Goal: Task Accomplishment & Management: Complete application form

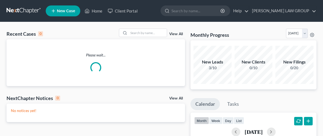
click at [63, 13] on span "New Case" at bounding box center [66, 11] width 18 height 4
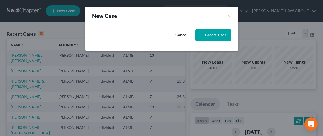
select select "0"
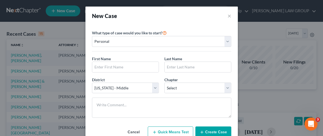
click at [227, 15] on div "New Case ×" at bounding box center [161, 16] width 139 height 8
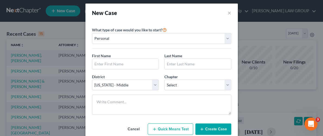
scroll to position [5, 0]
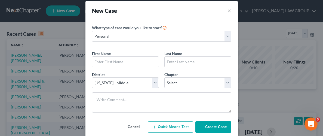
click at [132, 123] on button "Cancel" at bounding box center [134, 126] width 24 height 11
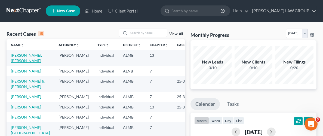
click at [35, 54] on link "[PERSON_NAME], [PERSON_NAME]" at bounding box center [26, 58] width 31 height 10
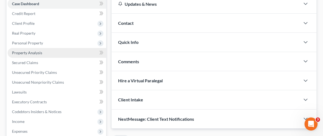
scroll to position [58, 0]
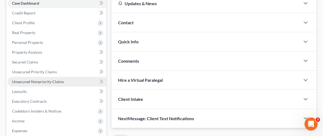
click at [30, 80] on span "Unsecured Nonpriority Claims" at bounding box center [38, 81] width 52 height 5
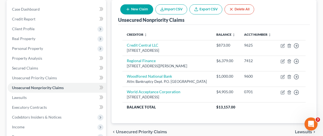
scroll to position [40, 0]
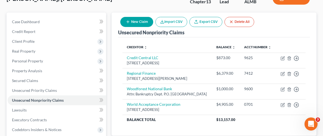
click at [135, 22] on button "New Claim" at bounding box center [136, 22] width 33 height 10
select select "0"
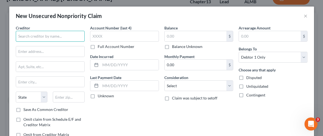
click at [55, 34] on input "text" at bounding box center [50, 36] width 69 height 11
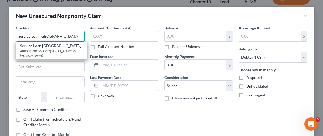
type input "Service Loan Prattville"
click at [111, 118] on div "Account Number (last 4) Full Account Number Date Incurred Last Payment Date Unk…" at bounding box center [124, 83] width 74 height 116
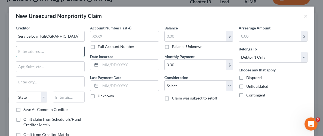
click at [42, 51] on input "text" at bounding box center [50, 51] width 68 height 10
type input "718 Green St NE"
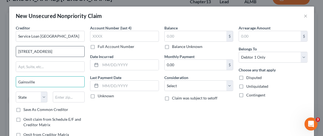
type input "Gainsville"
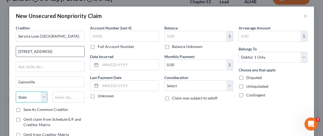
select select "9"
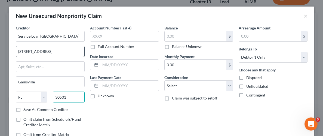
type input "30501"
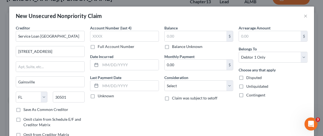
click at [108, 110] on div "Account Number (last 4) Full Account Number Date Incurred Last Payment Date Unk…" at bounding box center [124, 83] width 74 height 116
type input "Gainesville"
select select "10"
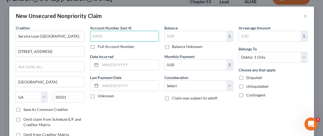
click at [114, 36] on input "text" at bounding box center [124, 36] width 69 height 11
type input "5216"
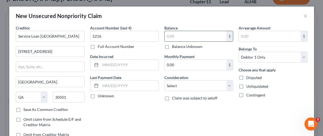
click at [193, 35] on input "text" at bounding box center [196, 36] width 62 height 10
type input "1,507"
click at [246, 86] on label "Unliquidated" at bounding box center [257, 85] width 22 height 5
click at [248, 86] on input "Unliquidated" at bounding box center [250, 85] width 4 height 4
checkbox input "true"
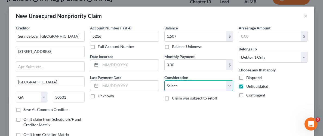
click at [228, 83] on select "Select Cable / Satellite Services Collection Agency Credit Card Debt Debt Couns…" at bounding box center [198, 85] width 69 height 11
select select "10"
click at [164, 80] on select "Select Cable / Satellite Services Collection Agency Credit Card Debt Debt Couns…" at bounding box center [198, 85] width 69 height 11
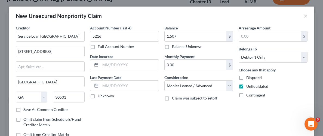
click at [224, 119] on div "Balance 1,507.00 $ Balance Unknown Balance Undetermined 1,507 $ Balance Unknown…" at bounding box center [199, 83] width 74 height 116
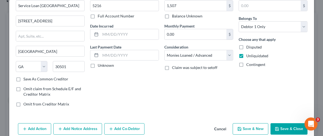
scroll to position [38, 0]
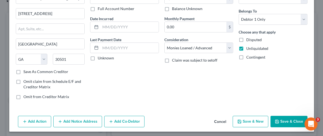
click at [279, 121] on icon "button" at bounding box center [277, 121] width 4 height 4
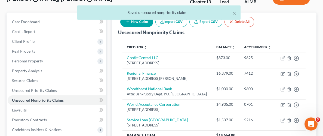
click at [138, 23] on button "New Claim" at bounding box center [136, 22] width 33 height 10
select select "0"
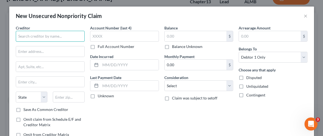
click at [59, 38] on input "text" at bounding box center [50, 36] width 69 height 11
type input "s"
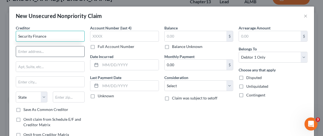
type input "Security Finance"
click at [53, 51] on input "text" at bounding box center [50, 51] width 68 height 10
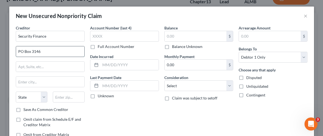
type input "PO Box 3146"
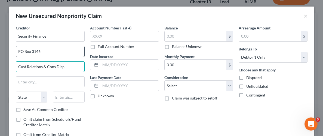
type input "Cust Relations & Cons Disp"
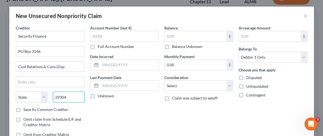
type input "29304"
click at [118, 116] on div "Account Number (last 4) Full Account Number Date Incurred Last Payment Date Unk…" at bounding box center [124, 83] width 74 height 116
type input "Spartanburg"
select select "42"
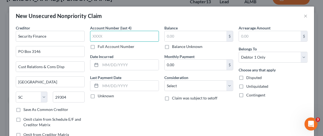
click at [125, 33] on input "text" at bounding box center [124, 36] width 69 height 11
type input "1294"
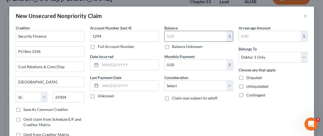
click at [197, 40] on input "text" at bounding box center [196, 36] width 62 height 10
type input "1,625.00"
click at [246, 85] on label "Unliquidated" at bounding box center [257, 85] width 22 height 5
click at [248, 85] on input "Unliquidated" at bounding box center [250, 85] width 4 height 4
checkbox input "true"
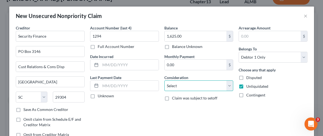
click at [231, 85] on select "Select Cable / Satellite Services Collection Agency Credit Card Debt Debt Couns…" at bounding box center [198, 85] width 69 height 11
click at [224, 113] on div "Balance 1,625.00 $ Balance Unknown Balance Undetermined 1,625.00 $ Balance Unkn…" at bounding box center [199, 83] width 74 height 116
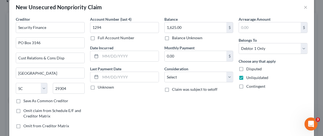
scroll to position [39, 0]
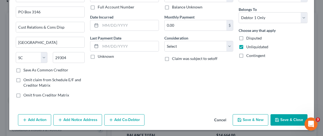
click at [292, 117] on button "Save & Close" at bounding box center [288, 119] width 37 height 11
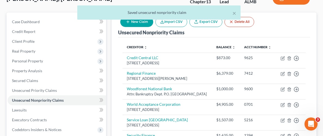
click at [140, 23] on button "New Claim" at bounding box center [136, 22] width 33 height 10
select select "0"
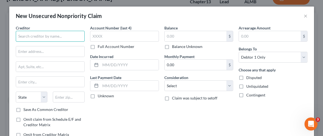
click at [69, 34] on input "text" at bounding box center [50, 36] width 69 height 11
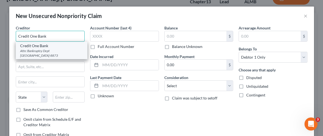
type input "Credit One Bank"
click at [61, 49] on div "Attn: Bankruptcy Dept PO Box 98873, Las Vegas, NV 89193-8873" at bounding box center [51, 52] width 63 height 9
type input "Attn: Bankruptcy Dept"
type input "PO Box 98873"
type input "Las Vegas"
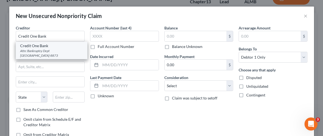
select select "31"
type input "89193-8873"
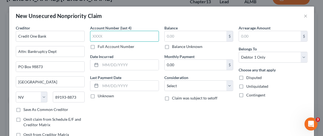
click at [113, 40] on input "text" at bounding box center [124, 36] width 69 height 11
type input "7590"
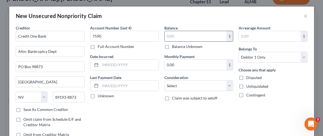
click at [201, 36] on input "text" at bounding box center [196, 36] width 62 height 10
type input "393.00"
click at [246, 87] on label "Unliquidated" at bounding box center [257, 85] width 22 height 5
click at [248, 87] on input "Unliquidated" at bounding box center [250, 85] width 4 height 4
checkbox input "true"
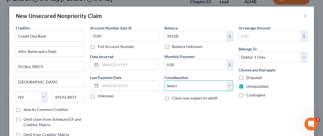
click at [230, 88] on select "Select Cable / Satellite Services Collection Agency Credit Card Debt Debt Couns…" at bounding box center [198, 85] width 69 height 11
select select "2"
click at [164, 80] on select "Select Cable / Satellite Services Collection Agency Credit Card Debt Debt Couns…" at bounding box center [198, 85] width 69 height 11
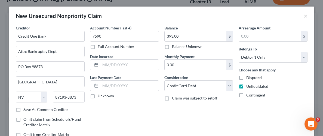
click at [250, 110] on div "Arrearage Amount $ Belongs To * Select Debtor 1 Only Debtor 2 Only Debtor 1 And…" at bounding box center [273, 83] width 74 height 116
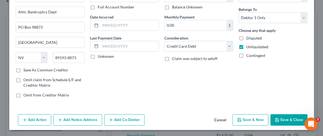
click at [295, 120] on button "Save & Close" at bounding box center [288, 119] width 37 height 11
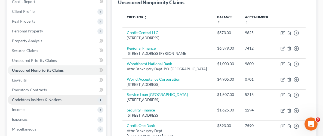
scroll to position [70, 0]
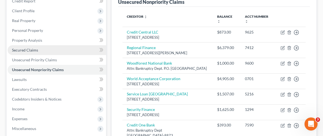
click at [21, 50] on span "Secured Claims" at bounding box center [25, 50] width 26 height 5
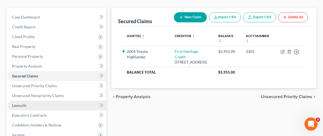
scroll to position [51, 0]
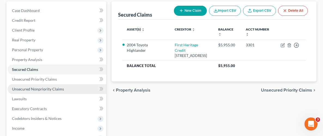
click at [49, 87] on span "Unsecured Nonpriority Claims" at bounding box center [38, 88] width 52 height 5
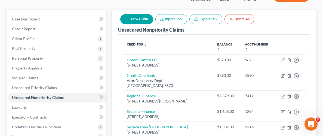
scroll to position [47, 0]
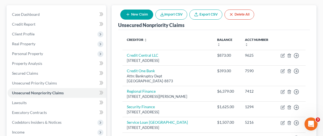
click at [139, 12] on button "New Claim" at bounding box center [136, 15] width 33 height 10
select select "0"
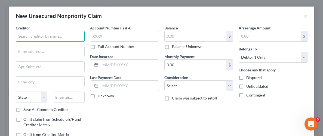
click at [59, 36] on input "text" at bounding box center [50, 36] width 69 height 11
type input "w"
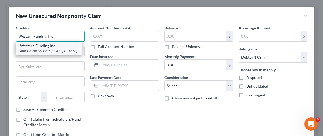
type input "Western Funding Inc"
click at [54, 48] on div "Attn: Bankruptcy Dept. PO Box 94858, Las Vegas, NV 89193" at bounding box center [48, 50] width 57 height 5
type input "Attn: Bankruptcy Dept."
type input "PO Box 94858"
type input "Las Vegas"
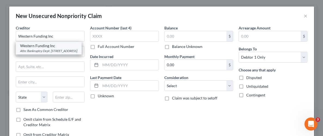
select select "31"
type input "89193"
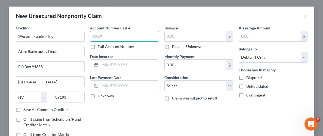
click at [111, 38] on input "text" at bounding box center [124, 36] width 69 height 11
type input "9583"
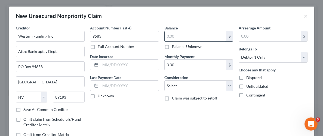
click at [203, 38] on input "text" at bounding box center [196, 36] width 62 height 10
type input "8,973.00"
click at [246, 96] on label "Contingent" at bounding box center [255, 94] width 19 height 5
click at [248, 96] on input "Contingent" at bounding box center [250, 94] width 4 height 4
checkbox input "true"
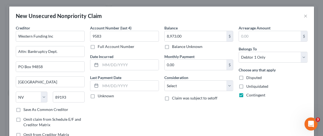
click at [224, 111] on div "Balance 8,973.00 $ Balance Unknown Balance Undetermined 8,973.00 $ Balance Unkn…" at bounding box center [199, 83] width 74 height 116
click at [230, 85] on select "Select Cable / Satellite Services Collection Agency Credit Card Debt Debt Couns…" at bounding box center [198, 85] width 69 height 11
click at [227, 108] on div "Balance 8,973.00 $ Balance Unknown Balance Undetermined 8,973.00 $ Balance Unkn…" at bounding box center [199, 83] width 74 height 116
click at [230, 82] on select "Select Cable / Satellite Services Collection Agency Credit Card Debt Debt Couns…" at bounding box center [198, 85] width 69 height 11
select select "14"
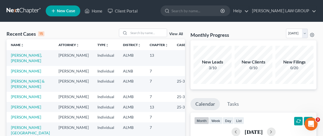
click at [70, 14] on link "New Case" at bounding box center [63, 10] width 35 height 11
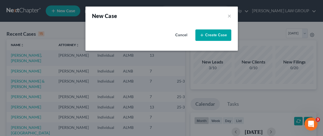
select select "0"
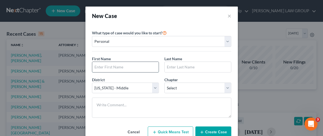
click at [131, 70] on input "text" at bounding box center [125, 67] width 66 height 10
type input "Lea"
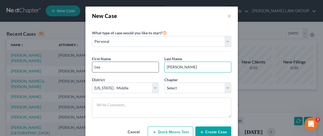
type input "[PERSON_NAME]"
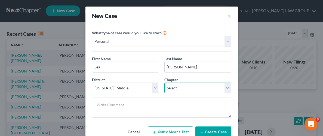
click at [228, 88] on select "Select 7 11 12 13" at bounding box center [197, 87] width 67 height 11
select select "3"
click at [164, 82] on select "Select 7 11 12 13" at bounding box center [197, 87] width 67 height 11
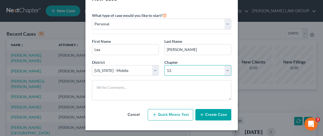
scroll to position [18, 0]
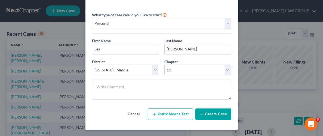
click at [221, 115] on button "Create Case" at bounding box center [213, 113] width 36 height 11
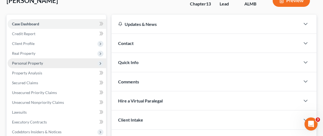
scroll to position [38, 0]
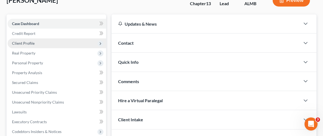
click at [22, 44] on span "Client Profile" at bounding box center [23, 43] width 23 height 5
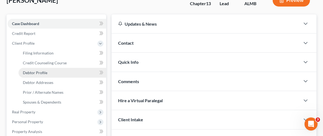
click at [41, 74] on span "Debtor Profile" at bounding box center [35, 72] width 24 height 5
select select "0"
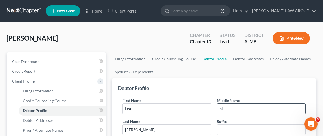
click at [237, 108] on input "text" at bounding box center [261, 108] width 88 height 10
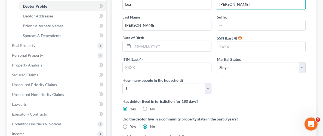
scroll to position [104, 0]
type input "[PERSON_NAME]"
click at [176, 46] on input "text" at bounding box center [172, 46] width 78 height 10
click at [170, 43] on input "text" at bounding box center [172, 46] width 78 height 10
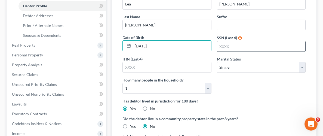
type input "[DATE]"
click at [266, 47] on input "text" at bounding box center [261, 46] width 88 height 10
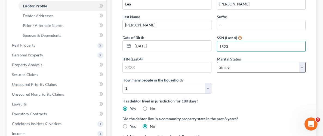
type input "1523"
click at [266, 68] on select "Select Single Married Separated Divorced Widowed" at bounding box center [261, 67] width 89 height 11
select select "1"
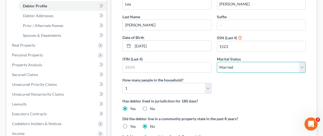
click at [217, 62] on select "Select Single Married Separated Divorced Widowed" at bounding box center [261, 67] width 89 height 11
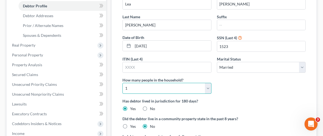
click at [208, 84] on select "Select 1 2 3 4 5 6 7 8 9 10 11 12 13 14 15 16 17 18 19 20" at bounding box center [166, 88] width 89 height 11
select select "1"
click at [122, 83] on select "Select 1 2 3 4 5 6 7 8 9 10 11 12 13 14 15 16 17 18 19 20" at bounding box center [166, 88] width 89 height 11
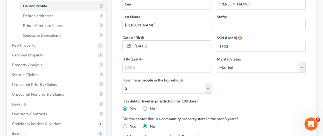
click at [239, 83] on div "First Name [PERSON_NAME] Middle Name [PERSON_NAME] Last Name [PERSON_NAME] Date…" at bounding box center [214, 45] width 188 height 105
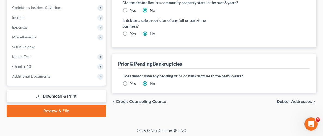
scroll to position [221, 0]
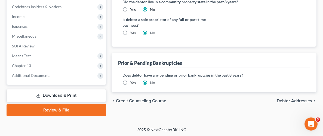
click at [287, 100] on span "Debtor Addresses" at bounding box center [294, 100] width 35 height 4
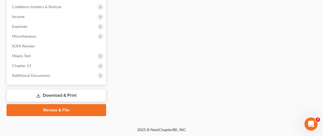
scroll to position [221, 0]
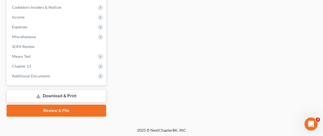
select select "0"
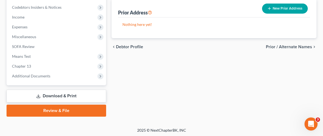
scroll to position [0, 0]
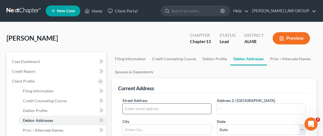
click at [165, 107] on input "text" at bounding box center [167, 108] width 88 height 10
type input "[STREET_ADDRESS][PERSON_NAME]"
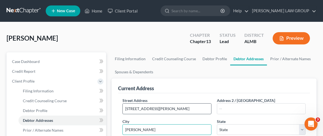
type input "[PERSON_NAME]"
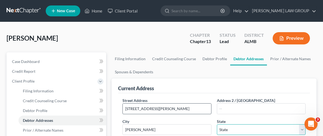
select select "0"
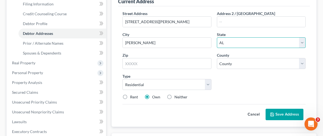
scroll to position [88, 0]
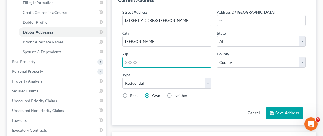
click at [196, 60] on input "text" at bounding box center [166, 62] width 89 height 11
type input "36080"
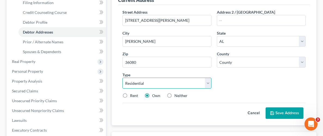
click at [197, 80] on select "Select Residential Mailing Rental Business" at bounding box center [166, 82] width 89 height 11
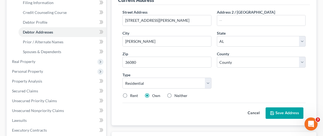
click at [249, 83] on div "Street Address * [STREET_ADDRESS][PERSON_NAME] Address 2 / [GEOGRAPHIC_DATA] * …" at bounding box center [214, 55] width 188 height 93
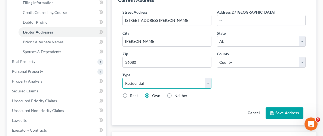
click at [206, 83] on select "Select Residential Mailing Rental Business" at bounding box center [166, 82] width 89 height 11
click at [122, 77] on select "Select Residential Mailing Rental Business" at bounding box center [166, 82] width 89 height 11
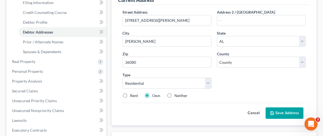
click at [275, 114] on button "Save Address" at bounding box center [284, 112] width 38 height 11
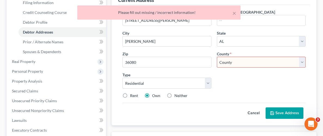
click at [301, 63] on select "County [GEOGRAPHIC_DATA] [GEOGRAPHIC_DATA] [GEOGRAPHIC_DATA] [GEOGRAPHIC_DATA] …" at bounding box center [261, 62] width 89 height 11
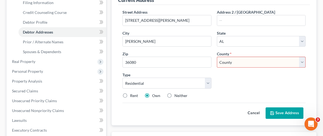
select select "25"
click at [217, 57] on select "County [GEOGRAPHIC_DATA] [GEOGRAPHIC_DATA] [GEOGRAPHIC_DATA] [GEOGRAPHIC_DATA] …" at bounding box center [261, 62] width 89 height 11
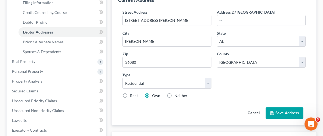
click at [288, 111] on button "Save Address" at bounding box center [284, 112] width 38 height 11
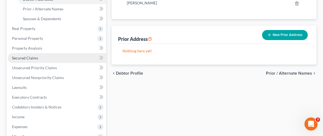
scroll to position [121, 0]
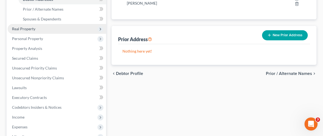
click at [25, 28] on span "Real Property" at bounding box center [23, 28] width 23 height 5
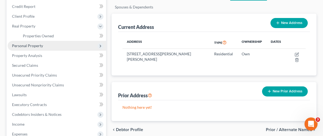
scroll to position [60, 0]
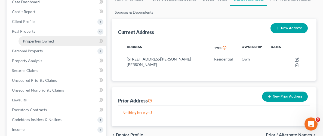
click at [44, 39] on span "Properties Owned" at bounding box center [38, 41] width 31 height 5
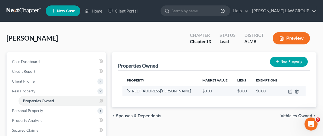
click at [287, 89] on td at bounding box center [294, 91] width 23 height 10
click at [289, 91] on icon "button" at bounding box center [290, 91] width 4 height 4
select select "0"
select select "25"
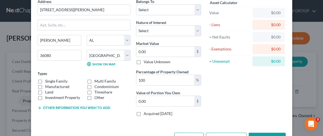
scroll to position [45, 0]
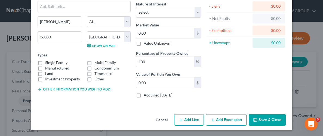
click at [94, 79] on label "Other" at bounding box center [99, 78] width 10 height 5
click at [97, 79] on input "Other" at bounding box center [99, 78] width 4 height 4
checkbox input "true"
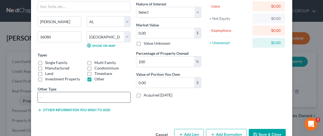
click at [75, 95] on input "text" at bounding box center [84, 97] width 92 height 10
click at [47, 97] on input "RV/5th Wheel" at bounding box center [84, 97] width 92 height 10
click at [124, 117] on div "Address * [STREET_ADDRESS][PERSON_NAME] [PERSON_NAME][GEOGRAPHIC_DATA] [US_STAT…" at bounding box center [161, 53] width 261 height 146
click at [64, 98] on input "5th Wheel" at bounding box center [84, 97] width 92 height 10
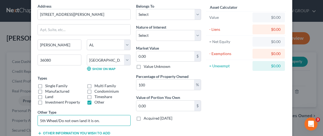
scroll to position [23, 0]
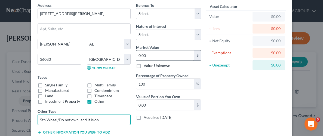
type input "5th Wheel/Do not own land it is on."
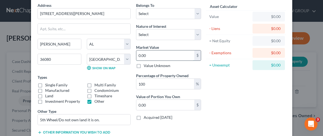
click at [191, 54] on input "0.00" at bounding box center [165, 55] width 58 height 10
type input "4"
type input "4.00"
type input "40"
type input "40.00"
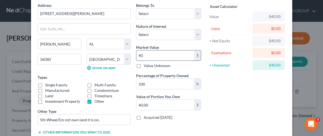
type input "400"
type input "400.00"
type input "4000"
type input "4,000.00"
type input "40,000"
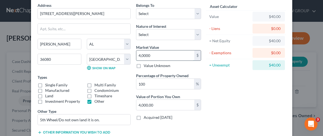
type input "40,000.00"
type input "40,000"
click at [238, 85] on div "Asset Calculator Value $40,000.00 - Liens $0.00 = Net Equity $40.00 - Exemption…" at bounding box center [246, 70] width 85 height 137
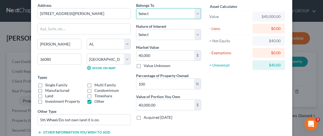
click at [197, 13] on select "Select Debtor 1 Only Debtor 2 Only Debtor 1 And Debtor 2 Only At Least One Of T…" at bounding box center [168, 13] width 65 height 11
drag, startPoint x: 241, startPoint y: 87, endPoint x: 241, endPoint y: 91, distance: 3.3
click at [241, 91] on div "Asset Calculator Value $40,000.00 - Liens $0.00 = Net Equity $40.00 - Exemption…" at bounding box center [246, 70] width 85 height 137
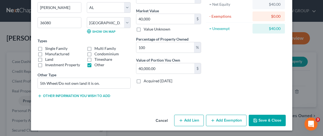
scroll to position [59, 0]
click at [268, 120] on button "Save & Close" at bounding box center [267, 119] width 37 height 11
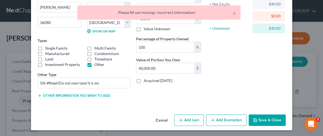
click at [243, 79] on div "Asset Calculator Value $40,000.00 - Liens $0.00 = Net Equity $40.00 - Exemption…" at bounding box center [246, 34] width 85 height 137
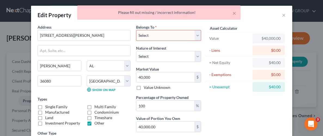
scroll to position [0, 0]
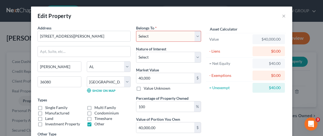
click at [198, 37] on select "Select Debtor 1 Only Debtor 2 Only Debtor 1 And Debtor 2 Only At Least One Of T…" at bounding box center [168, 36] width 65 height 11
select select "2"
click at [136, 31] on select "Select Debtor 1 Only Debtor 2 Only Debtor 1 And Debtor 2 Only At Least One Of T…" at bounding box center [168, 36] width 65 height 11
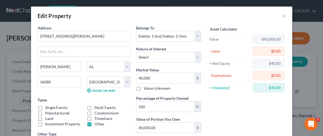
drag, startPoint x: 237, startPoint y: 119, endPoint x: 235, endPoint y: 117, distance: 3.3
click at [237, 119] on div "Asset Calculator Value $40,000.00 - Liens $0.00 = Net Equity $40.00 - Exemption…" at bounding box center [246, 93] width 85 height 137
click at [197, 39] on select "Select Debtor 1 Only Debtor 2 Only Debtor 1 And Debtor 2 Only At Least One Of T…" at bounding box center [168, 36] width 65 height 11
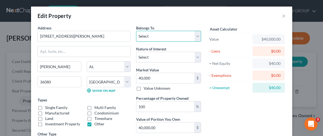
click at [136, 31] on select "Select Debtor 1 Only Debtor 2 Only Debtor 1 And Debtor 2 Only At Least One Of T…" at bounding box center [168, 36] width 65 height 11
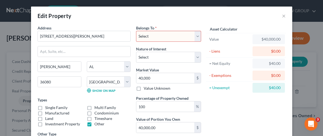
click at [212, 102] on div "Asset Calculator Value $40,000.00 - Liens $0.00 = Net Equity $40.00 - Exemption…" at bounding box center [246, 93] width 85 height 137
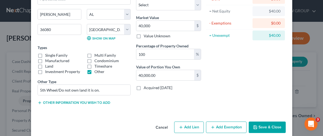
scroll to position [59, 0]
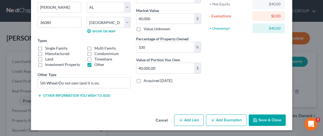
click at [271, 119] on button "Save & Close" at bounding box center [267, 119] width 37 height 11
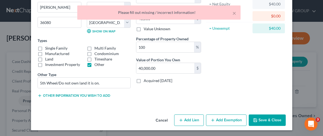
click at [252, 57] on div "Asset Calculator Value $40,000.00 - Liens $0.00 = Net Equity $40.00 - Exemption…" at bounding box center [246, 34] width 85 height 137
drag, startPoint x: 230, startPoint y: 8, endPoint x: 234, endPoint y: 13, distance: 5.6
click at [231, 10] on div "× Please fill out missing / incorrect information!" at bounding box center [158, 12] width 163 height 14
click at [235, 14] on button "×" at bounding box center [234, 13] width 4 height 7
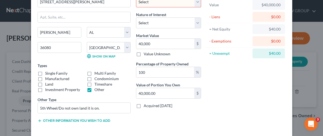
scroll to position [21, 0]
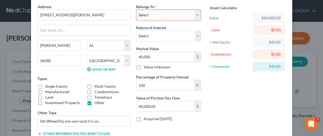
click at [199, 11] on select "Select Debtor 1 Only Debtor 2 Only Debtor 1 And Debtor 2 Only At Least One Of T…" at bounding box center [168, 15] width 65 height 11
click at [136, 10] on select "Select Debtor 1 Only Debtor 2 Only Debtor 1 And Debtor 2 Only At Least One Of T…" at bounding box center [168, 15] width 65 height 11
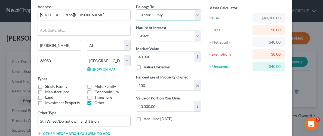
click at [198, 17] on select "Select Debtor 1 Only Debtor 2 Only Debtor 1 And Debtor 2 Only At Least One Of T…" at bounding box center [168, 15] width 65 height 11
click at [136, 10] on select "Select Debtor 1 Only Debtor 2 Only Debtor 1 And Debtor 2 Only At Least One Of T…" at bounding box center [168, 15] width 65 height 11
click at [199, 13] on select "Select Debtor 1 Only Debtor 2 Only Debtor 1 And Debtor 2 Only At Least One Of T…" at bounding box center [168, 15] width 65 height 11
select select "0"
click at [136, 10] on select "Select Debtor 1 Only Debtor 2 Only Debtor 1 And Debtor 2 Only At Least One Of T…" at bounding box center [168, 15] width 65 height 11
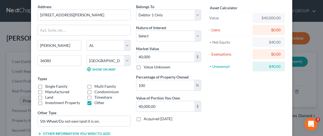
click at [222, 104] on div "Asset Calculator Value $40,000.00 - Liens $0.00 = Net Equity $40.00 - Exemption…" at bounding box center [246, 72] width 85 height 137
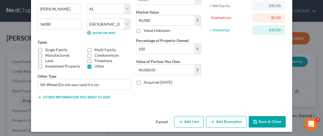
scroll to position [59, 0]
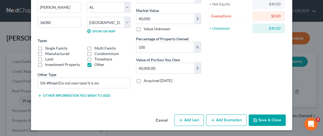
click at [267, 118] on button "Save & Close" at bounding box center [267, 119] width 37 height 11
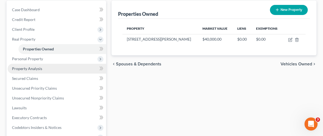
scroll to position [52, 0]
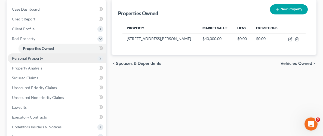
click at [37, 57] on span "Personal Property" at bounding box center [27, 58] width 31 height 5
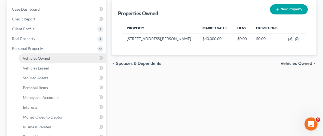
click at [38, 56] on span "Vehicles Owned" at bounding box center [36, 58] width 27 height 5
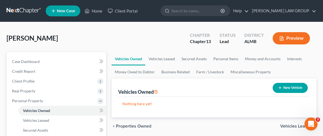
click at [292, 86] on button "New Vehicle" at bounding box center [289, 88] width 35 height 10
select select "0"
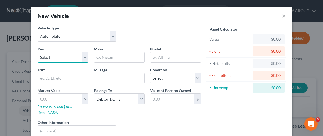
click at [75, 60] on select "Select 2026 2025 2024 2023 2022 2021 2020 2019 2018 2017 2016 2015 2014 2013 20…" at bounding box center [63, 57] width 51 height 11
select select "1"
click at [74, 58] on select "Select 2026 2025 2024 2023 2022 2021 2020 2019 2018 2017 2016 2015 2014 2013 20…" at bounding box center [63, 57] width 51 height 11
click at [114, 59] on input "text" at bounding box center [119, 57] width 50 height 10
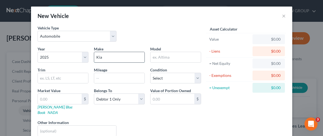
type input "Kia"
type input "K5"
type input "12000"
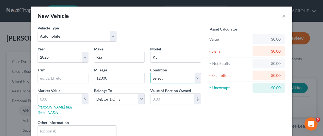
click at [197, 76] on select "Select Excellent Very Good Good Fair Poor" at bounding box center [175, 78] width 51 height 11
select select "1"
click at [150, 73] on select "Select Excellent Very Good Good Fair Poor" at bounding box center [175, 78] width 51 height 11
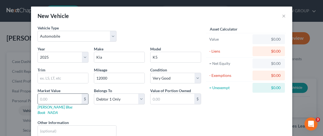
click at [72, 96] on input "text" at bounding box center [60, 99] width 44 height 10
click at [70, 98] on input "text" at bounding box center [60, 99] width 44 height 10
type input "3"
type input "3.00"
type input "32"
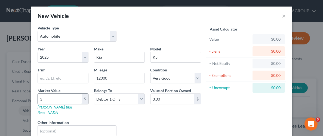
type input "32.00"
type input "329"
type input "329.00"
type input "3296"
type input "3,296.00"
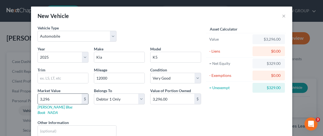
type input "3,2965"
type input "32,965.00"
click at [157, 108] on div "Value of Portion Owned 32,965.00 $" at bounding box center [175, 101] width 56 height 27
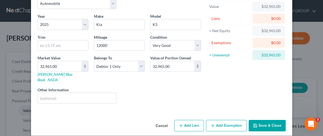
scroll to position [33, 0]
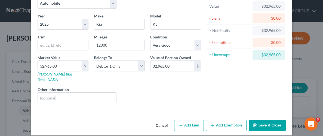
click at [267, 119] on button "Save & Close" at bounding box center [267, 124] width 37 height 11
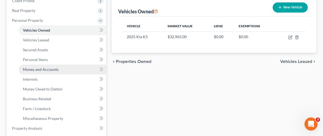
scroll to position [73, 0]
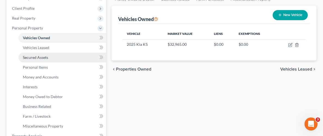
click at [39, 57] on span "Secured Assets" at bounding box center [35, 57] width 25 height 5
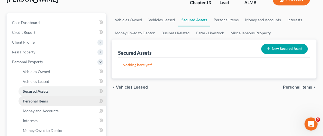
scroll to position [45, 0]
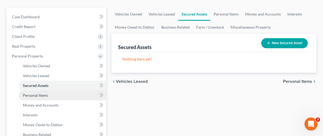
click at [30, 93] on span "Personal Items" at bounding box center [35, 95] width 25 height 5
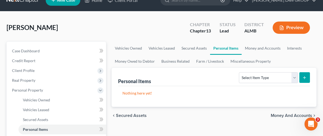
scroll to position [16, 0]
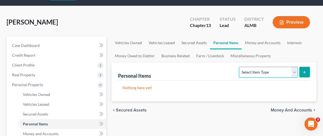
click at [294, 73] on select "Select Item Type Clothing Collectibles Of Value Electronics Firearms Household …" at bounding box center [268, 72] width 59 height 11
select select "household_goods"
click at [240, 67] on select "Select Item Type Clothing Collectibles Of Value Electronics Firearms Household …" at bounding box center [268, 72] width 59 height 11
click at [303, 72] on icon "submit" at bounding box center [304, 72] width 4 height 4
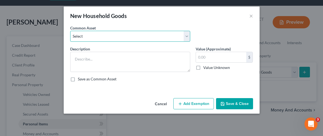
click at [187, 37] on select "Select Household Goods Household Goods" at bounding box center [130, 36] width 120 height 11
select select "0"
click at [70, 31] on select "Select Household Goods Household Goods" at bounding box center [130, 36] width 120 height 11
type textarea "Household Goods"
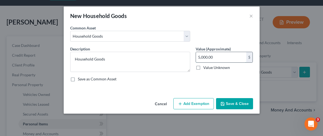
click at [234, 53] on input "5,000.00" at bounding box center [221, 57] width 50 height 10
type input "500"
click at [196, 103] on button "Add Exemption" at bounding box center [193, 103] width 41 height 11
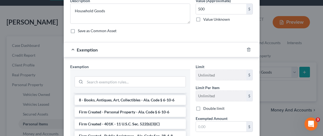
scroll to position [458, 0]
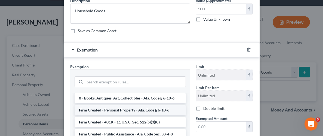
click at [139, 105] on li "Firm Created - Personal Property - Ala. Code § 6-10-6" at bounding box center [130, 110] width 111 height 10
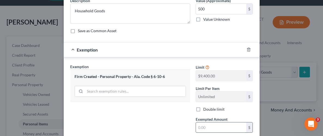
click at [227, 123] on input "text" at bounding box center [221, 127] width 50 height 10
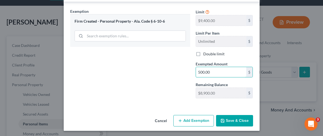
scroll to position [104, 0]
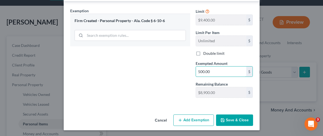
type input "500.00"
click at [236, 122] on button "Save & Close" at bounding box center [234, 119] width 37 height 11
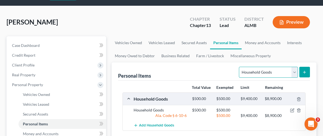
click at [294, 70] on select "Select Item Type Clothing Collectibles Of Value Electronics Firearms Household …" at bounding box center [268, 72] width 59 height 11
select select "clothing"
click at [240, 67] on select "Select Item Type Clothing Collectibles Of Value Electronics Firearms Household …" at bounding box center [268, 72] width 59 height 11
click at [304, 72] on line "submit" at bounding box center [304, 72] width 2 height 0
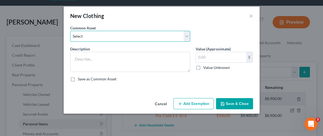
click at [125, 38] on select "Select Wearing apparel" at bounding box center [130, 36] width 120 height 11
select select "0"
click at [70, 31] on select "Select Wearing apparel" at bounding box center [130, 36] width 120 height 11
type textarea "Wearing apparel"
type input "200.00"
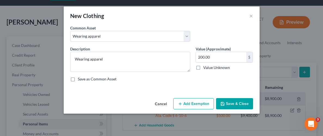
click at [201, 101] on button "Add Exemption" at bounding box center [193, 103] width 41 height 11
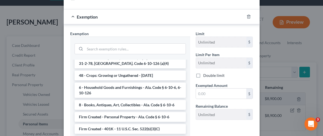
scroll to position [438, 0]
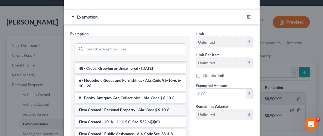
click at [121, 105] on li "Firm Created - Personal Property - Ala. Code § 6-10-6" at bounding box center [130, 110] width 111 height 10
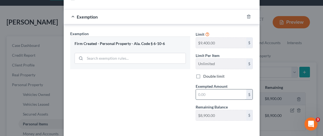
click at [237, 91] on input "text" at bounding box center [221, 94] width 50 height 10
type input "200.00"
click at [166, 104] on div "Exemption Set must be selected for CA. Exemption * Firm Created - Personal Prop…" at bounding box center [129, 78] width 125 height 94
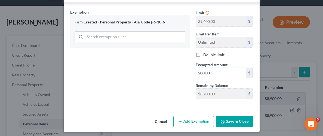
scroll to position [104, 0]
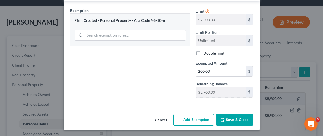
click at [240, 117] on button "Save & Close" at bounding box center [234, 119] width 37 height 11
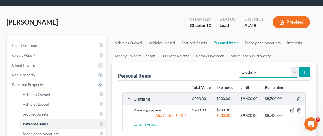
click at [293, 68] on select "Select Item Type Clothing Collectibles Of Value Electronics Firearms Household …" at bounding box center [268, 72] width 59 height 11
select select "firearms"
click at [240, 67] on select "Select Item Type Clothing Collectibles Of Value Electronics Firearms Household …" at bounding box center [268, 72] width 59 height 11
click at [307, 69] on button "submit" at bounding box center [304, 72] width 11 height 11
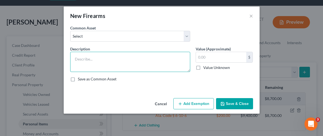
click at [116, 68] on textarea at bounding box center [130, 62] width 120 height 20
type textarea "pistol"
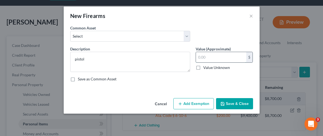
click at [216, 58] on input "text" at bounding box center [221, 57] width 50 height 10
type input "500.00"
click at [195, 103] on button "Add Exemption" at bounding box center [193, 103] width 41 height 11
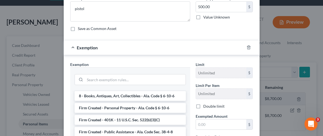
scroll to position [54, 0]
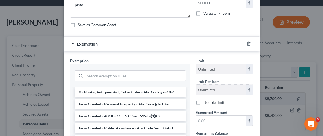
click at [143, 99] on li "Firm Created - Personal Property - Ala. Code § 6-10-6" at bounding box center [130, 104] width 111 height 10
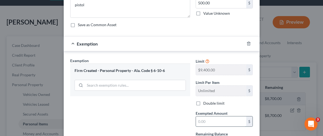
click at [212, 122] on input "text" at bounding box center [221, 121] width 50 height 10
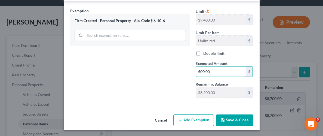
scroll to position [104, 0]
type input "500.00"
click at [234, 119] on button "Save & Close" at bounding box center [234, 119] width 37 height 11
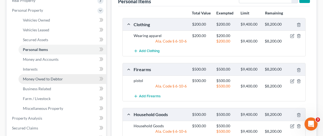
scroll to position [89, 0]
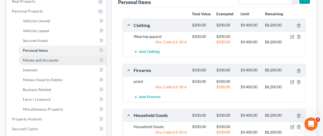
click at [35, 59] on span "Money and Accounts" at bounding box center [41, 60] width 36 height 5
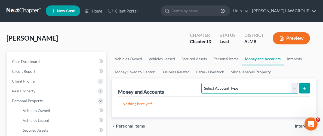
click at [293, 86] on select "Select Account Type Brokerage Cash on Hand Certificates of Deposit Checking Acc…" at bounding box center [249, 88] width 96 height 11
select select "checking"
click at [203, 83] on select "Select Account Type Brokerage Cash on Hand Certificates of Deposit Checking Acc…" at bounding box center [249, 88] width 96 height 11
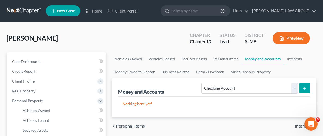
click at [306, 86] on icon "submit" at bounding box center [304, 88] width 4 height 4
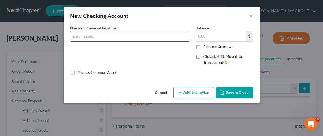
click at [130, 38] on input "text" at bounding box center [129, 36] width 119 height 10
type input "[PERSON_NAME] Fargo"
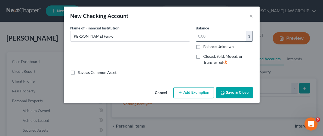
click at [218, 35] on input "text" at bounding box center [221, 36] width 50 height 10
type input "700.00"
click at [200, 92] on button "Add Exemption" at bounding box center [193, 92] width 41 height 11
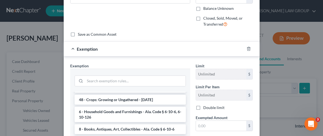
scroll to position [458, 0]
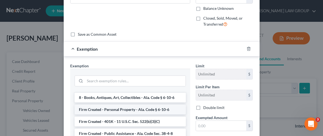
click at [133, 104] on li "Firm Created - Personal Property - Ala. Code § 6-10-6" at bounding box center [130, 109] width 111 height 10
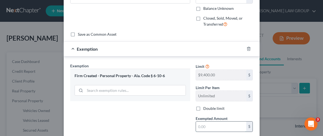
click at [222, 124] on input "text" at bounding box center [221, 126] width 50 height 10
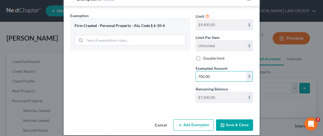
scroll to position [93, 0]
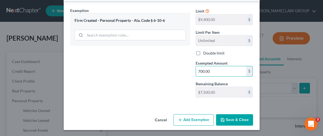
type input "700.00"
click at [231, 120] on button "Save & Close" at bounding box center [234, 119] width 37 height 11
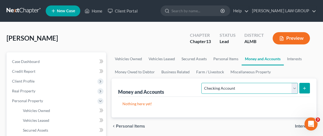
click at [294, 88] on select "Select Account Type Brokerage Cash on Hand Certificates of Deposit Checking Acc…" at bounding box center [249, 88] width 96 height 11
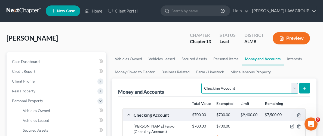
select select "savings"
click at [203, 83] on select "Select Account Type Brokerage Cash on Hand Certificates of Deposit Checking Acc…" at bounding box center [249, 88] width 96 height 11
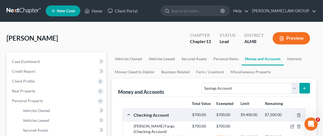
click at [306, 89] on button "submit" at bounding box center [304, 88] width 11 height 11
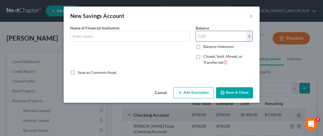
click at [211, 36] on input "text" at bounding box center [221, 36] width 50 height 10
type input "200"
click at [151, 33] on input "text" at bounding box center [129, 36] width 119 height 10
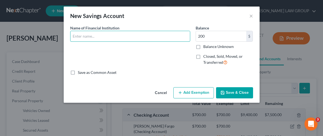
type input "[PERSON_NAME] Fargo"
click at [192, 95] on button "Add Exemption" at bounding box center [193, 92] width 41 height 11
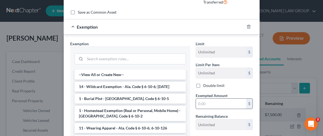
scroll to position [61, 0]
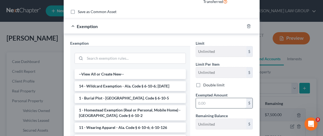
click at [227, 100] on input "text" at bounding box center [221, 103] width 50 height 10
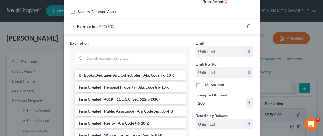
scroll to position [458, 0]
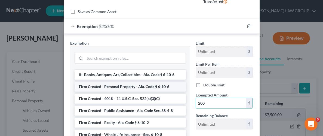
type input "200"
click at [122, 82] on li "Firm Created - Personal Property - Ala. Code § 6-10-6" at bounding box center [130, 87] width 111 height 10
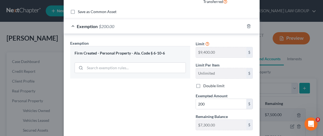
click at [181, 108] on div "Exemption Set must be selected for CA. Exemption * Firm Created - Personal Prop…" at bounding box center [129, 87] width 125 height 94
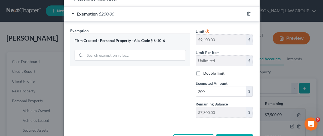
scroll to position [93, 0]
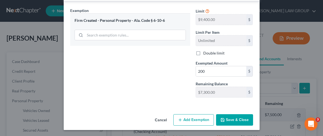
click at [248, 116] on button "Save & Close" at bounding box center [234, 119] width 37 height 11
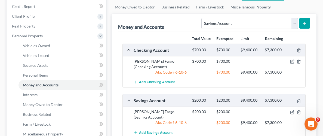
scroll to position [65, 0]
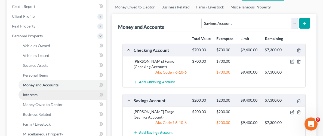
click at [28, 95] on span "Interests" at bounding box center [30, 94] width 15 height 5
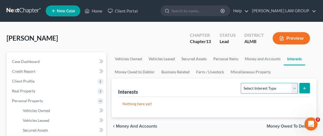
click at [295, 87] on select "Select Interest Type 401K Annuity Bond Education IRA Government Bond Government…" at bounding box center [269, 88] width 57 height 11
select select "other_retirement_plan"
click at [241, 83] on select "Select Interest Type 401K Annuity Bond Education IRA Government Bond Government…" at bounding box center [269, 88] width 57 height 11
click at [304, 88] on line "submit" at bounding box center [304, 88] width 2 height 0
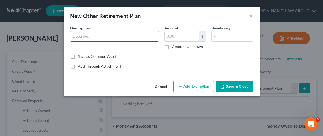
click at [131, 36] on input "text" at bounding box center [114, 36] width 88 height 10
type input "RSA Pension"
click at [185, 36] on input "text" at bounding box center [182, 36] width 35 height 10
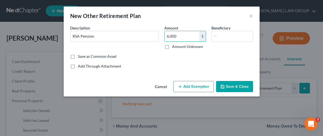
type input "6,000"
click at [187, 84] on button "Add Exemption" at bounding box center [193, 86] width 41 height 11
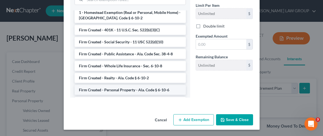
scroll to position [447, 0]
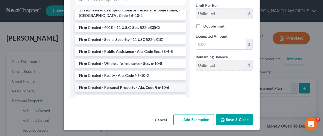
click at [117, 82] on li "Firm Created - Personal Property - Ala. Code § 6-10-6" at bounding box center [130, 87] width 111 height 10
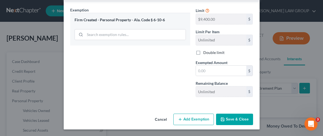
scroll to position [87, 0]
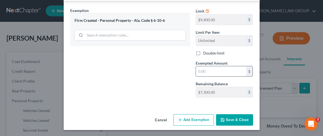
click at [236, 69] on input "text" at bounding box center [221, 71] width 50 height 10
type input "6,000"
click at [224, 120] on icon "button" at bounding box center [222, 119] width 4 height 4
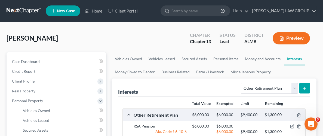
click at [117, 110] on div "Interests Select Interest Type 401K Annuity Bond Education IRA Government Bond …" at bounding box center [213, 118] width 205 height 81
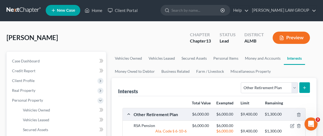
scroll to position [0, 0]
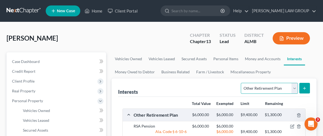
click at [294, 88] on select "Select Interest Type 401K Annuity Bond Education IRA Government Bond Government…" at bounding box center [269, 88] width 57 height 11
click at [315, 67] on ul "Vehicles Owned Vehicles Leased Secured Assets Personal Items Money and Accounts…" at bounding box center [213, 65] width 205 height 26
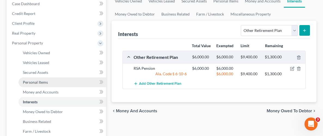
scroll to position [78, 0]
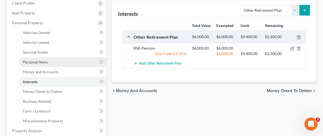
click at [34, 61] on span "Personal Items" at bounding box center [35, 62] width 25 height 5
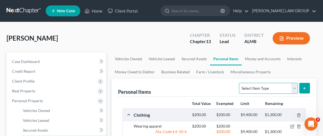
click at [294, 88] on select "Select Item Type Clothing Collectibles Of Value Electronics Firearms Household …" at bounding box center [268, 88] width 59 height 11
select select "pets"
click at [240, 83] on select "Select Item Type Clothing Collectibles Of Value Electronics Firearms Household …" at bounding box center [268, 88] width 59 height 11
click at [308, 87] on button "submit" at bounding box center [304, 88] width 11 height 11
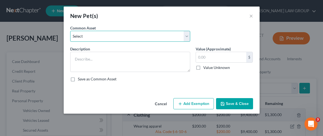
click at [185, 33] on select "Select 2 Chihuahua Dogs" at bounding box center [130, 36] width 120 height 11
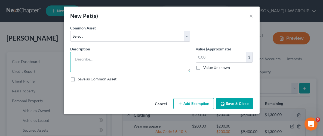
click at [173, 59] on textarea at bounding box center [130, 62] width 120 height 20
type textarea "Miniature Yorkie"
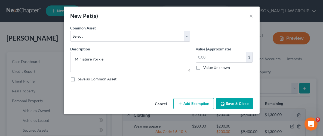
click at [203, 67] on label "Value Unknown" at bounding box center [216, 67] width 27 height 5
click at [205, 67] on input "Value Unknown" at bounding box center [207, 67] width 4 height 4
checkbox input "true"
type input "0.00"
click at [238, 103] on button "Save & Close" at bounding box center [234, 103] width 37 height 11
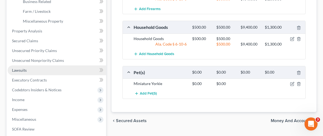
scroll to position [178, 0]
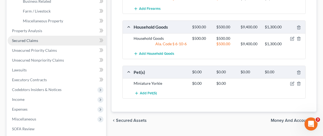
click at [33, 41] on span "Secured Claims" at bounding box center [25, 40] width 26 height 5
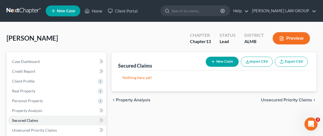
click at [224, 61] on button "New Claim" at bounding box center [222, 62] width 33 height 10
select select "0"
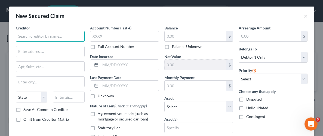
click at [40, 36] on input "text" at bounding box center [50, 36] width 69 height 11
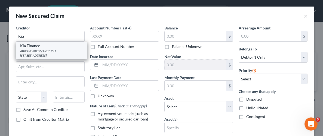
click at [29, 48] on div "Kia Finance" at bounding box center [51, 45] width 63 height 5
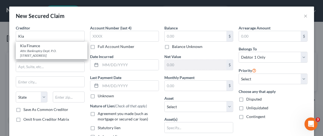
type input "Kia Finance"
type input "Attn: Bankruptcy Dept."
type input "P.O. Box 20825"
type input "[GEOGRAPHIC_DATA]"
select select "4"
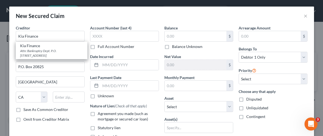
type input "92728"
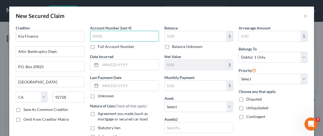
click at [134, 35] on input "text" at bounding box center [124, 36] width 69 height 11
click at [178, 30] on div "Balance $ Balance Unknown Balance Undetermined $ Balance Unknown" at bounding box center [198, 37] width 69 height 24
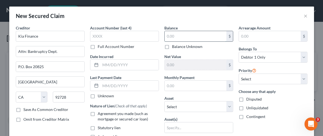
click at [181, 34] on input "text" at bounding box center [196, 36] width 62 height 10
type input "44,935.54"
click at [246, 107] on label "Unliquidated" at bounding box center [257, 107] width 22 height 5
click at [248, 107] on input "Unliquidated" at bounding box center [250, 107] width 4 height 4
checkbox input "true"
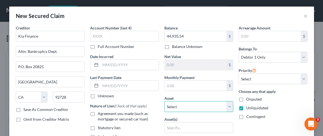
click at [229, 106] on select "Select Other Multiple Assets [STREET_ADDRESS][PERSON_NAME] - $40000.0 Clothing …" at bounding box center [198, 106] width 69 height 11
select select "4"
click at [164, 101] on select "Select Other Multiple Assets [STREET_ADDRESS][PERSON_NAME] - $40000.0 Clothing …" at bounding box center [198, 106] width 69 height 11
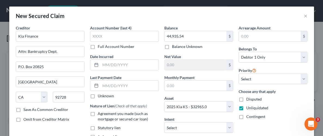
click at [283, 119] on div "Contingent" at bounding box center [272, 116] width 69 height 5
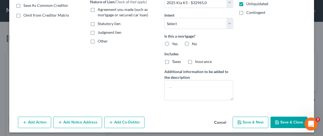
scroll to position [106, 0]
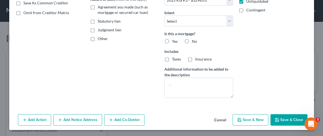
click at [287, 118] on button "Save & Close" at bounding box center [288, 119] width 37 height 11
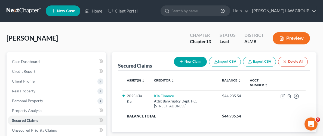
click at [191, 63] on button "New Claim" at bounding box center [190, 62] width 33 height 10
select select "0"
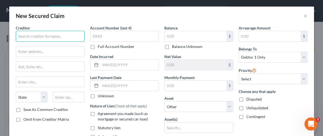
click at [59, 35] on input "text" at bounding box center [50, 36] width 69 height 11
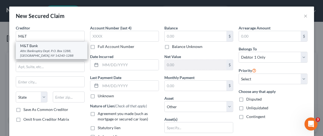
click at [41, 49] on div "Attn: Bankruptcy Dept. P.O. Box 1288, [GEOGRAPHIC_DATA], NY 14240-1288" at bounding box center [51, 52] width 63 height 9
type input "M&T Bank"
type input "Attn: Bankruptcy Dept."
type input "P.O. Box 1288"
type input "Buffalo"
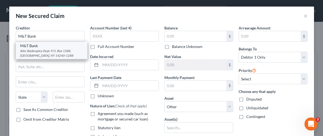
select select "35"
type input "14240-1288"
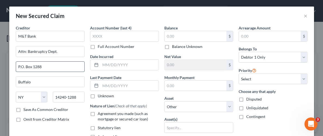
click at [43, 66] on input "P.O. Box 1288" at bounding box center [50, 66] width 68 height 10
type input "P.O. Box 844"
click at [202, 38] on input "text" at bounding box center [196, 36] width 62 height 10
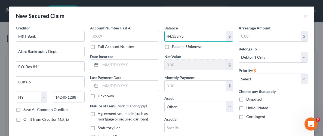
type input "44,353.95"
click at [290, 99] on div "Disputed" at bounding box center [272, 98] width 69 height 5
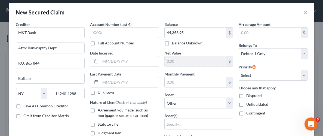
scroll to position [8, 0]
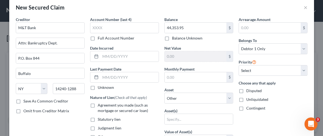
click at [246, 98] on label "Unliquidated" at bounding box center [257, 99] width 22 height 5
click at [248, 98] on input "Unliquidated" at bounding box center [250, 99] width 4 height 4
checkbox input "true"
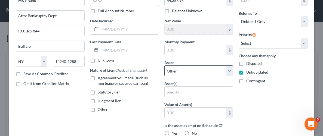
scroll to position [42, 0]
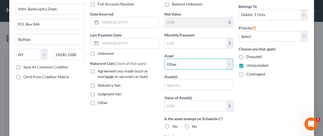
click at [228, 63] on select "Select Other Multiple Assets [STREET_ADDRESS][PERSON_NAME] - $40000.0 Clothing …" at bounding box center [198, 63] width 69 height 11
select select "2"
click at [164, 58] on select "Select Other Multiple Assets [STREET_ADDRESS][PERSON_NAME] - $40000.0 Clothing …" at bounding box center [198, 63] width 69 height 11
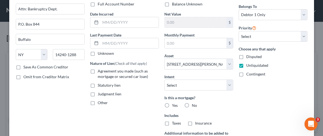
click at [248, 97] on div "Arrearage Amount $ Belongs To * Select Debtor 1 Only Debtor 2 Only Debtor 1 And…" at bounding box center [273, 74] width 74 height 183
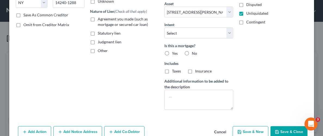
scroll to position [106, 0]
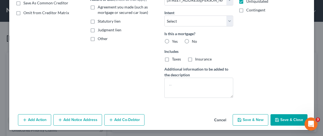
click at [283, 119] on button "Save & Close" at bounding box center [288, 119] width 37 height 11
select select
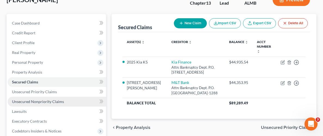
scroll to position [43, 0]
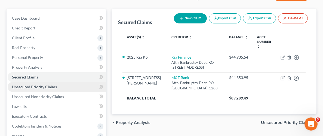
click at [51, 87] on span "Unsecured Priority Claims" at bounding box center [34, 86] width 45 height 5
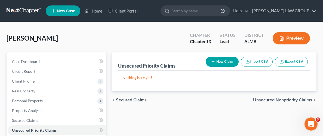
click at [220, 58] on button "New Claim" at bounding box center [222, 62] width 33 height 10
select select "0"
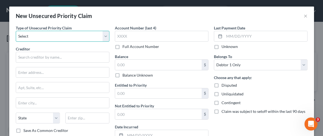
click at [71, 34] on select "Select Taxes & Other Government Units Domestic Support Obligations Extensions o…" at bounding box center [63, 36] width 94 height 11
select select "9"
click at [16, 31] on select "Select Taxes & Other Government Units Domestic Support Obligations Extensions o…" at bounding box center [63, 36] width 94 height 11
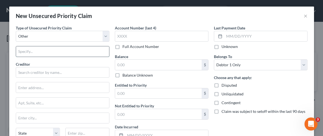
click at [59, 51] on input "text" at bounding box center [62, 51] width 93 height 10
type input "Student Loans"
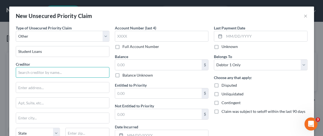
click at [55, 72] on input "text" at bounding box center [63, 72] width 94 height 11
type input "m"
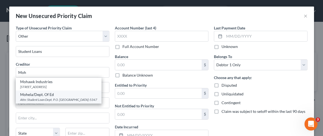
click at [26, 97] on div "Attn: Student Loan Dept. P.O. [GEOGRAPHIC_DATA]-5347" at bounding box center [58, 99] width 77 height 5
type input "Mohela/Dept. Of Ed"
type input "Attn: Student Loan Dept."
type input "P.O. Box 105347"
type input "[GEOGRAPHIC_DATA]"
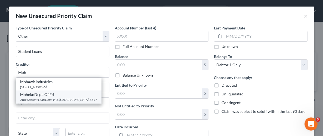
select select "10"
type input "30348-5347"
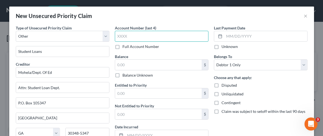
click at [166, 36] on input "text" at bounding box center [162, 36] width 94 height 11
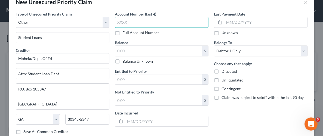
scroll to position [15, 0]
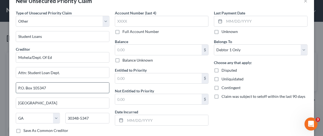
drag, startPoint x: 50, startPoint y: 85, endPoint x: 33, endPoint y: 86, distance: 17.2
click at [33, 86] on input "P.O. Box 105347" at bounding box center [62, 87] width 93 height 10
paste input "790233"
type input "P.O. Box 790233"
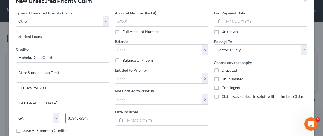
drag, startPoint x: 95, startPoint y: 119, endPoint x: 61, endPoint y: 115, distance: 33.9
click at [61, 115] on div "State [US_STATE] AK AR AZ CA CO CT DE DC [GEOGRAPHIC_DATA] [GEOGRAPHIC_DATA] GU…" at bounding box center [62, 120] width 99 height 15
paste input "63179"
type input "63179"
click at [108, 128] on div "Save As Common Creditor" at bounding box center [63, 130] width 94 height 5
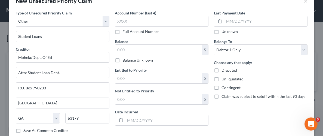
type input "Saint Louis"
select select "26"
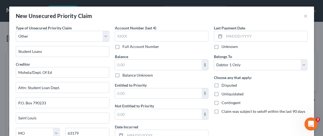
scroll to position [0, 0]
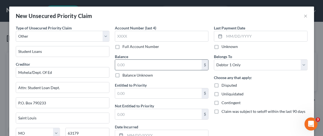
click at [171, 63] on input "text" at bounding box center [158, 65] width 86 height 10
type input "57,044.17"
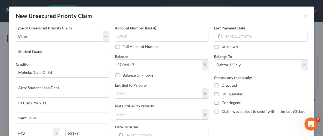
click at [234, 125] on div "Last Payment Date Unknown Belongs To * Select Debtor 1 Only Debtor 2 Only Debto…" at bounding box center [260, 93] width 99 height 137
click at [221, 93] on label "Unliquidated" at bounding box center [232, 93] width 22 height 5
click at [224, 93] on input "Unliquidated" at bounding box center [226, 93] width 4 height 4
checkbox input "true"
click at [236, 124] on div "Last Payment Date Unknown Belongs To * Select Debtor 1 Only Debtor 2 Only Debto…" at bounding box center [260, 93] width 99 height 137
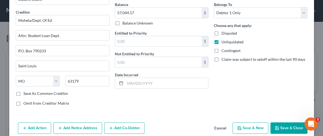
scroll to position [60, 0]
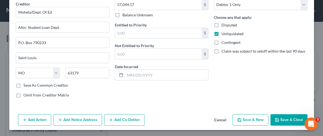
click at [287, 119] on button "Save & Close" at bounding box center [288, 119] width 37 height 11
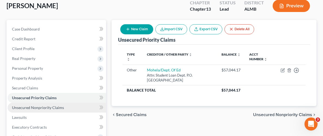
scroll to position [34, 0]
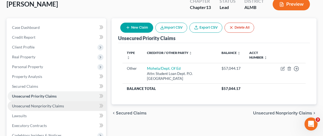
click at [41, 107] on link "Unsecured Nonpriority Claims" at bounding box center [57, 106] width 98 height 10
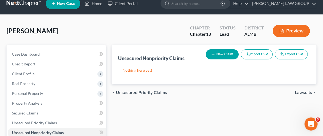
scroll to position [9, 0]
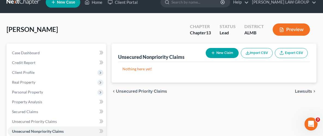
click at [213, 56] on button "New Claim" at bounding box center [222, 53] width 33 height 10
select select "0"
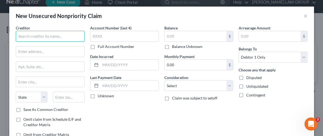
click at [56, 37] on input "text" at bounding box center [50, 36] width 69 height 11
type input "C"
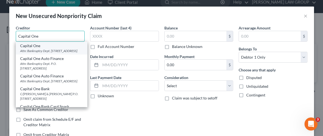
type input "Capital One"
click at [36, 47] on div "Capital One" at bounding box center [51, 45] width 63 height 5
type input "Attn: Bankruptcy Dept."
type input "PO Box 30285"
type input "[GEOGRAPHIC_DATA]"
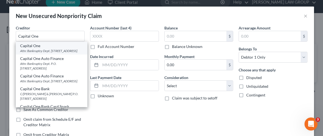
select select "46"
type input "84130-0285"
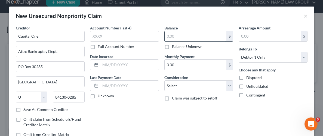
click at [191, 36] on input "text" at bounding box center [196, 36] width 62 height 10
type input "1,292.96"
click at [246, 86] on label "Unliquidated" at bounding box center [257, 85] width 22 height 5
click at [248, 86] on input "Unliquidated" at bounding box center [250, 85] width 4 height 4
checkbox input "true"
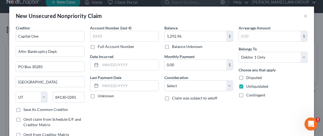
click at [222, 104] on div "Balance 1,292.96 $ Balance Unknown Balance Undetermined 1,292.96 $ Balance Unkn…" at bounding box center [199, 83] width 74 height 116
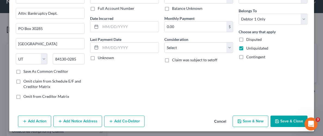
scroll to position [39, 0]
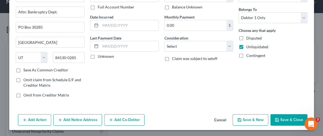
click at [290, 117] on button "Save & Close" at bounding box center [288, 119] width 37 height 11
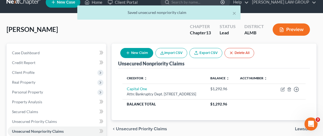
click at [142, 53] on button "New Claim" at bounding box center [136, 53] width 33 height 10
select select "0"
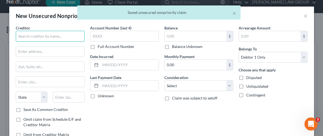
click at [47, 39] on input "text" at bounding box center [50, 36] width 69 height 11
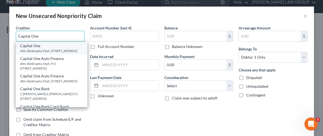
type input "Capital One"
click at [47, 53] on div "Attn: Bankruptcy Dept. [STREET_ADDRESS]" at bounding box center [51, 50] width 63 height 5
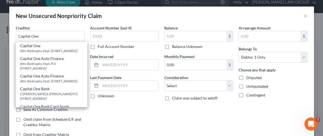
type input "Attn: Bankruptcy Dept."
type input "PO Box 30285"
type input "[GEOGRAPHIC_DATA]"
select select "46"
type input "84130-0285"
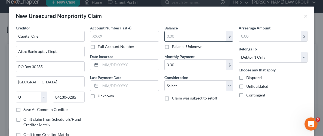
click at [178, 37] on input "text" at bounding box center [196, 36] width 62 height 10
type input "301.73"
click at [246, 87] on label "Unliquidated" at bounding box center [257, 85] width 22 height 5
click at [248, 87] on input "Unliquidated" at bounding box center [250, 85] width 4 height 4
checkbox input "true"
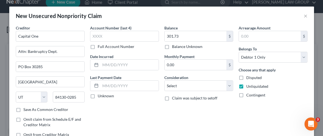
click at [231, 115] on div "Balance 301.73 $ Balance Unknown Balance Undetermined 301.73 $ Balance Unknown …" at bounding box center [199, 83] width 74 height 116
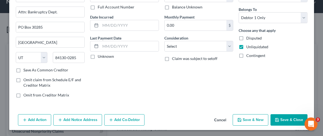
click at [279, 120] on icon "button" at bounding box center [277, 119] width 4 height 4
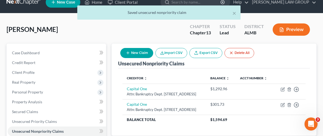
click at [142, 53] on button "New Claim" at bounding box center [136, 53] width 33 height 10
select select "0"
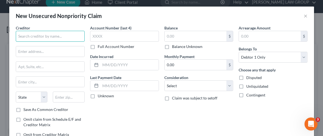
click at [80, 40] on input "text" at bounding box center [50, 36] width 69 height 11
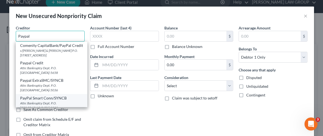
scroll to position [0, 0]
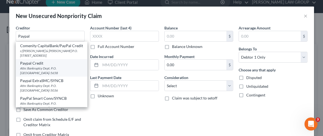
click at [40, 64] on div "Paypal Credit" at bounding box center [51, 62] width 63 height 5
type input "Paypal Credit"
type input "Attn: Bankruptcy Dept."
type input "P.O. Box 105658"
type input "[GEOGRAPHIC_DATA]"
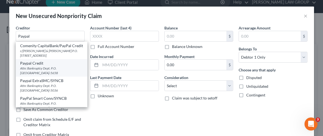
select select "10"
type input "30348-5658"
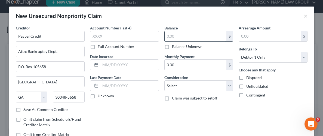
click at [172, 36] on input "text" at bounding box center [196, 36] width 62 height 10
type input "835.04"
click at [246, 86] on label "Unliquidated" at bounding box center [257, 85] width 22 height 5
click at [248, 86] on input "Unliquidated" at bounding box center [250, 85] width 4 height 4
checkbox input "true"
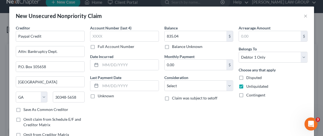
drag, startPoint x: 230, startPoint y: 109, endPoint x: 235, endPoint y: 108, distance: 5.0
click at [231, 109] on div "Balance 835.04 $ Balance Unknown Balance Undetermined 835.04 $ Balance Unknown …" at bounding box center [199, 83] width 74 height 116
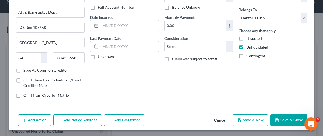
scroll to position [39, 0]
click at [292, 116] on button "Save & Close" at bounding box center [288, 119] width 37 height 11
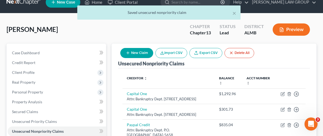
click at [135, 53] on button "New Claim" at bounding box center [136, 53] width 33 height 10
select select "0"
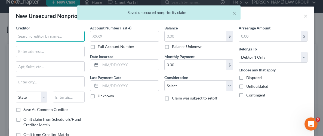
click at [38, 38] on input "text" at bounding box center [50, 36] width 69 height 11
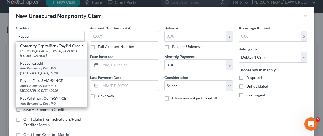
click at [30, 64] on div "Paypal Credit" at bounding box center [51, 62] width 63 height 5
type input "Paypal Credit"
type input "Attn: Bankruptcy Dept."
type input "P.O. Box 105658"
type input "[GEOGRAPHIC_DATA]"
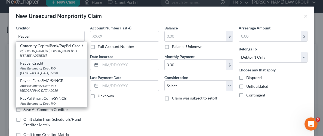
select select "10"
type input "30348-5658"
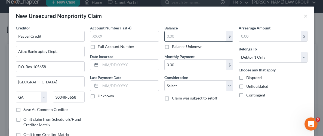
click at [169, 36] on input "text" at bounding box center [196, 36] width 62 height 10
type input "6,378.84"
click at [227, 113] on div "Balance 6,378.84 $ Balance Unknown Balance Undetermined 6,378.84 $ Balance Unkn…" at bounding box center [199, 83] width 74 height 116
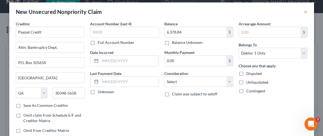
scroll to position [8, 0]
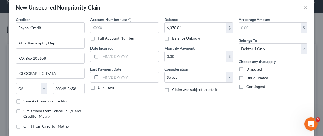
click at [246, 79] on label "Unliquidated" at bounding box center [257, 77] width 22 height 5
click at [248, 79] on input "Unliquidated" at bounding box center [250, 77] width 4 height 4
checkbox input "true"
click at [242, 97] on div "Arrearage Amount $ Belongs To * Select Debtor 1 Only Debtor 2 Only Debtor 1 And…" at bounding box center [273, 75] width 74 height 116
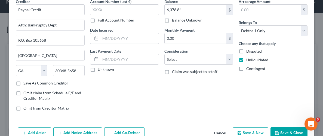
scroll to position [39, 0]
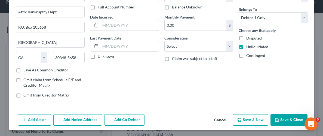
click at [278, 117] on icon "button" at bounding box center [277, 119] width 4 height 4
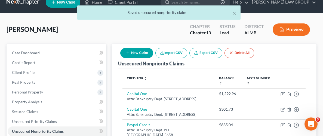
click at [139, 55] on button "New Claim" at bounding box center [136, 53] width 33 height 10
select select "0"
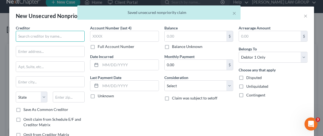
click at [49, 36] on input "text" at bounding box center [50, 36] width 69 height 11
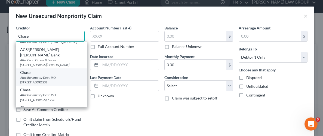
scroll to position [18, 0]
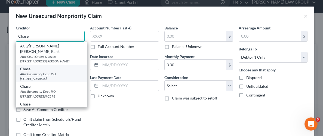
type input "Chase"
click at [31, 72] on div "Attn: Bankruptcy Dept. P.O. [STREET_ADDRESS]" at bounding box center [51, 76] width 63 height 9
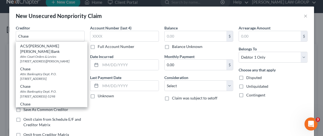
type input "Attn: Bankruptcy Dept."
type input "P.O. Box 15123"
type input "Wilmington"
select select "7"
type input "19850-5123"
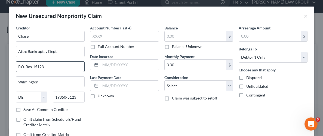
scroll to position [0, 0]
click at [185, 36] on input "text" at bounding box center [196, 36] width 62 height 10
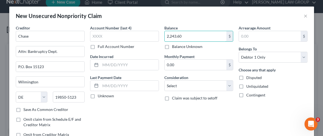
type input "2,243.60"
click at [246, 86] on label "Unliquidated" at bounding box center [257, 85] width 22 height 5
click at [248, 86] on input "Unliquidated" at bounding box center [250, 85] width 4 height 4
checkbox input "true"
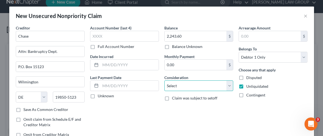
click at [231, 84] on select "Select Cable / Satellite Services Collection Agency Credit Card Debt Debt Couns…" at bounding box center [198, 85] width 69 height 11
select select "2"
click at [164, 80] on select "Select Cable / Satellite Services Collection Agency Credit Card Debt Debt Couns…" at bounding box center [198, 85] width 69 height 11
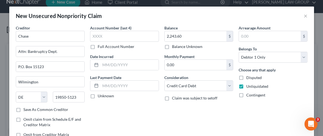
click at [280, 103] on div "Arrearage Amount $ Belongs To * Select Debtor 1 Only Debtor 2 Only Debtor 1 And…" at bounding box center [273, 83] width 74 height 116
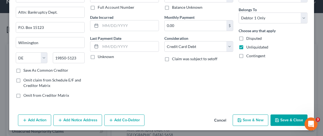
scroll to position [39, 0]
click at [298, 120] on button "Save & Close" at bounding box center [288, 119] width 37 height 11
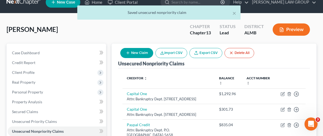
click at [137, 51] on button "New Claim" at bounding box center [136, 53] width 33 height 10
select select "0"
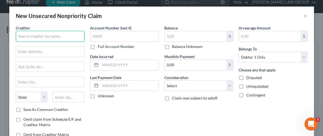
click at [49, 32] on input "text" at bounding box center [50, 36] width 69 height 11
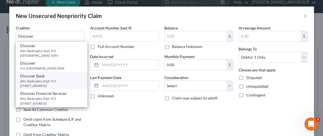
click at [32, 77] on div "Discover Bank" at bounding box center [51, 75] width 63 height 5
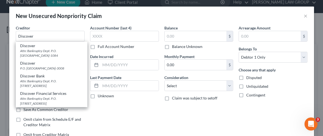
type input "Discover Bank"
type input "Attn: Bankruptcy Dept."
type input "P.O. Box 3025"
type input "[GEOGRAPHIC_DATA]"
select select "36"
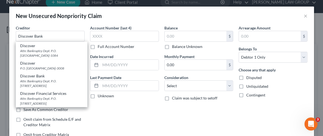
type input "43054-3025"
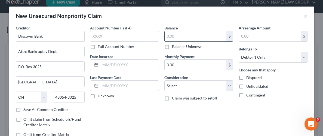
click at [180, 37] on input "text" at bounding box center [196, 36] width 62 height 10
type input "3,542.09"
click at [246, 87] on label "Unliquidated" at bounding box center [257, 85] width 22 height 5
click at [248, 87] on input "Unliquidated" at bounding box center [250, 85] width 4 height 4
checkbox input "true"
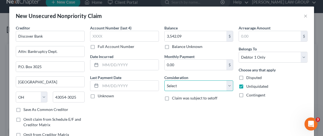
click at [229, 87] on select "Select Cable / Satellite Services Collection Agency Credit Card Debt Debt Couns…" at bounding box center [198, 85] width 69 height 11
select select "2"
click at [164, 80] on select "Select Cable / Satellite Services Collection Agency Credit Card Debt Debt Couns…" at bounding box center [198, 85] width 69 height 11
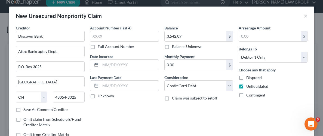
click at [241, 115] on div "Arrearage Amount $ Belongs To * Select Debtor 1 Only Debtor 2 Only Debtor 1 And…" at bounding box center [273, 83] width 74 height 116
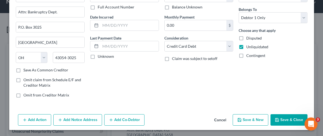
click at [294, 117] on button "Save & Close" at bounding box center [288, 119] width 37 height 11
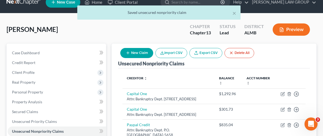
click at [145, 54] on button "New Claim" at bounding box center [136, 53] width 33 height 10
select select "0"
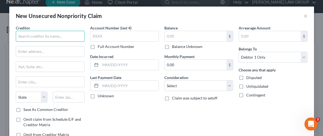
click at [72, 34] on input "text" at bounding box center [50, 36] width 69 height 11
type input "Home Outlet"
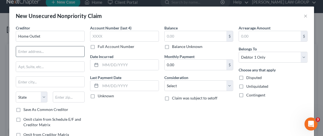
click at [65, 51] on input "text" at bounding box center [50, 51] width 68 height 10
type input "[STREET_ADDRESS]"
click at [72, 97] on input "text" at bounding box center [69, 96] width 32 height 11
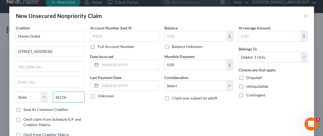
type input "36116"
click at [144, 120] on div "Account Number (last 4) Full Account Number Date Incurred Last Payment Date Unk…" at bounding box center [124, 83] width 74 height 116
type input "[PERSON_NAME]"
select select "0"
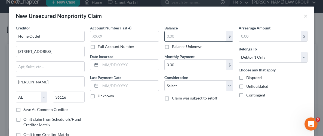
click at [187, 32] on input "text" at bounding box center [196, 36] width 62 height 10
type input "879.35"
click at [246, 85] on label "Unliquidated" at bounding box center [257, 85] width 22 height 5
click at [248, 85] on input "Unliquidated" at bounding box center [250, 85] width 4 height 4
checkbox input "true"
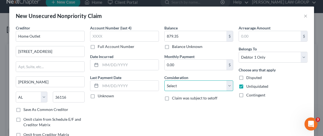
click at [230, 87] on select "Select Cable / Satellite Services Collection Agency Credit Card Debt Debt Couns…" at bounding box center [198, 85] width 69 height 11
select select "14"
click at [164, 80] on select "Select Cable / Satellite Services Collection Agency Credit Card Debt Debt Couns…" at bounding box center [198, 85] width 69 height 11
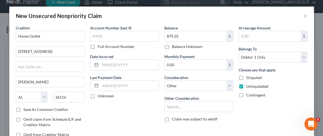
click at [263, 106] on div "Arrearage Amount $ Belongs To * Select Debtor 1 Only Debtor 2 Only Debtor 1 And…" at bounding box center [273, 83] width 74 height 116
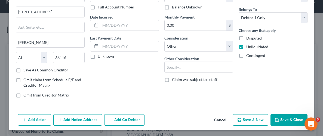
click at [292, 122] on button "Save & Close" at bounding box center [288, 119] width 37 height 11
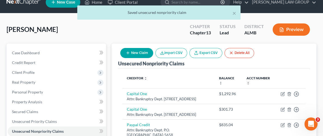
click at [141, 50] on button "New Claim" at bounding box center [136, 53] width 33 height 10
select select "0"
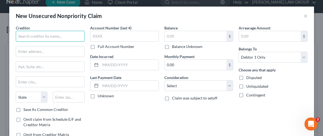
click at [60, 34] on input "text" at bounding box center [50, 36] width 69 height 11
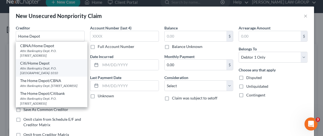
click at [47, 67] on div "Attn: Bankruptcy Dept. P.O. [GEOGRAPHIC_DATA]-1010" at bounding box center [51, 70] width 63 height 9
type input "Citi/Home Depot"
type input "Attn: Bankruptcy Dept."
type input "P.O. Box 9001010"
type input "[GEOGRAPHIC_DATA]"
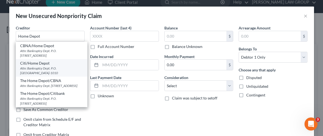
select select "18"
type input "40290-1010"
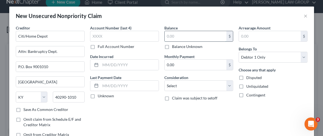
click at [195, 35] on input "text" at bounding box center [196, 36] width 62 height 10
type input "2,913.98"
click at [246, 88] on label "Unliquidated" at bounding box center [257, 85] width 22 height 5
click at [248, 87] on input "Unliquidated" at bounding box center [250, 85] width 4 height 4
checkbox input "true"
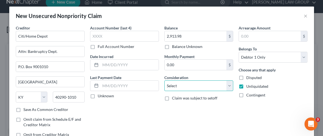
click at [230, 82] on select "Select Cable / Satellite Services Collection Agency Credit Card Debt Debt Couns…" at bounding box center [198, 85] width 69 height 11
select select "2"
click at [164, 80] on select "Select Cable / Satellite Services Collection Agency Credit Card Debt Debt Couns…" at bounding box center [198, 85] width 69 height 11
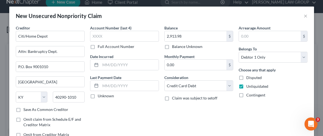
click at [237, 104] on div "Arrearage Amount $ Belongs To * Select Debtor 1 Only Debtor 2 Only Debtor 1 And…" at bounding box center [273, 83] width 74 height 116
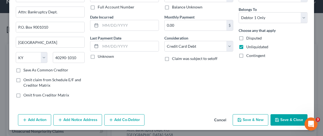
click at [294, 119] on button "Save & Close" at bounding box center [288, 119] width 37 height 11
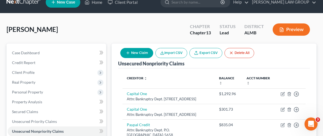
click at [138, 54] on button "New Claim" at bounding box center [136, 53] width 33 height 10
select select "0"
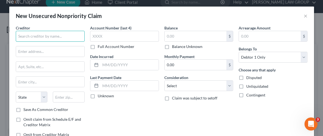
click at [65, 41] on input "text" at bounding box center [50, 36] width 69 height 11
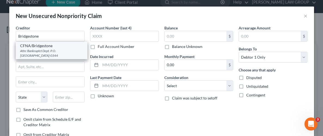
click at [40, 46] on div "CFNA/Bridgestone" at bounding box center [51, 45] width 63 height 5
type input "CFNA/Bridgestone"
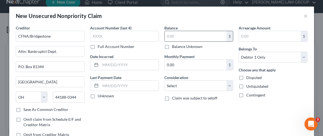
click at [175, 35] on input "text" at bounding box center [196, 36] width 62 height 10
click at [246, 85] on label "Unliquidated" at bounding box center [257, 85] width 22 height 5
click at [248, 85] on input "Unliquidated" at bounding box center [250, 85] width 4 height 4
click at [231, 107] on div "Balance 1,774.36 $ Balance Unknown Balance Undetermined 1,774.36 $ Balance Unkn…" at bounding box center [199, 83] width 74 height 116
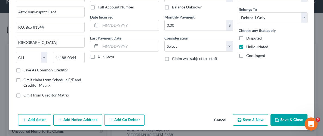
click at [282, 117] on button "Save & Close" at bounding box center [288, 119] width 37 height 11
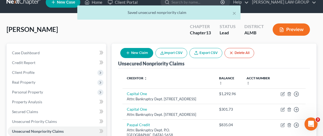
click at [145, 52] on button "New Claim" at bounding box center [136, 53] width 33 height 10
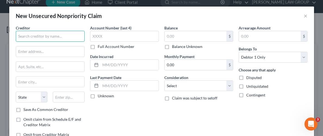
click at [44, 36] on input "text" at bounding box center [50, 36] width 69 height 11
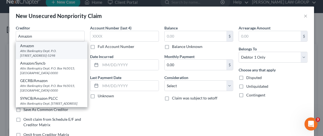
click at [25, 48] on div "Amazon" at bounding box center [51, 45] width 63 height 5
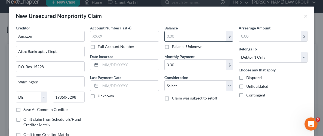
click at [181, 33] on input "text" at bounding box center [196, 36] width 62 height 10
click at [246, 86] on label "Unliquidated" at bounding box center [257, 85] width 22 height 5
click at [248, 86] on input "Unliquidated" at bounding box center [250, 85] width 4 height 4
drag, startPoint x: 239, startPoint y: 117, endPoint x: 243, endPoint y: 100, distance: 17.5
click at [241, 116] on div "Arrearage Amount $ Belongs To * Select Debtor 1 Only Debtor 2 Only Debtor 1 And…" at bounding box center [273, 83] width 74 height 116
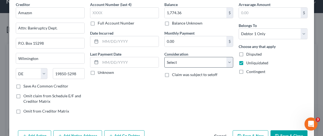
scroll to position [25, 0]
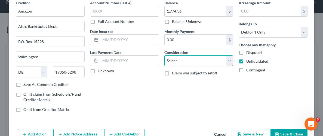
click at [232, 62] on select "Select Cable / Satellite Services Collection Agency Credit Card Debt Debt Couns…" at bounding box center [198, 60] width 69 height 11
click at [237, 77] on div "Arrearage Amount $ Belongs To * Select Debtor 1 Only Debtor 2 Only Debtor 1 And…" at bounding box center [273, 58] width 74 height 116
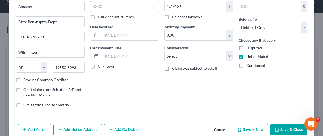
scroll to position [39, 0]
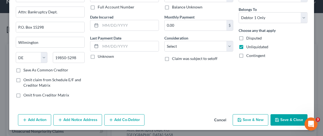
click at [278, 120] on icon "button" at bounding box center [277, 119] width 4 height 4
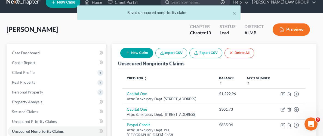
click at [129, 52] on icon "button" at bounding box center [128, 53] width 4 height 4
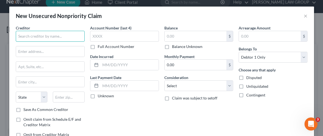
click at [58, 35] on input "text" at bounding box center [50, 36] width 69 height 11
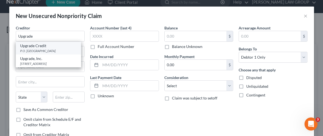
click at [33, 48] on div "P.O. [GEOGRAPHIC_DATA]" at bounding box center [48, 50] width 57 height 5
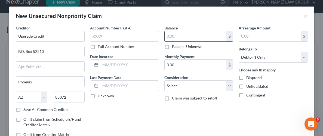
click at [187, 41] on div "$" at bounding box center [198, 36] width 69 height 11
click at [182, 38] on input "text" at bounding box center [196, 36] width 62 height 10
click at [246, 86] on label "Unliquidated" at bounding box center [257, 85] width 22 height 5
click at [248, 86] on input "Unliquidated" at bounding box center [250, 85] width 4 height 4
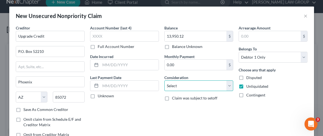
click at [230, 88] on select "Select Cable / Satellite Services Collection Agency Credit Card Debt Debt Couns…" at bounding box center [198, 85] width 69 height 11
click at [164, 80] on select "Select Cable / Satellite Services Collection Agency Credit Card Debt Debt Couns…" at bounding box center [198, 85] width 69 height 11
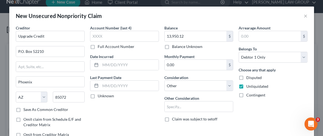
click at [269, 114] on div "Arrearage Amount $ Belongs To * Select Debtor 1 Only Debtor 2 Only Debtor 1 And…" at bounding box center [273, 83] width 74 height 116
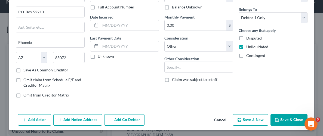
click at [293, 119] on button "Save & Close" at bounding box center [288, 119] width 37 height 11
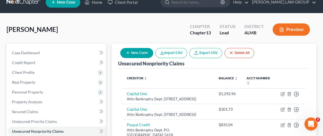
click at [136, 53] on button "New Claim" at bounding box center [136, 53] width 33 height 10
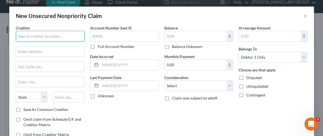
click at [51, 37] on input "text" at bounding box center [50, 36] width 69 height 11
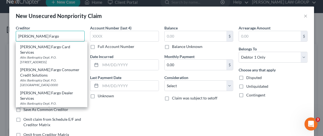
scroll to position [0, 0]
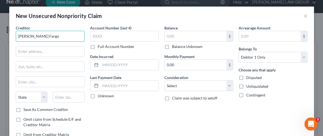
click at [48, 38] on input "[PERSON_NAME] Fargo" at bounding box center [50, 36] width 69 height 11
click at [41, 34] on input "[PERSON_NAME] Fargo" at bounding box center [50, 36] width 69 height 11
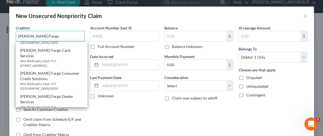
scroll to position [144, 0]
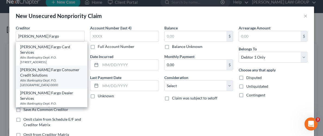
click at [40, 78] on div "Attn: Bankruptcy Dept. P.O. [GEOGRAPHIC_DATA]-0000" at bounding box center [51, 82] width 63 height 9
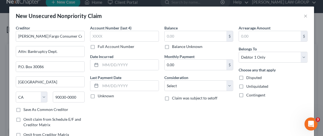
scroll to position [0, 0]
click at [47, 66] on input "P.O. Box 30086" at bounding box center [50, 66] width 68 height 10
click at [67, 97] on input "90030-0000" at bounding box center [69, 96] width 32 height 11
click at [83, 37] on input "[PERSON_NAME] Fargo Consumer Credit Solutions" at bounding box center [50, 36] width 69 height 11
click at [44, 35] on input "[PERSON_NAME] Fargos" at bounding box center [50, 36] width 69 height 11
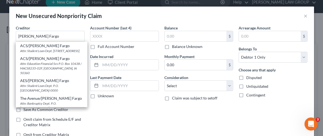
click at [119, 106] on div "Account Number (last 4) Full Account Number Date Incurred Last Payment Date Unk…" at bounding box center [124, 83] width 74 height 116
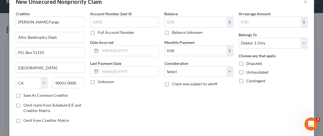
scroll to position [14, 0]
click at [124, 104] on div "Account Number (last 4) Full Account Number Date Incurred Last Payment Date Unk…" at bounding box center [124, 69] width 74 height 116
click at [176, 22] on input "text" at bounding box center [196, 22] width 62 height 10
click at [218, 98] on div "Balance 8,000.00 $ Balance Unknown Balance Undetermined 8,000 $ Balance Unknown…" at bounding box center [199, 69] width 74 height 116
click at [246, 71] on label "Unliquidated" at bounding box center [257, 71] width 22 height 5
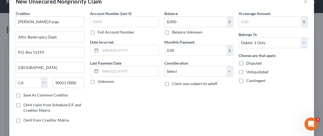
click at [248, 71] on input "Unliquidated" at bounding box center [250, 71] width 4 height 4
click at [222, 99] on div "Balance 8,000.00 $ Balance Unknown Balance Undetermined 8,000 $ Balance Unknown…" at bounding box center [199, 69] width 74 height 116
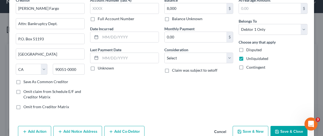
scroll to position [39, 0]
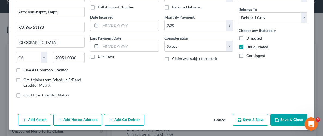
click at [280, 119] on button "Save & Close" at bounding box center [288, 119] width 37 height 11
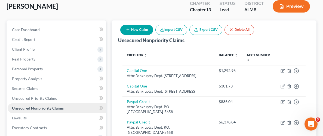
scroll to position [38, 0]
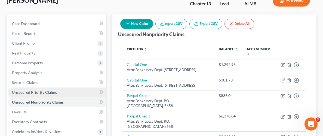
click at [34, 91] on span "Unsecured Priority Claims" at bounding box center [34, 92] width 45 height 5
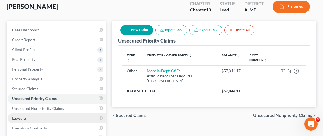
scroll to position [33, 0]
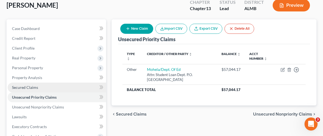
click at [27, 89] on link "Secured Claims" at bounding box center [57, 87] width 98 height 10
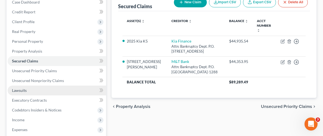
scroll to position [59, 0]
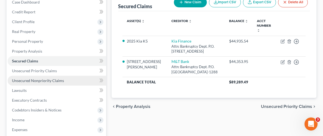
click at [35, 81] on span "Unsecured Nonpriority Claims" at bounding box center [38, 80] width 52 height 5
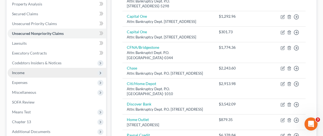
scroll to position [108, 0]
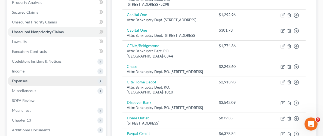
click at [21, 80] on span "Expenses" at bounding box center [19, 80] width 15 height 5
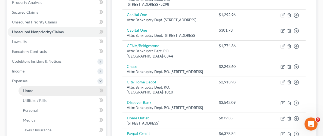
click at [29, 91] on span "Home" at bounding box center [28, 90] width 10 height 5
click at [27, 89] on span "Home" at bounding box center [28, 90] width 10 height 5
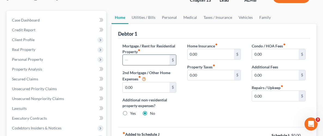
scroll to position [42, 0]
click at [154, 60] on input "text" at bounding box center [146, 59] width 47 height 10
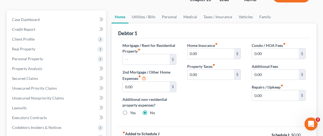
click at [227, 95] on div "Home Insurance fiber_manual_record 0.00 $ Property Taxes fiber_manual_record 0.…" at bounding box center [214, 80] width 65 height 77
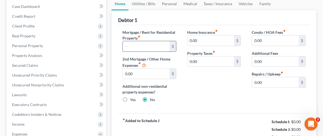
scroll to position [54, 0]
click at [153, 42] on input "text" at bounding box center [146, 47] width 47 height 10
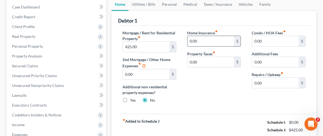
click at [219, 38] on input "0.00" at bounding box center [210, 41] width 47 height 10
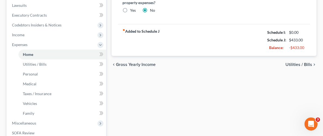
scroll to position [144, 0]
click at [303, 60] on div "chevron_left Gross Yearly Income Utilities / Bills chevron_right" at bounding box center [213, 63] width 205 height 17
click at [306, 64] on span "Utilities / Bills" at bounding box center [298, 64] width 27 height 4
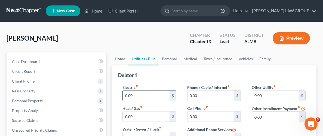
click at [154, 99] on input "0.00" at bounding box center [146, 95] width 47 height 10
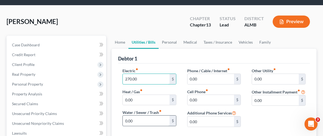
scroll to position [23, 0]
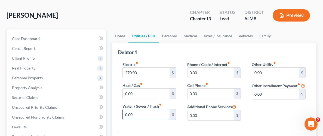
click at [163, 116] on input "0.00" at bounding box center [146, 114] width 47 height 10
click at [220, 73] on input "0.00" at bounding box center [210, 72] width 47 height 10
click at [203, 94] on input "0.00" at bounding box center [210, 93] width 47 height 10
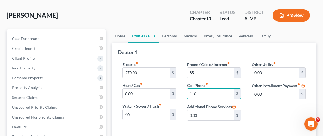
click at [265, 120] on div "Other Utility fiber_manual_record 0.00 $ Other Installment Payment fiber_manual…" at bounding box center [278, 92] width 65 height 63
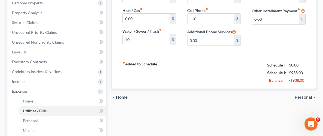
scroll to position [101, 0]
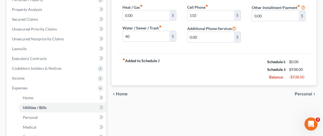
click at [308, 93] on span "Personal" at bounding box center [302, 94] width 17 height 4
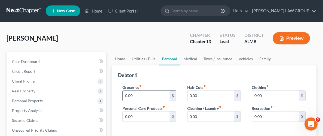
click at [161, 97] on input "0.00" at bounding box center [146, 95] width 47 height 10
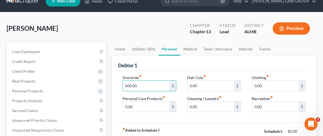
scroll to position [16, 0]
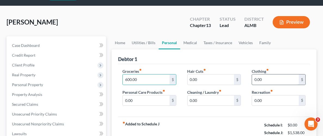
click at [281, 79] on input "0.00" at bounding box center [275, 79] width 47 height 10
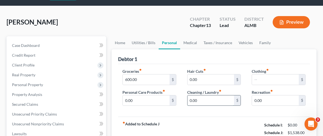
click at [226, 99] on input "0.00" at bounding box center [210, 100] width 47 height 10
click at [255, 123] on div "fiber_manual_record Added to Schedule J Schedule I: $0.00 Schedule J: $1,738.00…" at bounding box center [214, 132] width 192 height 32
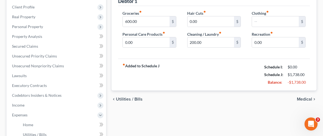
scroll to position [74, 0]
click at [300, 97] on span "Medical" at bounding box center [304, 99] width 15 height 4
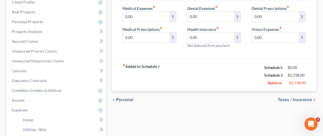
scroll to position [80, 0]
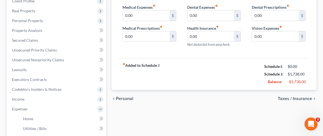
click at [296, 100] on span "Taxes / Insurance" at bounding box center [295, 98] width 34 height 4
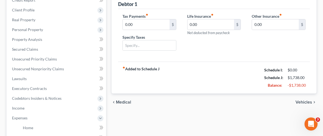
scroll to position [74, 0]
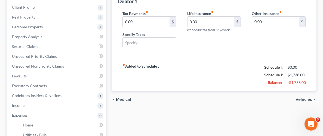
click at [303, 100] on span "Vehicles" at bounding box center [303, 99] width 17 height 4
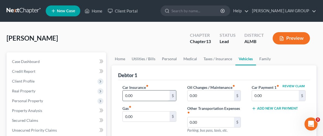
click at [154, 98] on input "0.00" at bounding box center [146, 95] width 47 height 10
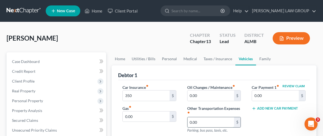
click at [207, 123] on input "0.00" at bounding box center [210, 122] width 47 height 10
click at [272, 122] on div "Review Claim Car Payment 1 fiber_manual_record 0.00 $ Add New Car Payment" at bounding box center [278, 110] width 65 height 53
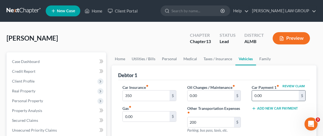
click at [276, 91] on input "0.00" at bounding box center [275, 95] width 47 height 10
click at [268, 122] on div "Review Claim Car Payment 1 fiber_manual_record 800.00 $ Add New Car Payment" at bounding box center [278, 110] width 65 height 53
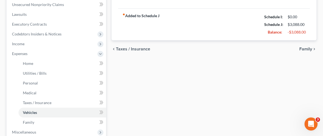
scroll to position [136, 0]
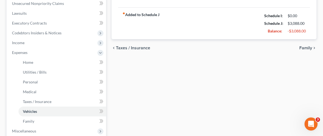
click at [302, 46] on span "Family" at bounding box center [305, 48] width 13 height 4
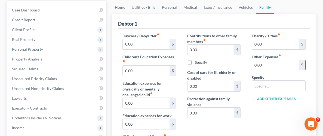
scroll to position [52, 0]
click at [296, 65] on input "0.00" at bounding box center [275, 65] width 47 height 10
click at [277, 84] on input "text" at bounding box center [278, 85] width 53 height 10
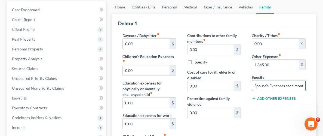
scroll to position [0, 2]
click at [280, 106] on div "Charity / Tithes fiber_manual_record 0.00 $ Other Expenses fiber_manual_record …" at bounding box center [278, 96] width 65 height 127
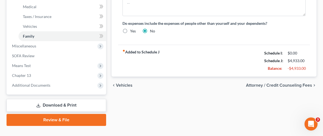
scroll to position [225, 0]
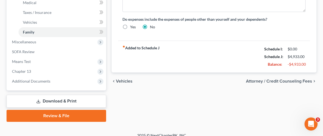
click at [270, 79] on span "Attorney / Credit Counseling Fees" at bounding box center [279, 81] width 66 height 4
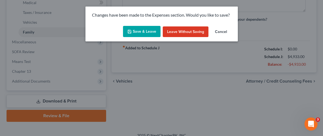
click at [138, 29] on button "Save & Leave" at bounding box center [142, 31] width 38 height 11
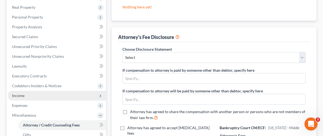
scroll to position [88, 0]
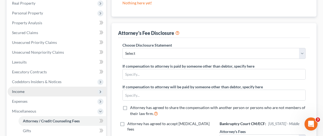
click at [23, 90] on span "Income" at bounding box center [18, 91] width 13 height 5
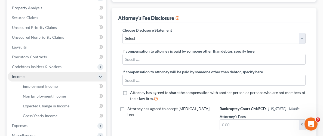
scroll to position [103, 0]
click at [11, 74] on span "Income" at bounding box center [57, 76] width 98 height 10
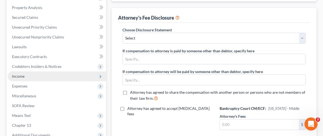
click at [28, 76] on span "Income" at bounding box center [57, 76] width 98 height 10
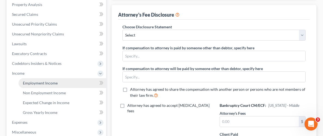
click at [43, 85] on link "Employment Income" at bounding box center [62, 83] width 88 height 10
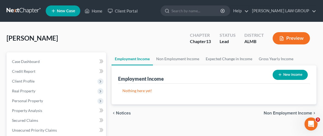
click at [290, 76] on button "New Income" at bounding box center [289, 75] width 35 height 10
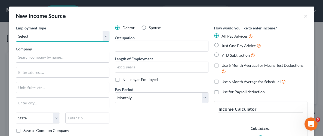
click at [104, 35] on select "Select Full or [DEMOGRAPHIC_DATA] Employment Self Employment" at bounding box center [63, 36] width 94 height 11
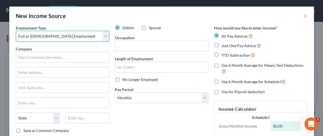
click at [16, 31] on select "Select Full or [DEMOGRAPHIC_DATA] Employment Self Employment" at bounding box center [63, 36] width 94 height 11
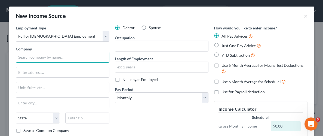
click at [38, 56] on input "text" at bounding box center [63, 57] width 94 height 11
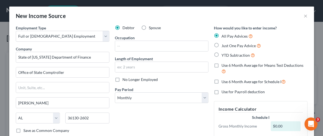
click at [162, 116] on div "Debtor Spouse Occupation Length of Employment No Longer Employed Pay Period * S…" at bounding box center [161, 99] width 99 height 148
click at [173, 49] on input "text" at bounding box center [161, 46] width 93 height 10
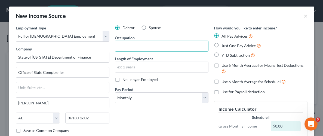
click at [191, 113] on div "Debtor Spouse Occupation Length of Employment No Longer Employed Pay Period * S…" at bounding box center [161, 99] width 99 height 148
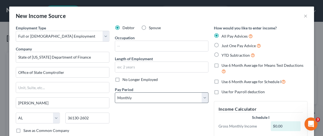
drag, startPoint x: 217, startPoint y: 100, endPoint x: 204, endPoint y: 101, distance: 12.6
click at [216, 100] on div "How would you like to enter income? All Pay Advices Just One Pay Advice YTD Sub…" at bounding box center [260, 99] width 99 height 148
click at [204, 101] on select "Select Monthly Twice Monthly Every Other Week Weekly" at bounding box center [162, 97] width 94 height 11
click at [115, 92] on select "Select Monthly Twice Monthly Every Other Week Weekly" at bounding box center [162, 97] width 94 height 11
click at [155, 108] on div "Debtor Spouse Occupation Length of Employment No Longer Employed Pay Period * S…" at bounding box center [161, 99] width 99 height 148
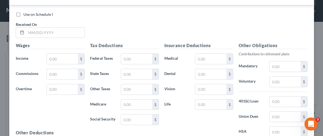
scroll to position [204, 0]
click at [56, 28] on input "text" at bounding box center [55, 32] width 58 height 10
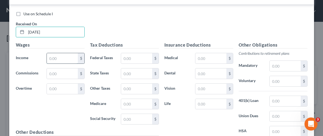
click at [68, 54] on input "text" at bounding box center [62, 58] width 31 height 10
click at [65, 58] on input "text" at bounding box center [62, 58] width 31 height 10
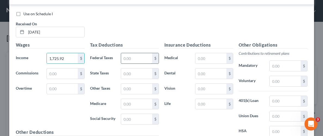
click at [137, 57] on input "text" at bounding box center [136, 58] width 31 height 10
click at [57, 55] on input "1,725.92" at bounding box center [62, 58] width 31 height 10
click at [145, 57] on input "text" at bounding box center [136, 58] width 31 height 10
click at [135, 76] on input "text" at bounding box center [136, 73] width 31 height 10
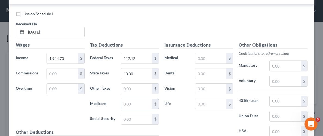
click at [140, 104] on input "text" at bounding box center [136, 104] width 31 height 10
click at [141, 117] on input "text" at bounding box center [136, 119] width 31 height 10
click at [208, 57] on input "text" at bounding box center [210, 58] width 31 height 10
click at [148, 71] on input "10.00" at bounding box center [136, 73] width 31 height 10
click at [138, 86] on input "text" at bounding box center [136, 88] width 31 height 10
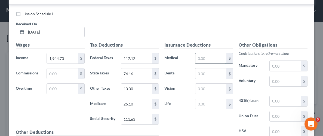
click at [204, 58] on input "text" at bounding box center [210, 58] width 31 height 10
click at [207, 119] on div "Insurance Deductions Medical 94.00 $ Dental $ Vision $ Life $" at bounding box center [199, 99] width 74 height 114
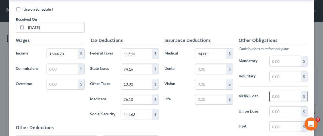
scroll to position [215, 0]
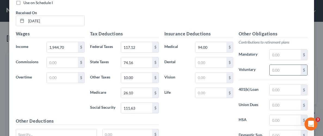
click at [295, 69] on input "text" at bounding box center [284, 70] width 31 height 10
click at [211, 45] on input "94.00" at bounding box center [210, 47] width 31 height 10
click at [212, 47] on input "94.00" at bounding box center [210, 47] width 31 height 10
click at [214, 111] on div "Insurance Deductions Medical 175.90 $ Dental $ Vision $ Life $" at bounding box center [199, 87] width 74 height 114
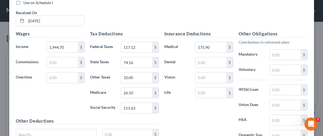
click at [221, 111] on div "Insurance Deductions Medical 175.90 $ Dental $ Vision $ Life $" at bounding box center [199, 87] width 74 height 114
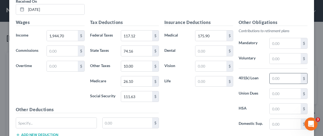
scroll to position [227, 0]
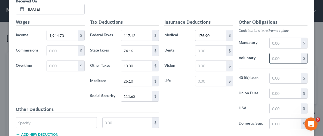
click at [281, 58] on input "text" at bounding box center [284, 58] width 31 height 10
click at [214, 114] on div "Insurance Deductions Medical 175.90 $ Dental $ Vision $ Life $" at bounding box center [199, 76] width 74 height 114
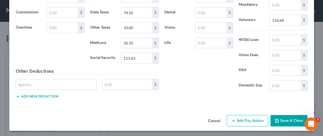
scroll to position [265, 0]
drag, startPoint x: 274, startPoint y: 118, endPoint x: 276, endPoint y: 122, distance: 4.5
click at [275, 118] on button "Save & Close" at bounding box center [288, 119] width 37 height 11
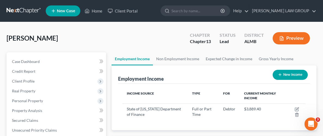
scroll to position [91, 194]
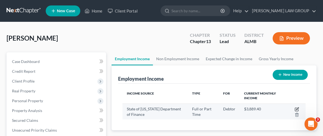
click at [296, 108] on icon "button" at bounding box center [296, 109] width 4 height 4
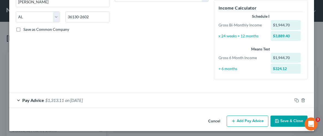
scroll to position [102, 0]
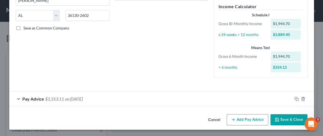
click at [255, 118] on button "Add Pay Advice" at bounding box center [248, 119] width 42 height 11
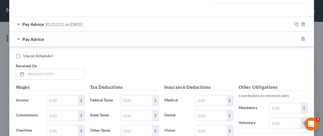
scroll to position [178, 0]
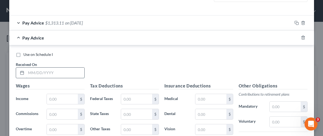
click at [64, 73] on input "text" at bounding box center [55, 72] width 58 height 10
click at [60, 101] on input "text" at bounding box center [62, 99] width 31 height 10
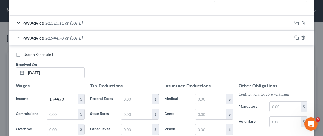
click at [143, 97] on input "text" at bounding box center [136, 99] width 31 height 10
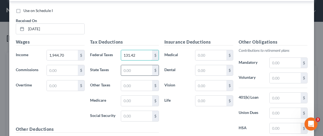
scroll to position [228, 0]
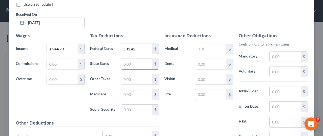
click at [139, 62] on input "text" at bounding box center [136, 64] width 31 height 10
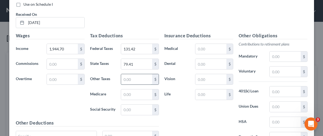
click at [144, 76] on input "text" at bounding box center [136, 79] width 31 height 10
click at [138, 94] on input "text" at bounding box center [136, 94] width 31 height 10
click at [149, 113] on input "text" at bounding box center [136, 109] width 31 height 10
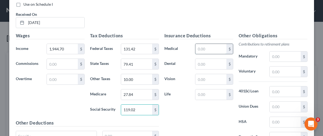
click at [203, 48] on input "text" at bounding box center [210, 49] width 31 height 10
click at [287, 71] on input "text" at bounding box center [284, 71] width 31 height 10
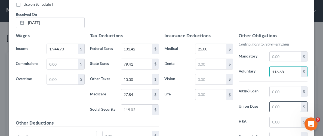
click at [284, 110] on input "text" at bounding box center [284, 106] width 31 height 10
click at [212, 121] on div "Insurance Deductions Medical 25.00 $ Dental $ Vision $ Life $" at bounding box center [199, 89] width 74 height 114
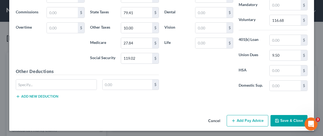
scroll to position [280, 0]
click at [287, 115] on button "Save & Close" at bounding box center [288, 119] width 37 height 11
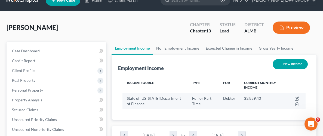
scroll to position [12, 0]
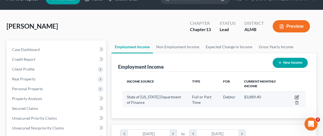
click at [296, 96] on icon "button" at bounding box center [296, 97] width 4 height 4
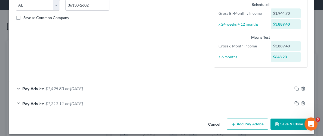
scroll to position [117, 0]
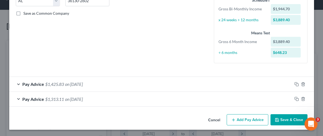
click at [249, 117] on button "Add Pay Advice" at bounding box center [248, 119] width 42 height 11
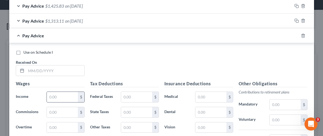
scroll to position [200, 0]
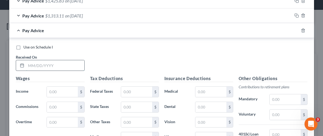
click at [51, 61] on input "text" at bounding box center [55, 65] width 58 height 10
click at [61, 91] on input "text" at bounding box center [62, 91] width 31 height 10
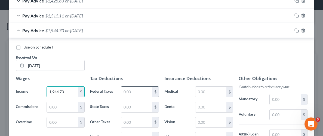
click at [141, 91] on input "text" at bounding box center [136, 91] width 31 height 10
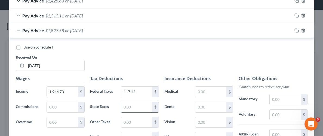
click at [138, 104] on input "text" at bounding box center [136, 107] width 31 height 10
click at [134, 118] on input "text" at bounding box center [136, 122] width 31 height 10
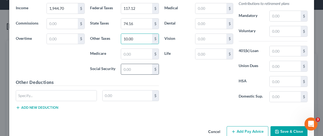
scroll to position [285, 0]
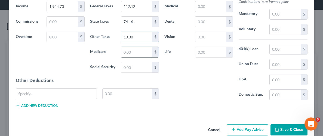
click at [149, 49] on input "text" at bounding box center [136, 52] width 31 height 10
click at [141, 65] on input "text" at bounding box center [136, 67] width 31 height 10
click at [175, 72] on div "Insurance Deductions Medical $ Dental $ Vision $ Life $" at bounding box center [199, 47] width 74 height 114
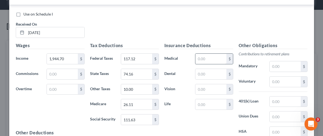
scroll to position [228, 0]
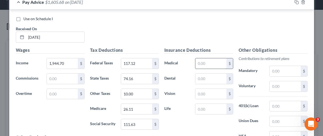
click at [220, 63] on input "text" at bounding box center [210, 63] width 31 height 10
click at [217, 60] on input "text" at bounding box center [210, 63] width 31 height 10
click at [219, 60] on input "text" at bounding box center [210, 63] width 31 height 10
click at [218, 126] on div "Insurance Deductions Medical 175.90 $ Dental $ Vision $ Life $" at bounding box center [199, 104] width 74 height 114
click at [287, 85] on input "text" at bounding box center [284, 86] width 31 height 10
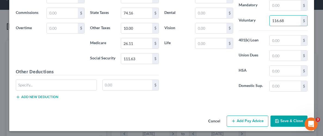
scroll to position [294, 0]
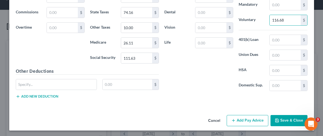
click at [292, 117] on button "Save & Close" at bounding box center [288, 120] width 37 height 11
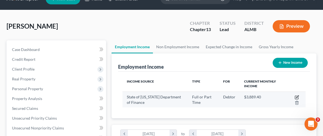
click at [298, 95] on icon "button" at bounding box center [296, 97] width 4 height 4
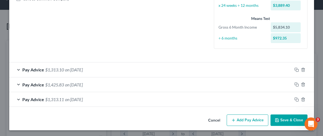
scroll to position [132, 0]
click at [257, 123] on button "Add Pay Advice" at bounding box center [248, 119] width 42 height 11
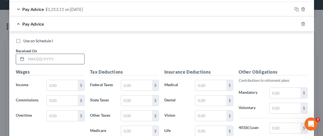
scroll to position [222, 0]
click at [57, 59] on input "text" at bounding box center [55, 59] width 58 height 10
click at [63, 84] on input "text" at bounding box center [62, 85] width 31 height 10
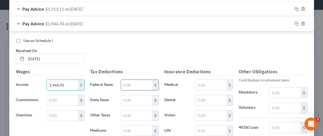
click at [132, 83] on input "text" at bounding box center [136, 85] width 31 height 10
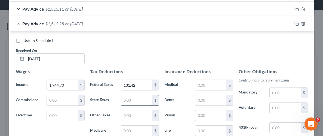
click at [129, 98] on input "text" at bounding box center [136, 100] width 31 height 10
click at [131, 113] on input "text" at bounding box center [136, 115] width 31 height 10
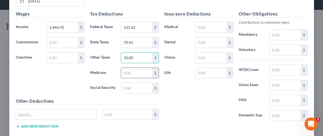
click at [140, 72] on input "text" at bounding box center [136, 73] width 31 height 10
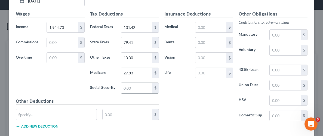
click at [140, 87] on input "text" at bounding box center [136, 88] width 31 height 10
click at [205, 23] on input "text" at bounding box center [210, 27] width 31 height 10
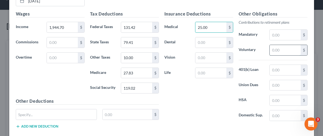
click at [273, 47] on input "text" at bounding box center [284, 50] width 31 height 10
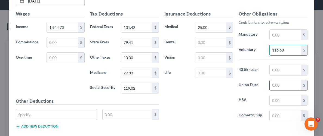
click at [276, 83] on input "text" at bounding box center [284, 85] width 31 height 10
click at [206, 102] on div "Insurance Deductions Medical 25.00 $ Dental $ Vision $ Life $" at bounding box center [199, 68] width 74 height 114
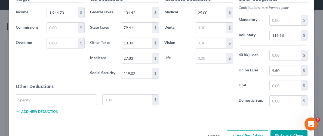
scroll to position [309, 0]
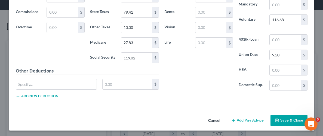
click at [285, 117] on button "Save & Close" at bounding box center [288, 119] width 37 height 11
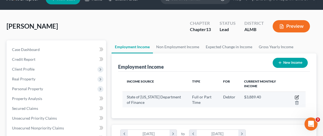
click at [294, 96] on icon "button" at bounding box center [296, 97] width 4 height 4
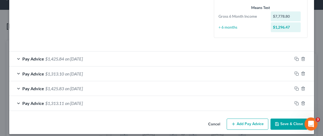
scroll to position [146, 0]
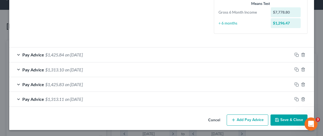
click at [243, 119] on button "Add Pay Advice" at bounding box center [248, 119] width 42 height 11
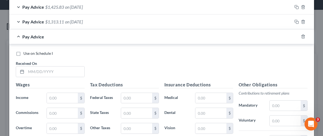
scroll to position [224, 0]
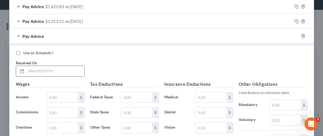
click at [42, 71] on input "text" at bounding box center [55, 71] width 58 height 10
click at [60, 96] on input "text" at bounding box center [62, 97] width 31 height 10
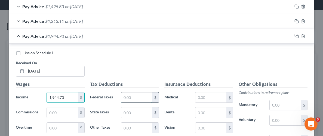
click at [134, 96] on input "text" at bounding box center [136, 97] width 31 height 10
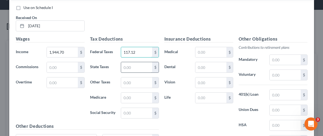
scroll to position [273, 0]
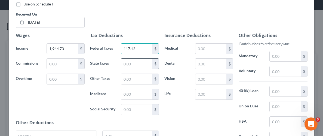
click at [136, 58] on input "text" at bounding box center [136, 63] width 31 height 10
click at [138, 76] on input "text" at bounding box center [136, 79] width 31 height 10
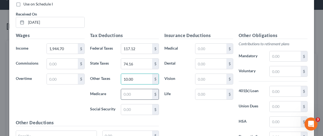
click at [135, 91] on input "text" at bounding box center [136, 94] width 31 height 10
click at [137, 105] on input "text" at bounding box center [136, 109] width 31 height 10
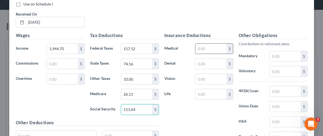
click at [219, 49] on input "text" at bounding box center [210, 49] width 31 height 10
click at [231, 115] on div "Insurance Deductions Medical 175.9 $ Dental $ Vision $ Life $" at bounding box center [199, 89] width 74 height 114
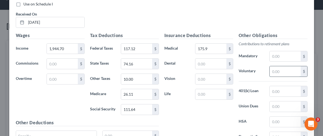
click at [295, 70] on input "text" at bounding box center [284, 71] width 31 height 10
click at [209, 110] on div "Insurance Deductions Medical 175.9 $ Dental $ Vision $ Life $" at bounding box center [199, 89] width 74 height 114
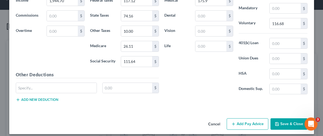
scroll to position [324, 0]
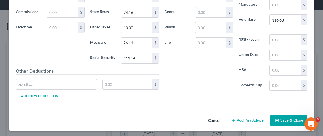
click at [286, 117] on button "Save & Close" at bounding box center [288, 119] width 37 height 11
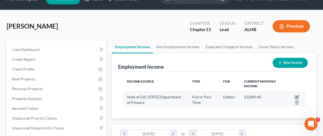
click at [297, 97] on icon "button" at bounding box center [296, 97] width 4 height 4
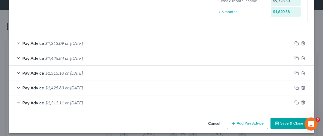
scroll to position [161, 0]
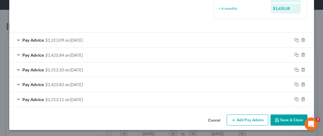
click at [244, 120] on button "Add Pay Advice" at bounding box center [248, 119] width 42 height 11
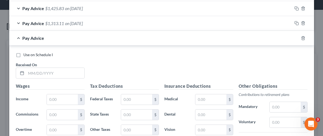
scroll to position [244, 0]
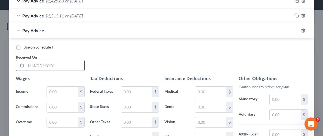
click at [54, 60] on div at bounding box center [50, 65] width 69 height 11
click at [52, 66] on input "text" at bounding box center [55, 65] width 58 height 10
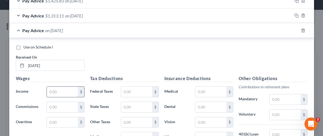
click at [51, 91] on input "text" at bounding box center [62, 91] width 31 height 10
click at [128, 92] on input "text" at bounding box center [136, 91] width 31 height 10
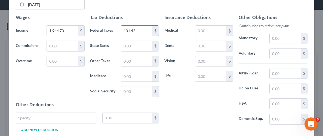
scroll to position [312, 0]
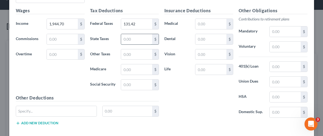
click at [124, 41] on input "text" at bounding box center [136, 39] width 31 height 10
click at [132, 49] on input "text" at bounding box center [136, 54] width 31 height 10
click at [138, 69] on input "text" at bounding box center [136, 69] width 31 height 10
click at [140, 82] on input "text" at bounding box center [136, 84] width 31 height 10
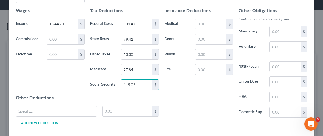
click at [215, 22] on input "text" at bounding box center [210, 24] width 31 height 10
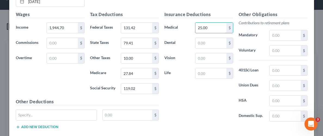
scroll to position [304, 0]
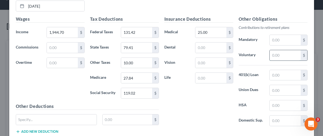
click at [283, 55] on input "text" at bounding box center [284, 55] width 31 height 10
click at [286, 89] on input "text" at bounding box center [284, 90] width 31 height 10
click at [196, 100] on div "Insurance Deductions Medical 25.00 $ Dental $ Vision $ Life $" at bounding box center [199, 73] width 74 height 114
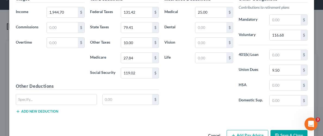
scroll to position [339, 0]
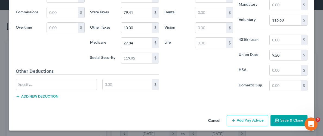
click at [289, 116] on button "Save & Close" at bounding box center [288, 120] width 37 height 11
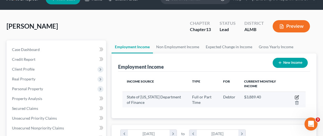
click at [296, 96] on icon "button" at bounding box center [296, 97] width 4 height 4
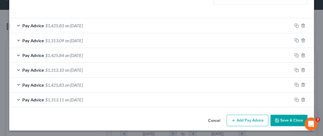
scroll to position [176, 0]
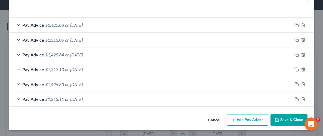
click at [248, 123] on button "Add Pay Advice" at bounding box center [248, 119] width 42 height 11
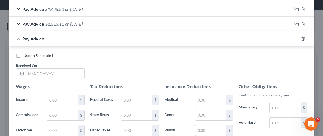
scroll to position [257, 0]
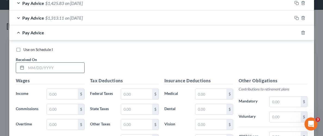
drag, startPoint x: 54, startPoint y: 66, endPoint x: 60, endPoint y: 70, distance: 7.1
click at [54, 66] on input "text" at bounding box center [55, 68] width 58 height 10
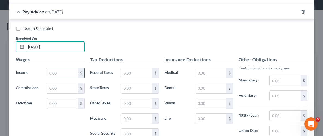
scroll to position [278, 0]
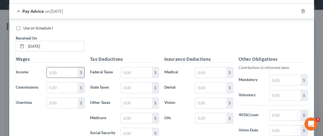
click at [62, 67] on input "text" at bounding box center [62, 72] width 31 height 10
click at [124, 71] on input "text" at bounding box center [136, 72] width 31 height 10
click at [134, 91] on input "text" at bounding box center [136, 87] width 31 height 10
click at [131, 104] on input "text" at bounding box center [136, 103] width 31 height 10
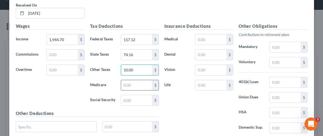
scroll to position [314, 0]
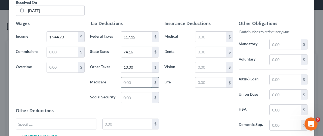
click at [126, 80] on input "text" at bounding box center [136, 82] width 31 height 10
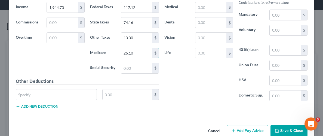
scroll to position [349, 0]
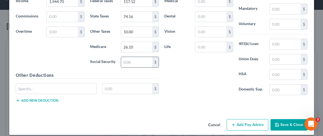
click at [129, 63] on input "text" at bounding box center [136, 62] width 31 height 10
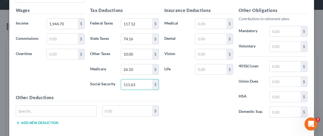
scroll to position [320, 0]
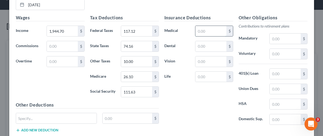
click at [208, 32] on input "text" at bounding box center [210, 31] width 31 height 10
click at [285, 55] on input "text" at bounding box center [284, 54] width 31 height 10
click at [215, 89] on div "Insurance Deductions Medical 175.90 $ Dental $ Vision $ Life $" at bounding box center [199, 71] width 74 height 114
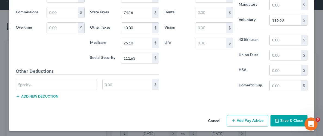
click at [288, 121] on button "Save & Close" at bounding box center [288, 120] width 37 height 11
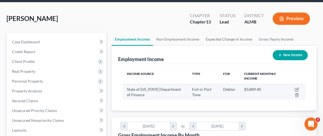
scroll to position [20, 0]
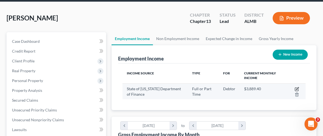
click at [297, 87] on icon "button" at bounding box center [296, 89] width 4 height 4
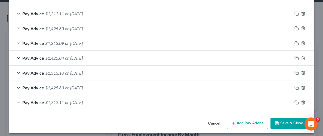
scroll to position [191, 0]
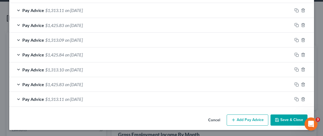
click at [245, 118] on button "Add Pay Advice" at bounding box center [248, 119] width 42 height 11
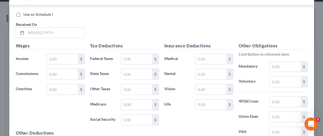
scroll to position [302, 0]
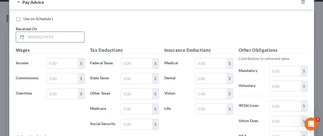
click at [66, 34] on input "text" at bounding box center [55, 37] width 58 height 10
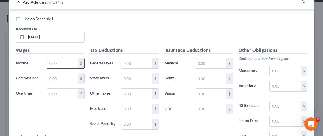
click at [69, 62] on input "text" at bounding box center [62, 63] width 31 height 10
click at [65, 107] on div "Wages Income * 1,944.70 $ Commissions $ Overtime $" at bounding box center [50, 90] width 74 height 87
click at [138, 65] on input "text" at bounding box center [136, 63] width 31 height 10
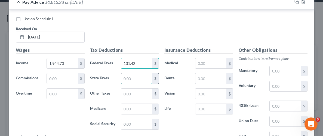
click at [133, 76] on input "text" at bounding box center [136, 78] width 31 height 10
click at [132, 91] on input "text" at bounding box center [136, 93] width 31 height 10
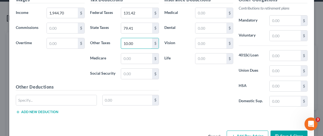
scroll to position [360, 0]
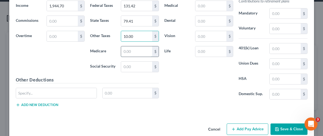
click at [123, 50] on input "text" at bounding box center [136, 51] width 31 height 10
click at [127, 64] on input "text" at bounding box center [136, 66] width 31 height 10
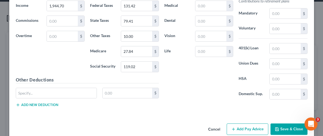
click at [177, 71] on div "Insurance Deductions Medical $ Dental $ Vision $ Life $" at bounding box center [199, 46] width 74 height 114
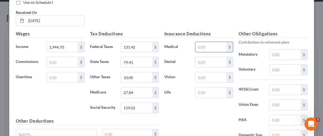
click at [207, 47] on input "text" at bounding box center [210, 47] width 31 height 10
click at [275, 70] on input "text" at bounding box center [284, 69] width 31 height 10
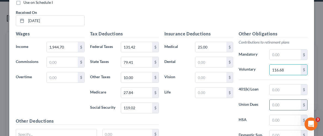
click at [290, 107] on input "text" at bounding box center [284, 105] width 31 height 10
drag, startPoint x: 194, startPoint y: 114, endPoint x: 197, endPoint y: 111, distance: 4.2
click at [194, 114] on div "Insurance Deductions Medical 25.00 $ Dental $ Vision $ Life $" at bounding box center [199, 87] width 74 height 114
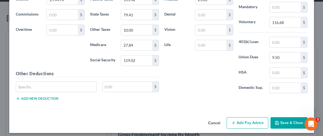
scroll to position [368, 0]
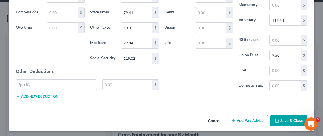
click at [280, 116] on button "Save & Close" at bounding box center [288, 120] width 37 height 11
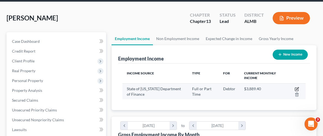
click at [297, 88] on icon "button" at bounding box center [296, 89] width 4 height 4
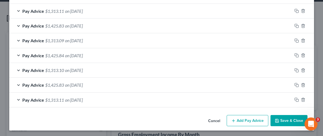
scroll to position [205, 0]
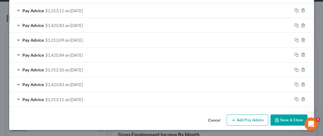
click at [254, 118] on button "Add Pay Advice" at bounding box center [248, 119] width 42 height 11
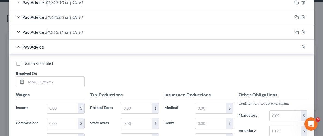
scroll to position [277, 0]
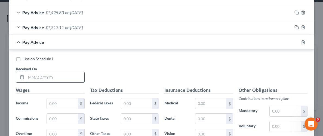
click at [55, 75] on input "text" at bounding box center [55, 77] width 58 height 10
click at [55, 77] on input "1944.70" at bounding box center [55, 77] width 58 height 10
click at [39, 75] on input "1944.70" at bounding box center [55, 77] width 58 height 10
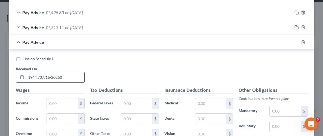
drag, startPoint x: 65, startPoint y: 77, endPoint x: 20, endPoint y: 75, distance: 45.4
click at [20, 75] on div "1944.707/16/20250" at bounding box center [50, 77] width 69 height 11
click at [49, 101] on input "text" at bounding box center [62, 103] width 31 height 10
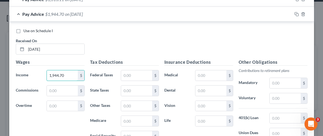
scroll to position [346, 0]
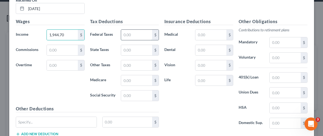
click at [145, 31] on input "text" at bounding box center [136, 35] width 31 height 10
click at [141, 49] on input "text" at bounding box center [136, 50] width 31 height 10
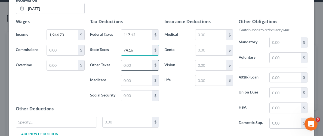
click at [144, 66] on input "text" at bounding box center [136, 65] width 31 height 10
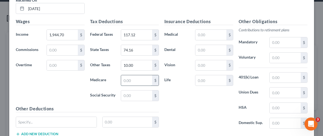
click at [142, 81] on input "text" at bounding box center [136, 80] width 31 height 10
click at [142, 92] on input "text" at bounding box center [136, 95] width 31 height 10
drag, startPoint x: 200, startPoint y: 106, endPoint x: 219, endPoint y: 45, distance: 63.7
click at [200, 106] on div "Insurance Deductions Medical $ Dental $ Vision $ Life $" at bounding box center [199, 75] width 74 height 114
click at [216, 37] on input "text" at bounding box center [210, 35] width 31 height 10
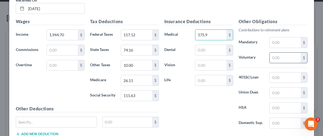
click at [282, 58] on input "text" at bounding box center [284, 57] width 31 height 10
click at [219, 97] on div "Insurance Deductions Medical 175.9 $ Dental $ Vision $ Life $" at bounding box center [199, 75] width 74 height 114
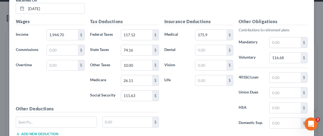
scroll to position [383, 0]
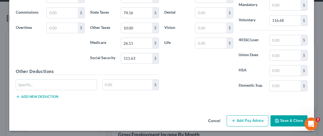
click at [291, 118] on button "Save & Close" at bounding box center [288, 120] width 37 height 11
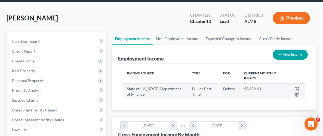
click at [295, 88] on icon "button" at bounding box center [296, 89] width 4 height 4
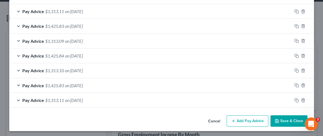
scroll to position [220, 0]
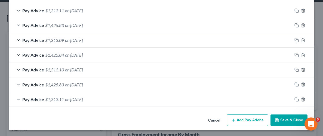
click at [248, 122] on button "Add Pay Advice" at bounding box center [248, 119] width 42 height 11
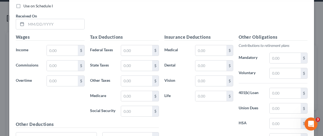
scroll to position [345, 0]
click at [55, 25] on input "text" at bounding box center [55, 24] width 58 height 10
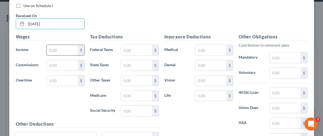
click at [58, 47] on input "text" at bounding box center [62, 50] width 31 height 10
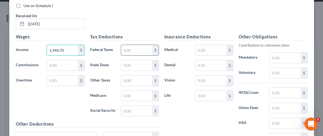
click at [143, 49] on input "text" at bounding box center [136, 50] width 31 height 10
click at [143, 61] on input "text" at bounding box center [136, 65] width 31 height 10
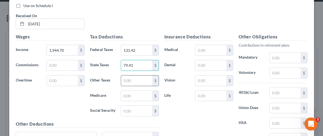
click at [141, 82] on input "text" at bounding box center [136, 80] width 31 height 10
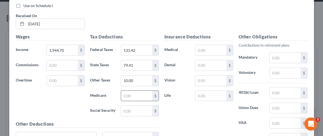
click at [132, 95] on input "text" at bounding box center [136, 96] width 31 height 10
click at [128, 106] on input "text" at bounding box center [136, 111] width 31 height 10
click at [215, 50] on input "text" at bounding box center [210, 50] width 31 height 10
click at [281, 72] on input "text" at bounding box center [284, 73] width 31 height 10
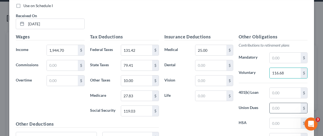
click at [284, 106] on input "text" at bounding box center [284, 108] width 31 height 10
click at [210, 119] on div "Insurance Deductions Medical 25.00 $ Dental $ Vision $ Life $" at bounding box center [199, 90] width 74 height 114
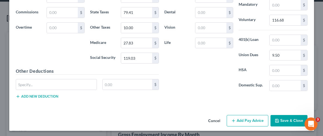
click at [283, 117] on button "Save & Close" at bounding box center [288, 120] width 37 height 11
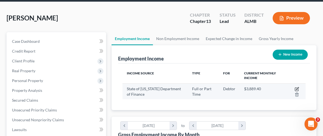
click at [297, 87] on icon "button" at bounding box center [297, 88] width 2 height 2
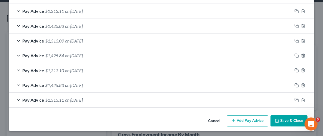
scroll to position [235, 0]
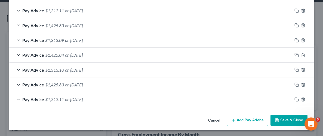
click at [247, 122] on button "Add Pay Advice" at bounding box center [248, 119] width 42 height 11
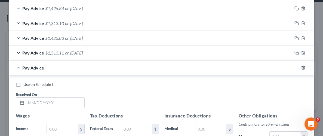
scroll to position [287, 0]
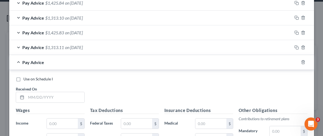
click at [65, 91] on div "Received On *" at bounding box center [50, 94] width 74 height 17
click at [66, 95] on input "text" at bounding box center [55, 97] width 58 height 10
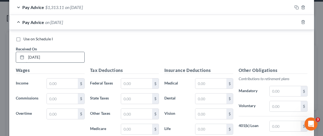
scroll to position [325, 0]
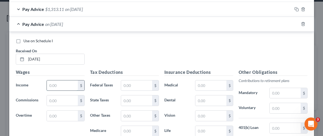
click at [61, 80] on input "text" at bounding box center [62, 85] width 31 height 10
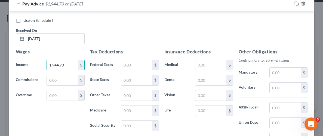
scroll to position [352, 0]
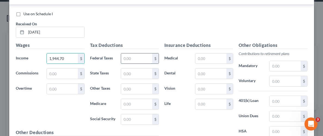
click at [137, 58] on input "text" at bounding box center [136, 58] width 31 height 10
click at [131, 59] on input "text" at bounding box center [136, 58] width 31 height 10
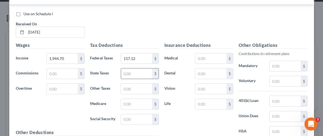
click at [140, 72] on input "text" at bounding box center [136, 73] width 31 height 10
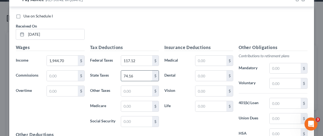
scroll to position [349, 0]
click at [125, 90] on input "text" at bounding box center [136, 91] width 31 height 10
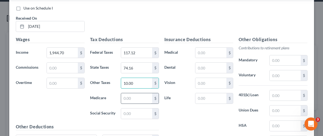
scroll to position [358, 0]
click at [127, 99] on input "text" at bounding box center [136, 98] width 31 height 10
click at [133, 114] on input "text" at bounding box center [136, 113] width 31 height 10
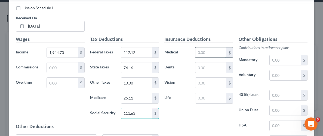
click at [216, 51] on input "text" at bounding box center [210, 52] width 31 height 10
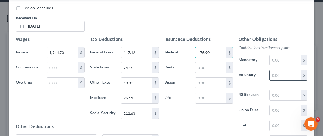
click at [286, 77] on input "text" at bounding box center [284, 75] width 31 height 10
click at [210, 120] on div "Insurance Deductions Medical 175.90 $ Dental $ Vision $ Life $" at bounding box center [199, 93] width 74 height 114
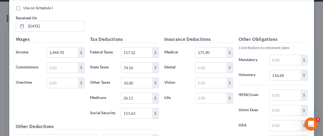
scroll to position [413, 0]
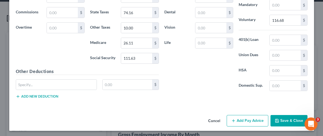
click at [287, 121] on button "Save & Close" at bounding box center [288, 120] width 37 height 11
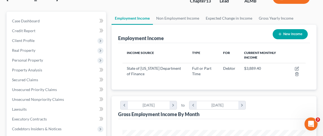
scroll to position [34, 0]
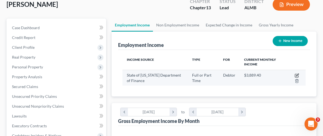
click at [295, 74] on icon "button" at bounding box center [296, 75] width 3 height 3
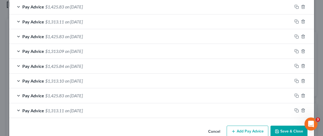
scroll to position [250, 0]
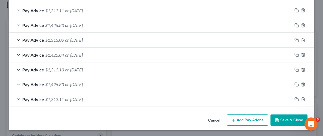
click at [259, 117] on button "Add Pay Advice" at bounding box center [248, 119] width 42 height 11
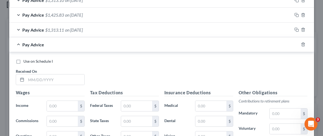
scroll to position [329, 0]
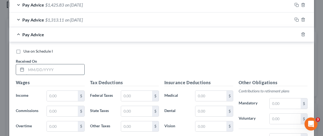
click at [69, 70] on input "text" at bounding box center [55, 69] width 58 height 10
click at [71, 94] on input "text" at bounding box center [62, 96] width 31 height 10
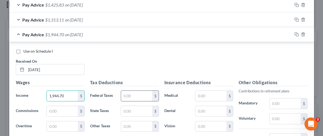
click at [136, 93] on input "text" at bounding box center [136, 96] width 31 height 10
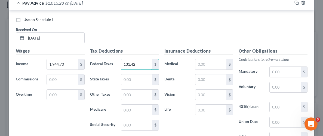
scroll to position [369, 0]
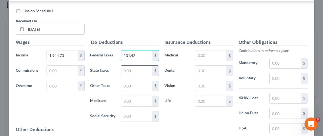
click at [135, 68] on input "text" at bounding box center [136, 71] width 31 height 10
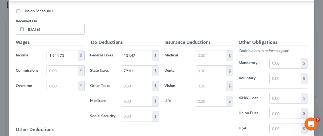
click at [138, 88] on input "text" at bounding box center [136, 86] width 31 height 10
click at [138, 100] on input "text" at bounding box center [136, 101] width 31 height 10
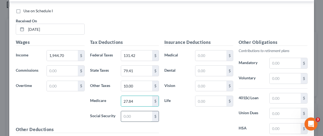
click at [143, 115] on input "text" at bounding box center [136, 116] width 31 height 10
click at [206, 55] on input "text" at bounding box center [210, 55] width 31 height 10
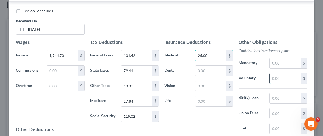
click at [270, 76] on input "text" at bounding box center [284, 78] width 31 height 10
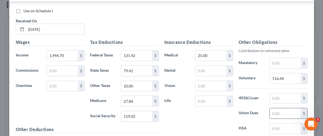
click at [286, 111] on input "text" at bounding box center [284, 113] width 31 height 10
click at [214, 111] on div "Insurance Deductions Medical 25.00 $ Dental $ Vision $ Life $" at bounding box center [199, 96] width 74 height 114
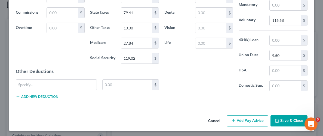
click at [296, 116] on button "Save & Close" at bounding box center [288, 120] width 37 height 11
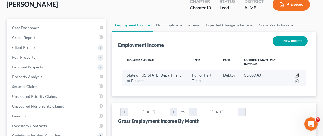
click at [298, 74] on icon "button" at bounding box center [296, 75] width 4 height 4
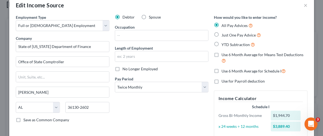
scroll to position [0, 0]
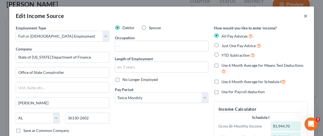
click at [305, 15] on button "×" at bounding box center [305, 16] width 4 height 7
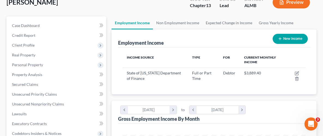
scroll to position [36, 0]
click at [290, 38] on button "New Income" at bounding box center [289, 38] width 35 height 10
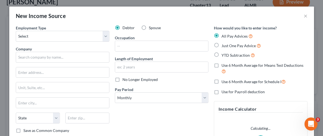
click at [149, 29] on label "Spouse" at bounding box center [155, 27] width 12 height 5
click at [151, 29] on input "Spouse" at bounding box center [153, 27] width 4 height 4
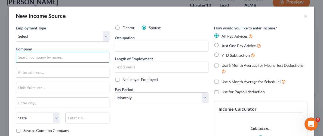
click at [53, 58] on input "text" at bounding box center [63, 57] width 94 height 11
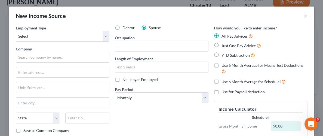
click at [44, 62] on div "Employment Type * Select Full or [DEMOGRAPHIC_DATA] Employment Self Employment …" at bounding box center [62, 99] width 99 height 148
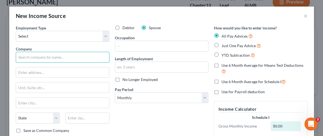
click at [44, 61] on input "text" at bounding box center [63, 57] width 94 height 11
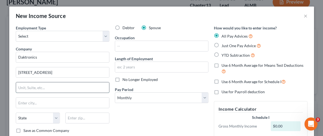
click at [40, 85] on input "text" at bounding box center [62, 87] width 93 height 10
click at [54, 74] on input "[STREET_ADDRESS]" at bounding box center [62, 72] width 93 height 10
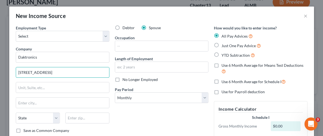
drag, startPoint x: 67, startPoint y: 73, endPoint x: 14, endPoint y: 71, distance: 52.5
click at [14, 71] on div "Employment Type * Select Full or [DEMOGRAPHIC_DATA] Employment Self Employment …" at bounding box center [62, 99] width 99 height 148
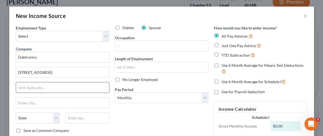
click at [53, 91] on input "text" at bounding box center [62, 87] width 93 height 10
paste input "[STREET_ADDRESS]"
drag, startPoint x: 63, startPoint y: 73, endPoint x: 16, endPoint y: 69, distance: 47.5
click at [16, 69] on input "[STREET_ADDRESS]" at bounding box center [62, 72] width 93 height 10
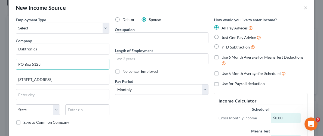
scroll to position [8, 0]
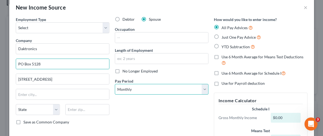
click at [205, 89] on select "Select Monthly Twice Monthly Every Other Week Weekly" at bounding box center [162, 89] width 94 height 11
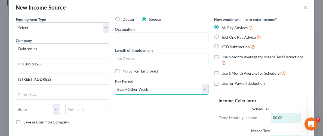
click at [115, 84] on select "Select Monthly Twice Monthly Every Other Week Weekly" at bounding box center [162, 89] width 94 height 11
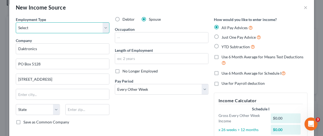
click at [107, 25] on select "Select Full or [DEMOGRAPHIC_DATA] Employment Self Employment" at bounding box center [63, 27] width 94 height 11
click at [16, 22] on select "Select Full or [DEMOGRAPHIC_DATA] Employment Self Employment" at bounding box center [63, 27] width 94 height 11
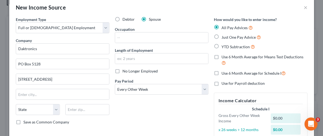
drag, startPoint x: 186, startPoint y: 113, endPoint x: 190, endPoint y: 112, distance: 4.1
click at [187, 113] on div "Debtor Spouse Occupation Length of Employment No Longer Employed Pay Period * S…" at bounding box center [161, 97] width 99 height 160
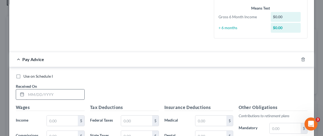
scroll to position [145, 0]
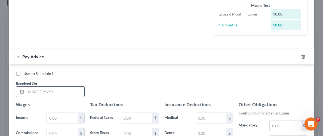
click at [39, 90] on input "text" at bounding box center [55, 91] width 58 height 10
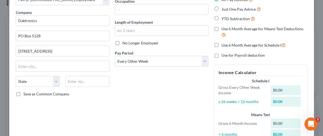
scroll to position [34, 0]
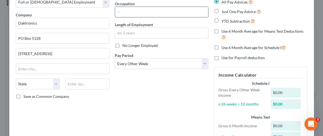
click at [173, 13] on input "text" at bounding box center [161, 12] width 93 height 10
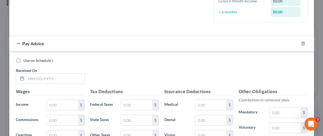
scroll to position [182, 0]
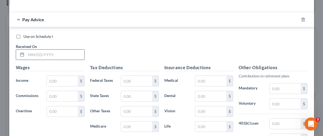
click at [48, 55] on input "text" at bounding box center [55, 54] width 58 height 10
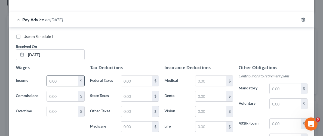
click at [56, 78] on input "text" at bounding box center [62, 81] width 31 height 10
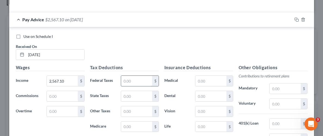
click at [133, 78] on input "text" at bounding box center [136, 81] width 31 height 10
click at [129, 96] on input "text" at bounding box center [136, 96] width 31 height 10
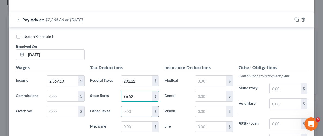
click at [135, 111] on input "text" at bounding box center [136, 111] width 31 height 10
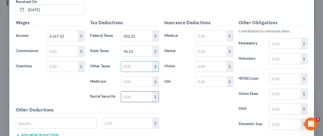
scroll to position [229, 0]
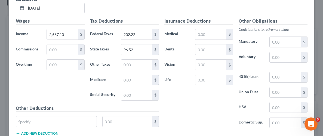
click at [123, 79] on input "text" at bounding box center [136, 80] width 31 height 10
click at [122, 93] on input "text" at bounding box center [136, 95] width 31 height 10
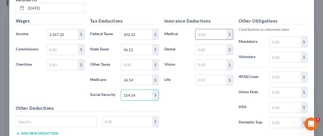
click at [213, 35] on input "text" at bounding box center [210, 34] width 31 height 10
click at [208, 35] on input "text" at bounding box center [210, 34] width 31 height 10
click at [207, 49] on input "text" at bounding box center [210, 49] width 31 height 10
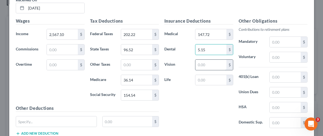
click at [209, 61] on input "text" at bounding box center [210, 65] width 31 height 10
click at [211, 77] on input "text" at bounding box center [210, 80] width 31 height 10
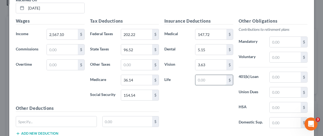
click at [211, 77] on input "text" at bounding box center [210, 80] width 31 height 10
click at [289, 77] on input "text" at bounding box center [284, 77] width 31 height 10
click at [275, 56] on input "text" at bounding box center [284, 57] width 31 height 10
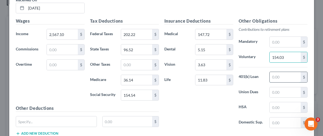
click at [288, 75] on input "text" at bounding box center [284, 77] width 31 height 10
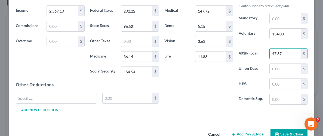
scroll to position [253, 0]
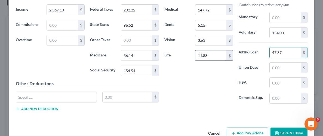
click at [216, 54] on input "11.83" at bounding box center [210, 55] width 31 height 10
click at [208, 90] on div "Insurance Deductions Medical 147.72 $ Dental 5.15 $ Vision 3.63 $ Life 18.72 $" at bounding box center [199, 50] width 74 height 114
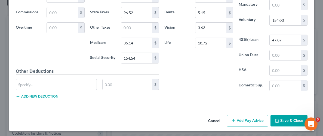
scroll to position [266, 0]
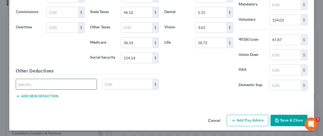
click at [82, 86] on input "text" at bounding box center [56, 84] width 81 height 10
click at [125, 85] on input "text" at bounding box center [127, 84] width 49 height 10
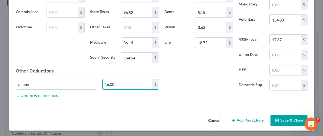
drag, startPoint x: 278, startPoint y: 116, endPoint x: 284, endPoint y: 114, distance: 5.9
click at [278, 116] on button "Save & Close" at bounding box center [288, 119] width 37 height 11
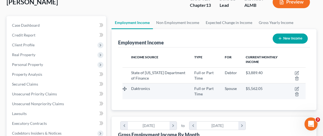
click at [190, 89] on td "Full or Part Time" at bounding box center [205, 91] width 30 height 16
click at [294, 87] on td at bounding box center [295, 91] width 20 height 16
click at [297, 88] on icon "button" at bounding box center [296, 88] width 4 height 4
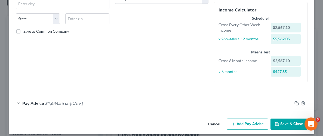
scroll to position [103, 0]
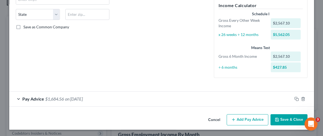
click at [293, 97] on div at bounding box center [303, 98] width 22 height 9
click at [46, 98] on span "$1,684.56" at bounding box center [54, 98] width 19 height 5
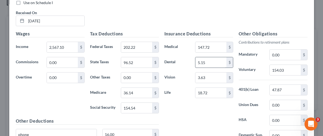
scroll to position [217, 0]
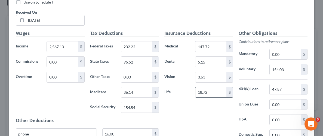
click at [211, 90] on input "18.72" at bounding box center [210, 92] width 31 height 10
click at [201, 122] on div "Insurance Deductions Medical 147.72 $ Dental 5.15 $ Vision 3.63 $ Life 11.83 $" at bounding box center [199, 87] width 74 height 114
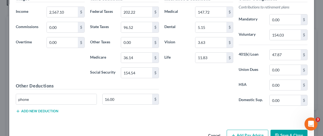
scroll to position [266, 0]
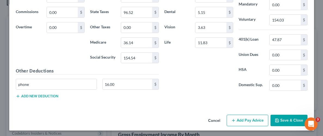
click at [283, 115] on button "Save & Close" at bounding box center [288, 119] width 37 height 11
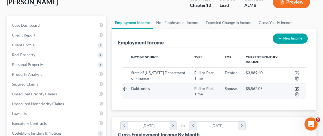
click at [298, 87] on icon "button" at bounding box center [297, 88] width 2 height 2
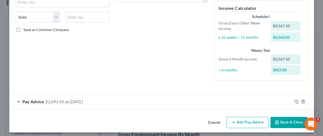
scroll to position [103, 0]
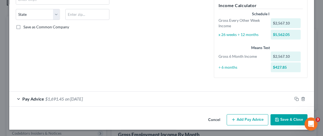
click at [250, 116] on button "Add Pay Advice" at bounding box center [248, 119] width 42 height 11
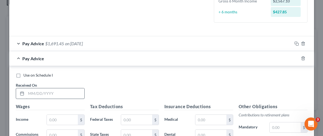
scroll to position [163, 0]
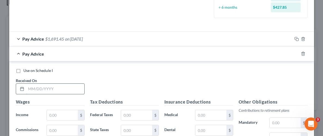
click at [73, 89] on input "text" at bounding box center [55, 88] width 58 height 10
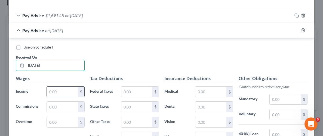
scroll to position [188, 0]
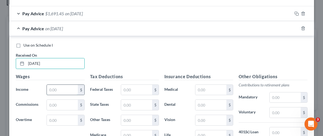
click at [60, 91] on input "text" at bounding box center [62, 90] width 31 height 10
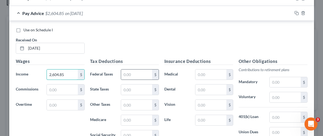
scroll to position [204, 0]
click at [142, 74] on input "text" at bounding box center [136, 74] width 31 height 10
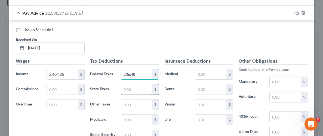
click at [140, 90] on input "text" at bounding box center [136, 89] width 31 height 10
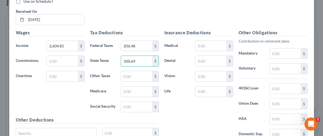
scroll to position [239, 0]
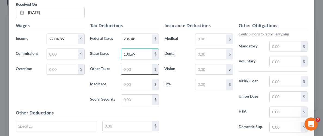
click at [131, 65] on input "text" at bounding box center [136, 69] width 31 height 10
click at [133, 82] on input "text" at bounding box center [136, 84] width 31 height 10
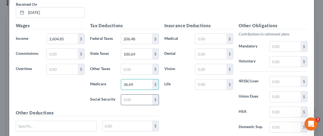
click at [134, 95] on input "text" at bounding box center [136, 99] width 31 height 10
click at [219, 36] on input "text" at bounding box center [210, 39] width 31 height 10
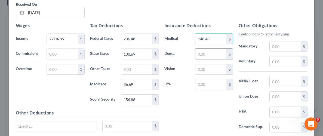
click at [217, 52] on input "text" at bounding box center [210, 54] width 31 height 10
click at [216, 67] on input "text" at bounding box center [210, 69] width 31 height 10
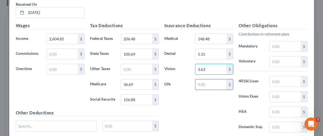
click at [207, 83] on input "text" at bounding box center [210, 84] width 31 height 10
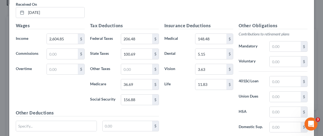
click at [219, 102] on div "Insurance Deductions Medical 148.48 $ Dental 5.15 $ Vision 3.63 $ Life 11.83 $" at bounding box center [199, 79] width 74 height 114
click at [276, 62] on input "text" at bounding box center [284, 61] width 31 height 10
click at [278, 80] on input "text" at bounding box center [284, 81] width 31 height 10
click at [225, 97] on div "Insurance Deductions Medical 148.48 $ Dental 5.15 $ Vision 3.63 $ Life 11.83 $" at bounding box center [199, 79] width 74 height 114
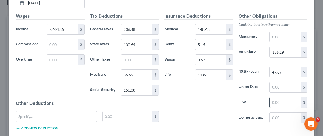
scroll to position [260, 0]
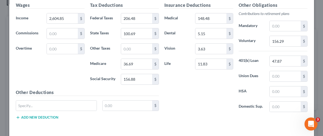
click at [219, 93] on div "Insurance Deductions Medical 148.48 $ Dental 5.15 $ Vision 3.63 $ Life 11.83 $" at bounding box center [199, 59] width 74 height 114
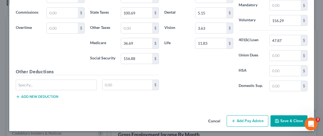
scroll to position [281, 0]
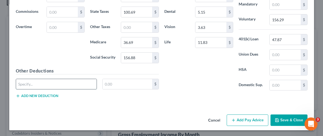
click at [86, 85] on input "text" at bounding box center [56, 84] width 81 height 10
click at [122, 87] on input "text" at bounding box center [127, 84] width 49 height 10
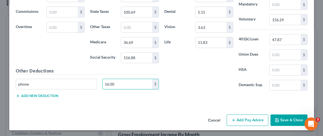
click at [283, 117] on button "Save & Close" at bounding box center [288, 119] width 37 height 11
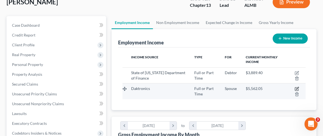
click at [295, 87] on icon "button" at bounding box center [296, 88] width 3 height 3
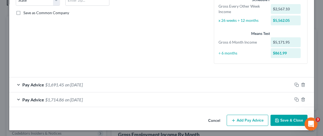
scroll to position [118, 0]
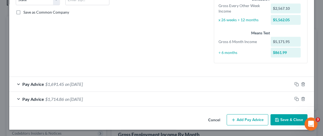
click at [246, 121] on button "Add Pay Advice" at bounding box center [248, 119] width 42 height 11
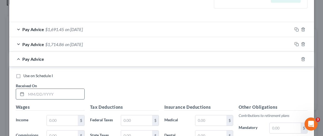
scroll to position [196, 0]
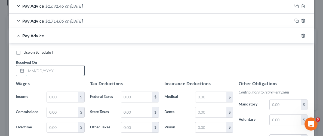
click at [50, 69] on input "text" at bounding box center [55, 70] width 58 height 10
click at [60, 98] on input "text" at bounding box center [62, 97] width 31 height 10
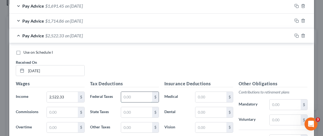
click at [148, 100] on input "text" at bounding box center [136, 97] width 31 height 10
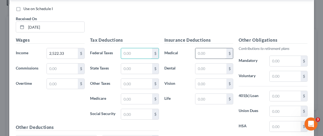
scroll to position [240, 0]
click at [187, 19] on div "Use on Schedule I Received On * [DATE]" at bounding box center [161, 21] width 297 height 31
click at [128, 49] on input "text" at bounding box center [136, 53] width 31 height 10
click at [128, 66] on input "text" at bounding box center [136, 68] width 31 height 10
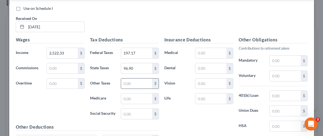
click at [130, 81] on input "text" at bounding box center [136, 83] width 31 height 10
click at [131, 97] on input "text" at bounding box center [136, 98] width 31 height 10
click at [135, 111] on input "text" at bounding box center [136, 113] width 31 height 10
click at [174, 109] on div "Insurance Deductions Medical $ Dental $ Vision $ Life $" at bounding box center [199, 93] width 74 height 114
click at [210, 54] on input "text" at bounding box center [210, 53] width 31 height 10
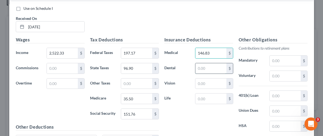
click at [212, 68] on input "text" at bounding box center [210, 68] width 31 height 10
click at [206, 84] on input "text" at bounding box center [210, 83] width 31 height 10
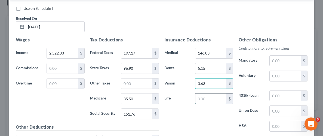
click at [201, 96] on input "text" at bounding box center [210, 98] width 31 height 10
click at [201, 110] on div "Insurance Deductions Medical 146.83 $ Dental 5.15 $ Vision 3.63 $ Life 11.83 $" at bounding box center [199, 93] width 74 height 114
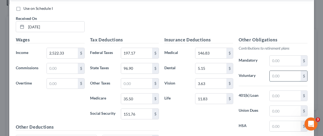
click at [289, 73] on input "text" at bounding box center [284, 76] width 31 height 10
click at [287, 92] on input "text" at bounding box center [284, 96] width 31 height 10
click at [252, 116] on div "Other Obligations Contributions to retirement plans Mandatory $ Voluntary 151.3…" at bounding box center [273, 93] width 74 height 114
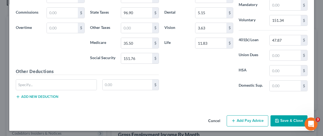
scroll to position [296, 0]
click at [129, 84] on input "text" at bounding box center [127, 84] width 49 height 10
click at [76, 80] on input "text" at bounding box center [56, 84] width 81 height 10
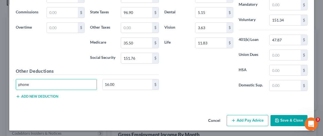
click at [282, 121] on button "Save & Close" at bounding box center [288, 120] width 37 height 11
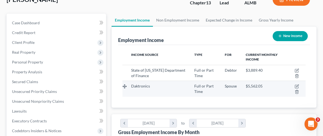
scroll to position [45, 0]
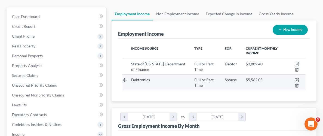
click at [296, 78] on icon "button" at bounding box center [296, 80] width 4 height 4
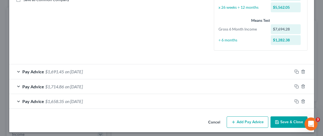
scroll to position [133, 0]
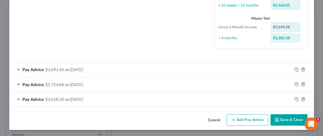
click at [252, 118] on button "Add Pay Advice" at bounding box center [248, 119] width 42 height 11
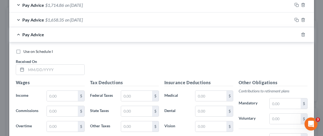
scroll to position [212, 0]
click at [61, 67] on input "text" at bounding box center [55, 69] width 58 height 10
click at [64, 92] on input "text" at bounding box center [62, 95] width 31 height 10
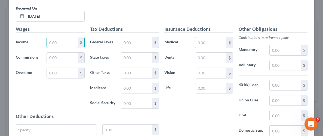
scroll to position [268, 0]
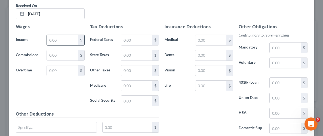
click at [48, 39] on input "text" at bounding box center [62, 40] width 31 height 10
click at [124, 38] on input "text" at bounding box center [136, 40] width 31 height 10
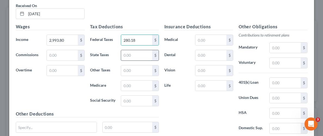
click at [131, 52] on input "text" at bounding box center [136, 55] width 31 height 10
click at [135, 67] on input "text" at bounding box center [136, 70] width 31 height 10
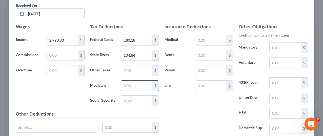
click at [132, 83] on input "text" at bounding box center [136, 85] width 31 height 10
click at [132, 101] on input "text" at bounding box center [136, 100] width 31 height 10
click at [203, 37] on input "text" at bounding box center [210, 40] width 31 height 10
click at [219, 40] on input "text" at bounding box center [210, 40] width 31 height 10
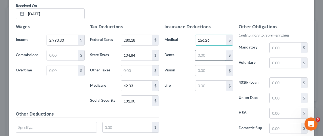
click at [223, 56] on input "text" at bounding box center [210, 55] width 31 height 10
click at [214, 70] on input "text" at bounding box center [210, 70] width 31 height 10
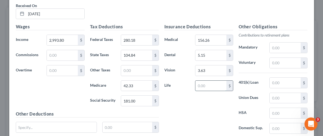
click at [210, 85] on input "text" at bounding box center [210, 85] width 31 height 10
click at [286, 62] on input "text" at bounding box center [284, 63] width 31 height 10
click at [292, 82] on input "text" at bounding box center [284, 82] width 31 height 10
click at [207, 110] on div "Insurance Deductions Medical 156.26 $ Dental 5.15 $ Vision 3.63 $ Life 11.83 $" at bounding box center [199, 80] width 74 height 114
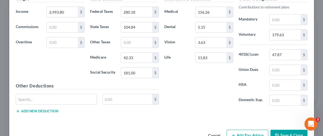
scroll to position [297, 0]
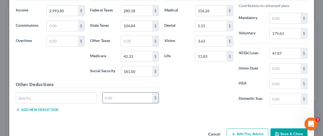
click at [116, 97] on input "text" at bounding box center [127, 97] width 49 height 10
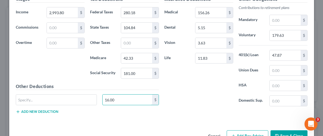
scroll to position [294, 0]
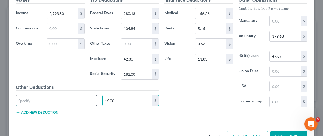
click at [57, 102] on input "text" at bounding box center [56, 100] width 81 height 10
drag, startPoint x: 195, startPoint y: 108, endPoint x: 220, endPoint y: 117, distance: 26.5
click at [195, 111] on div "Insurance Deductions Medical 156.26 $ Dental 5.15 $ Vision 3.63 $ Life 11.83 $ …" at bounding box center [236, 58] width 148 height 122
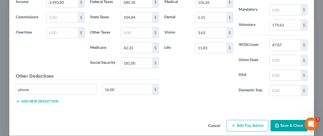
click at [280, 123] on button "Save & Close" at bounding box center [288, 125] width 37 height 11
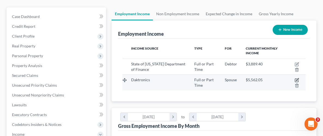
click at [295, 79] on icon "button" at bounding box center [296, 80] width 3 height 3
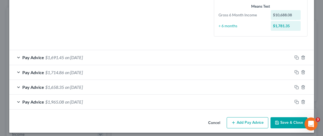
scroll to position [148, 0]
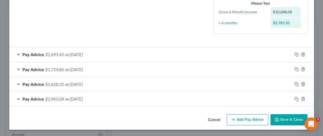
click at [251, 118] on button "Add Pay Advice" at bounding box center [248, 119] width 42 height 11
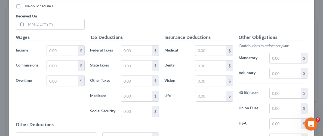
scroll to position [274, 0]
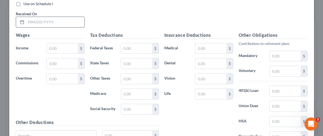
click at [60, 20] on input "text" at bounding box center [55, 22] width 58 height 10
click at [60, 49] on input "text" at bounding box center [62, 48] width 31 height 10
click at [60, 23] on input "text" at bounding box center [55, 22] width 58 height 10
click at [63, 46] on input "text" at bounding box center [62, 48] width 31 height 10
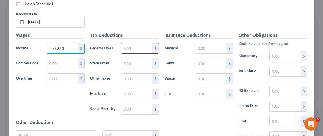
click at [132, 45] on input "text" at bounding box center [136, 48] width 31 height 10
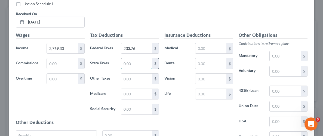
click at [130, 65] on input "text" at bounding box center [136, 63] width 31 height 10
click at [129, 82] on input "text" at bounding box center [136, 78] width 31 height 10
click at [130, 91] on input "text" at bounding box center [136, 94] width 31 height 10
click at [134, 107] on input "text" at bounding box center [136, 109] width 31 height 10
click at [206, 46] on input "text" at bounding box center [210, 48] width 31 height 10
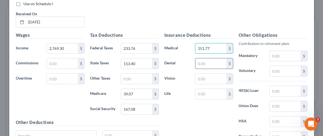
click at [211, 63] on input "text" at bounding box center [210, 63] width 31 height 10
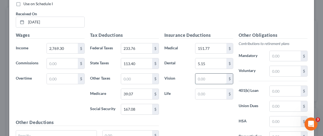
click at [200, 76] on input "text" at bounding box center [210, 78] width 31 height 10
click at [199, 92] on input "text" at bounding box center [210, 94] width 31 height 10
click at [212, 95] on input "text" at bounding box center [210, 94] width 31 height 10
click at [294, 69] on input "text" at bounding box center [284, 71] width 31 height 10
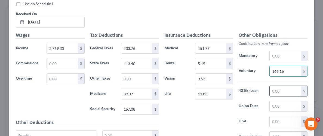
click at [284, 86] on input "text" at bounding box center [284, 91] width 31 height 10
click at [230, 107] on div "Insurance Deductions Medical 151.77 $ Dental 5.15 $ Vision 3.63 $ Life 11.83 $" at bounding box center [199, 89] width 74 height 114
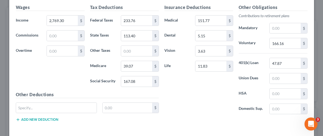
scroll to position [303, 0]
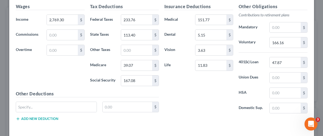
click at [193, 97] on div "Insurance Deductions Medical 151.77 $ Dental 5.15 $ Vision 3.63 $ Life 11.83 $" at bounding box center [199, 60] width 74 height 114
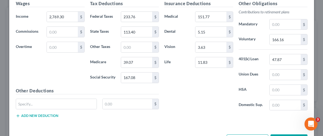
scroll to position [308, 0]
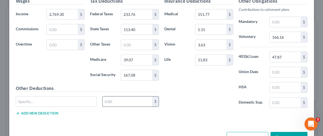
click at [117, 102] on input "text" at bounding box center [127, 101] width 49 height 10
click at [79, 101] on input "text" at bounding box center [56, 101] width 81 height 10
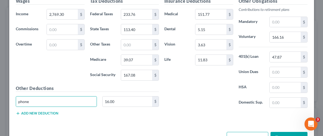
click at [199, 101] on div "Insurance Deductions Medical 151.77 $ Dental 5.15 $ Vision 3.63 $ Life 11.83 $" at bounding box center [199, 55] width 74 height 114
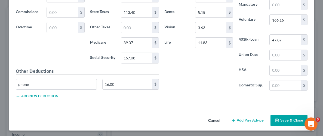
click at [288, 118] on button "Save & Close" at bounding box center [288, 119] width 37 height 11
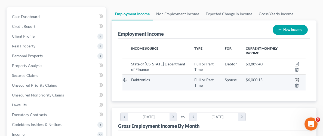
click at [297, 78] on icon "button" at bounding box center [296, 80] width 4 height 4
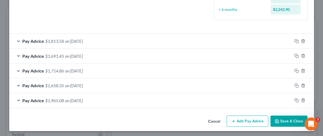
scroll to position [162, 0]
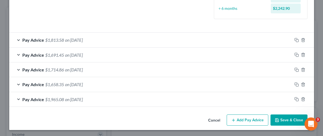
click at [251, 119] on button "Add Pay Advice" at bounding box center [248, 119] width 42 height 11
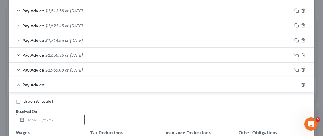
scroll to position [218, 0]
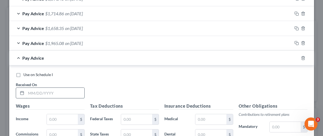
click at [35, 90] on input "text" at bounding box center [55, 93] width 58 height 10
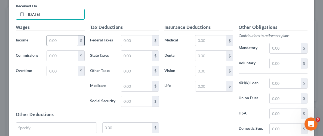
scroll to position [305, 0]
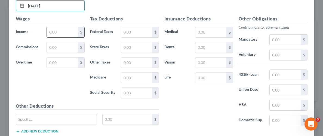
click at [60, 32] on input "text" at bounding box center [62, 32] width 31 height 10
click at [123, 26] on div "Tax Deductions Federal Taxes $ State Taxes $ Other Taxes $ Medicare $ Social Se…" at bounding box center [124, 58] width 74 height 87
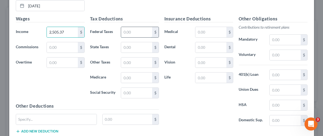
click at [128, 33] on input "text" at bounding box center [136, 32] width 31 height 10
click at [131, 30] on input "text" at bounding box center [136, 32] width 31 height 10
click at [127, 45] on input "text" at bounding box center [136, 47] width 31 height 10
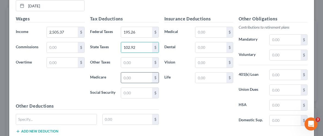
click at [132, 75] on input "text" at bounding box center [136, 77] width 31 height 10
click at [138, 94] on input "text" at bounding box center [136, 93] width 31 height 10
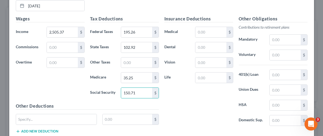
click at [191, 101] on div "Insurance Deductions Medical $ Dental $ Vision $ Life $" at bounding box center [199, 72] width 74 height 114
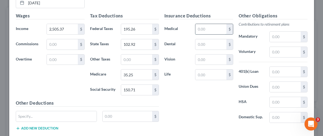
click at [222, 28] on input "text" at bounding box center [210, 29] width 31 height 10
click at [218, 27] on input "text" at bounding box center [210, 29] width 31 height 10
click at [220, 39] on input "text" at bounding box center [210, 44] width 31 height 10
click at [212, 57] on input "text" at bounding box center [210, 59] width 31 height 10
click at [221, 78] on input "text" at bounding box center [210, 74] width 31 height 10
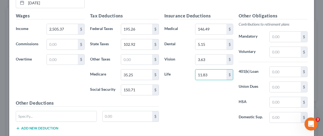
click at [217, 96] on div "Insurance Deductions Medical 146.49 $ Dental 5.15 $ Vision 3.63 $ Life 11.83 $" at bounding box center [199, 70] width 74 height 114
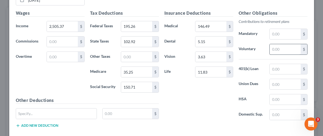
scroll to position [314, 0]
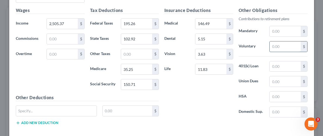
click at [281, 46] on input "text" at bounding box center [284, 46] width 31 height 10
click at [286, 66] on input "text" at bounding box center [284, 66] width 31 height 10
click at [207, 97] on div "Insurance Deductions Medical 146.49 $ Dental 5.15 $ Vision 3.63 $ Life 11.83 $" at bounding box center [199, 64] width 74 height 114
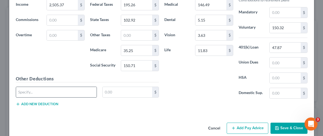
scroll to position [333, 0]
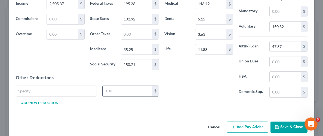
click at [114, 93] on input "text" at bounding box center [127, 91] width 49 height 10
click at [76, 91] on input "text" at bounding box center [56, 91] width 81 height 10
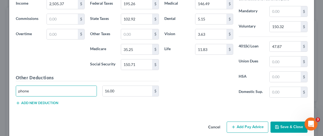
click at [188, 97] on div "Insurance Deductions Medical 146.49 $ Dental 5.15 $ Vision 3.63 $ Life 11.83 $" at bounding box center [199, 44] width 74 height 114
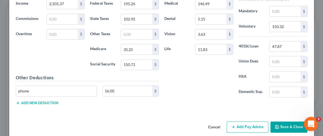
click at [303, 126] on div "Open Intercom Messenger" at bounding box center [310, 123] width 18 height 18
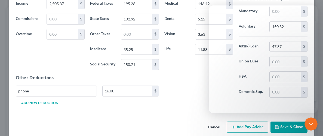
click at [298, 127] on button "Save & Close" at bounding box center [288, 126] width 37 height 11
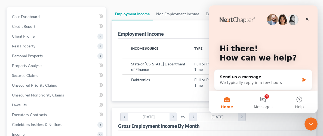
scroll to position [0, 0]
click at [305, 20] on icon "Close" at bounding box center [307, 19] width 4 height 4
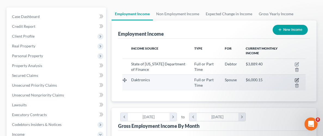
click at [296, 78] on icon "button" at bounding box center [296, 80] width 4 height 4
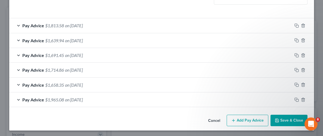
scroll to position [177, 0]
click at [239, 122] on button "Add Pay Advice" at bounding box center [248, 119] width 42 height 11
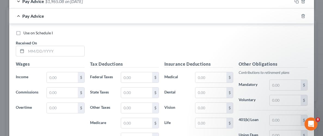
scroll to position [276, 0]
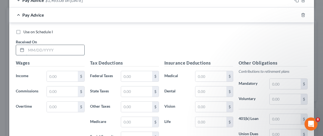
click at [64, 48] on input "text" at bounding box center [55, 50] width 58 height 10
click at [61, 79] on input "text" at bounding box center [62, 76] width 31 height 10
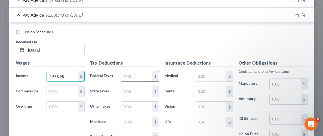
click at [133, 77] on input "text" at bounding box center [136, 76] width 31 height 10
click at [138, 92] on input "text" at bounding box center [136, 91] width 31 height 10
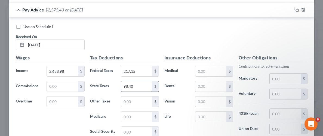
scroll to position [287, 0]
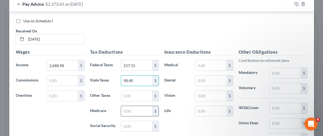
click at [145, 110] on input "text" at bounding box center [136, 111] width 31 height 10
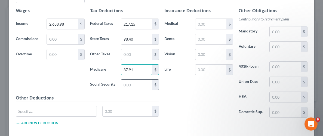
scroll to position [328, 0]
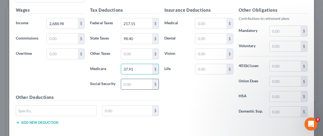
click at [140, 84] on input "text" at bounding box center [136, 84] width 31 height 10
click at [213, 20] on input "text" at bounding box center [210, 23] width 31 height 10
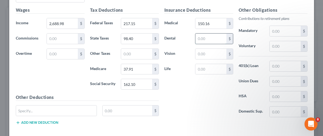
click at [215, 38] on input "text" at bounding box center [210, 38] width 31 height 10
click at [208, 57] on input "text" at bounding box center [210, 54] width 31 height 10
click at [208, 66] on input "text" at bounding box center [210, 69] width 31 height 10
click at [288, 65] on input "text" at bounding box center [284, 66] width 31 height 10
drag, startPoint x: 289, startPoint y: 37, endPoint x: 289, endPoint y: 44, distance: 6.5
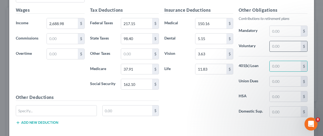
click at [289, 39] on div "Other Obligations Contributions to retirement plans Mandatory $ Voluntary $ 401…" at bounding box center [273, 64] width 74 height 114
click at [289, 44] on input "text" at bounding box center [284, 46] width 31 height 10
click at [294, 63] on input "text" at bounding box center [284, 66] width 31 height 10
click at [126, 108] on input "text" at bounding box center [127, 110] width 49 height 10
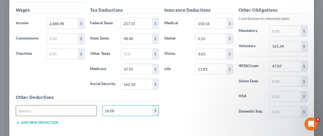
click at [60, 108] on input "text" at bounding box center [56, 110] width 81 height 10
click at [197, 120] on div "Insurance Deductions Medical 150.16 $ Dental 5.15 $ Vision 3.63 $ Life 11.83 $ …" at bounding box center [236, 68] width 148 height 122
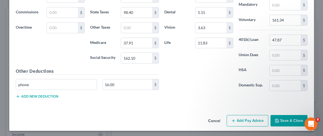
click at [278, 118] on icon "button" at bounding box center [277, 120] width 4 height 4
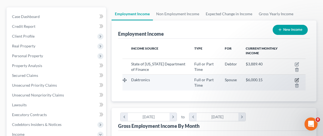
click at [297, 79] on icon "button" at bounding box center [296, 80] width 4 height 4
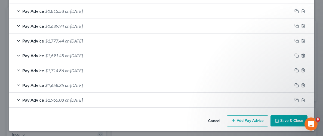
scroll to position [192, 0]
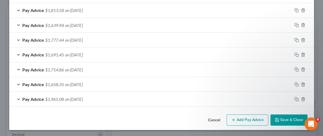
click at [249, 119] on button "Add Pay Advice" at bounding box center [248, 119] width 42 height 11
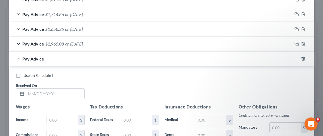
scroll to position [287, 0]
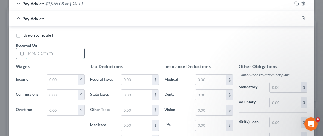
click at [62, 50] on input "text" at bounding box center [55, 53] width 58 height 10
click at [65, 80] on input "text" at bounding box center [62, 80] width 31 height 10
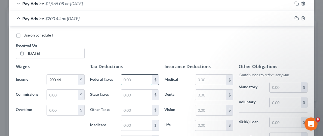
click at [134, 77] on input "text" at bounding box center [136, 80] width 31 height 10
click at [63, 80] on input "200.44" at bounding box center [62, 80] width 31 height 10
click at [139, 79] on input "text" at bounding box center [136, 80] width 31 height 10
click at [134, 92] on input "text" at bounding box center [136, 94] width 31 height 10
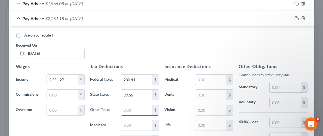
click at [131, 108] on input "text" at bounding box center [136, 110] width 31 height 10
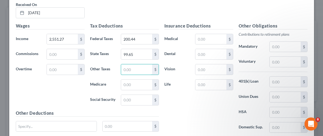
scroll to position [348, 0]
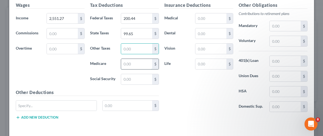
click at [126, 61] on input "text" at bounding box center [136, 64] width 31 height 10
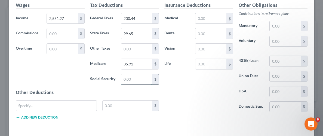
click at [124, 78] on input "text" at bounding box center [136, 79] width 31 height 10
click at [167, 80] on div "Insurance Deductions Medical $ Dental $ Vision $ Life $" at bounding box center [199, 59] width 74 height 114
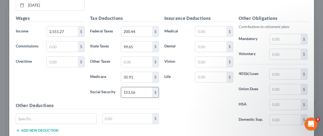
scroll to position [329, 0]
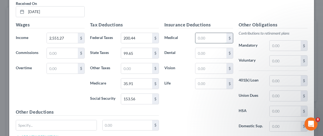
click at [219, 35] on input "text" at bounding box center [210, 38] width 31 height 10
click at [215, 55] on input "text" at bounding box center [210, 53] width 31 height 10
click at [215, 64] on input "text" at bounding box center [210, 68] width 31 height 10
click at [220, 86] on input "text" at bounding box center [210, 83] width 31 height 10
click at [217, 106] on div "Insurance Deductions Medical 147.41 $ Dental 5.15 $ Vision 3.63 $ Life 11.83 $" at bounding box center [199, 78] width 74 height 114
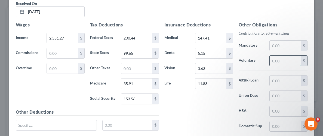
click at [281, 60] on input "text" at bounding box center [284, 60] width 31 height 10
click at [285, 79] on input "text" at bounding box center [284, 80] width 31 height 10
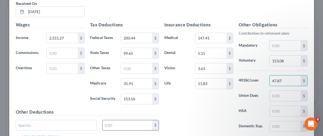
click at [133, 125] on input "text" at bounding box center [127, 125] width 49 height 10
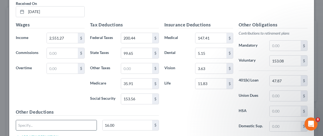
click at [62, 127] on input "text" at bounding box center [56, 125] width 81 height 10
click at [171, 119] on div "Insurance Deductions Medical 147.41 $ Dental 5.15 $ Vision 3.63 $ Life 11.83 $" at bounding box center [199, 78] width 74 height 114
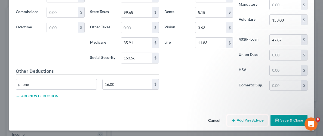
click at [301, 123] on button "Save & Close" at bounding box center [288, 119] width 37 height 11
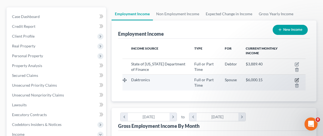
click at [296, 79] on icon "button" at bounding box center [296, 80] width 4 height 4
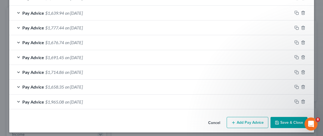
scroll to position [206, 0]
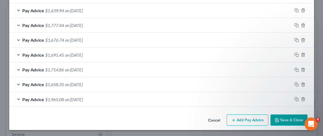
click at [247, 123] on button "Add Pay Advice" at bounding box center [248, 119] width 42 height 11
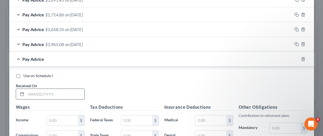
scroll to position [262, 0]
click at [52, 88] on input "text" at bounding box center [55, 93] width 58 height 10
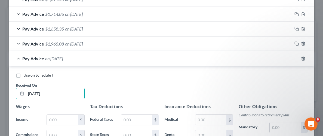
click at [113, 82] on div "Use on Schedule I Received On * [DATE]" at bounding box center [161, 87] width 297 height 31
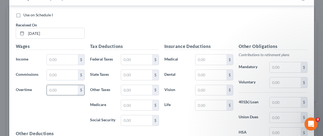
scroll to position [325, 0]
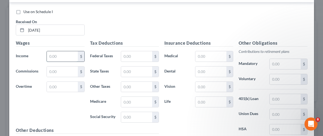
click at [63, 54] on input "text" at bounding box center [62, 56] width 31 height 10
click at [131, 52] on input "text" at bounding box center [136, 56] width 31 height 10
click at [126, 71] on input "text" at bounding box center [136, 71] width 31 height 10
click at [137, 103] on input "text" at bounding box center [136, 102] width 31 height 10
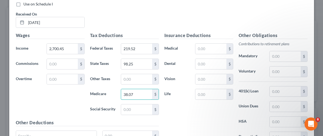
scroll to position [334, 0]
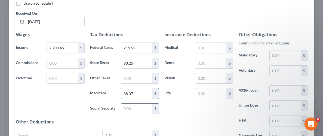
click at [146, 108] on input "text" at bounding box center [136, 108] width 31 height 10
click at [217, 47] on input "text" at bounding box center [210, 48] width 31 height 10
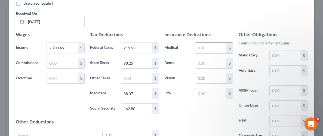
click at [217, 47] on input "text" at bounding box center [210, 48] width 31 height 10
click at [220, 63] on input "text" at bounding box center [210, 63] width 31 height 10
click at [218, 73] on input "text" at bounding box center [210, 78] width 31 height 10
click at [216, 79] on input "text" at bounding box center [210, 78] width 31 height 10
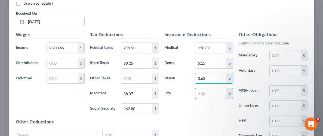
click at [214, 92] on input "text" at bounding box center [210, 93] width 31 height 10
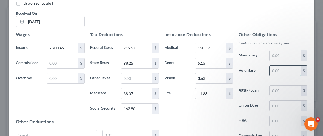
click at [284, 68] on input "text" at bounding box center [284, 71] width 31 height 10
click at [287, 91] on input "text" at bounding box center [284, 90] width 31 height 10
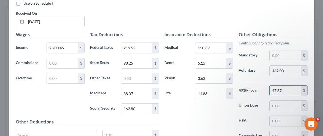
click at [218, 116] on div "Insurance Deductions Medical 150.39 $ Dental 5.15 $ Vision 3.63 $ Life 11.83 $" at bounding box center [199, 88] width 74 height 114
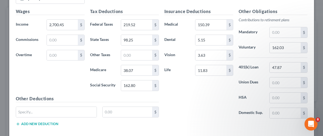
scroll to position [361, 0]
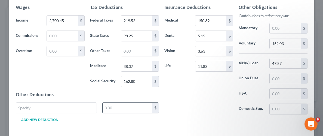
click at [117, 107] on input "text" at bounding box center [127, 108] width 49 height 10
click at [64, 106] on input "text" at bounding box center [56, 108] width 81 height 10
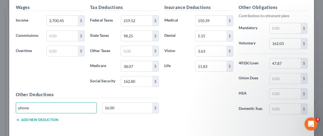
click at [178, 115] on div "Insurance Deductions Medical 150.39 $ Dental 5.15 $ Vision 3.63 $ Life 11.83 $" at bounding box center [199, 61] width 74 height 114
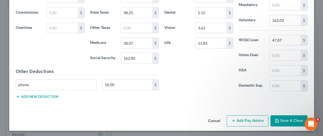
click at [290, 115] on button "Save & Close" at bounding box center [288, 120] width 37 height 11
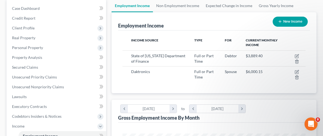
scroll to position [53, 0]
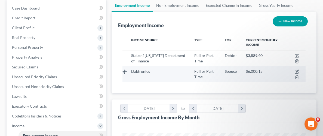
click at [300, 72] on td at bounding box center [295, 74] width 20 height 16
click at [296, 70] on icon "button" at bounding box center [296, 71] width 4 height 4
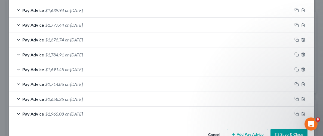
scroll to position [221, 0]
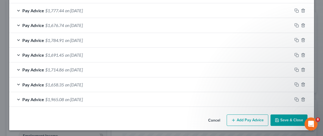
click at [249, 123] on button "Add Pay Advice" at bounding box center [248, 119] width 42 height 11
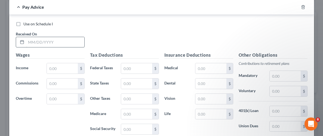
scroll to position [324, 0]
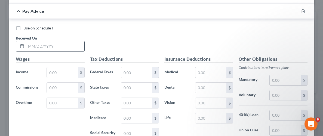
click at [53, 41] on input "text" at bounding box center [55, 46] width 58 height 10
click at [54, 73] on input "text" at bounding box center [62, 72] width 31 height 10
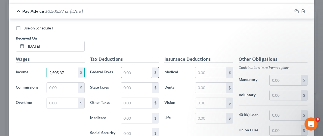
click at [128, 71] on input "text" at bounding box center [136, 72] width 31 height 10
click at [125, 85] on input "text" at bounding box center [136, 87] width 31 height 10
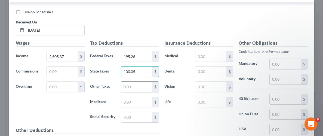
scroll to position [342, 0]
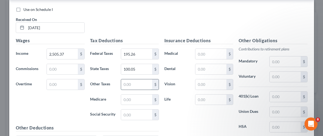
click at [138, 84] on input "text" at bounding box center [136, 84] width 31 height 10
click at [134, 99] on input "text" at bounding box center [136, 99] width 31 height 10
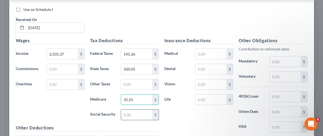
click at [141, 112] on input "text" at bounding box center [136, 114] width 31 height 10
click at [214, 52] on input "text" at bounding box center [210, 54] width 31 height 10
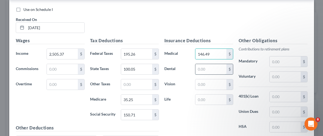
click at [217, 73] on input "text" at bounding box center [210, 69] width 31 height 10
click at [210, 84] on input "text" at bounding box center [210, 84] width 31 height 10
click at [213, 98] on input "text" at bounding box center [210, 99] width 31 height 10
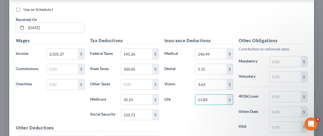
click at [213, 117] on div "Insurance Deductions Medical 146.49 $ Dental 5.15 $ Vision 3.63 $ Life 11.83 $" at bounding box center [199, 94] width 74 height 114
click at [290, 76] on input "text" at bounding box center [284, 77] width 31 height 10
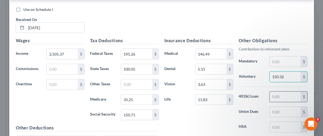
click at [289, 98] on input "text" at bounding box center [284, 96] width 31 height 10
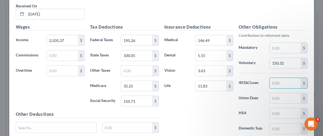
scroll to position [356, 0]
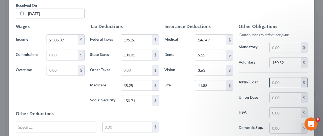
click at [274, 81] on input "text" at bounding box center [284, 82] width 31 height 10
click at [237, 108] on label "HSA" at bounding box center [251, 112] width 31 height 11
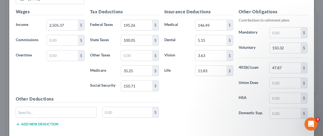
scroll to position [375, 0]
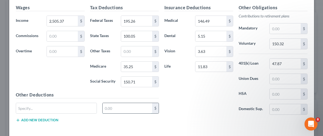
click at [115, 105] on input "text" at bounding box center [127, 108] width 49 height 10
click at [82, 111] on input "text" at bounding box center [56, 108] width 81 height 10
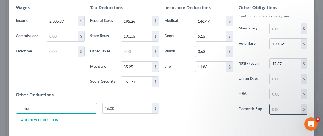
drag, startPoint x: 179, startPoint y: 103, endPoint x: 271, endPoint y: 107, distance: 92.0
click at [179, 103] on div "Insurance Deductions Medical 146.49 $ Dental 5.15 $ Vision 3.63 $ Life 11.83 $" at bounding box center [199, 61] width 74 height 114
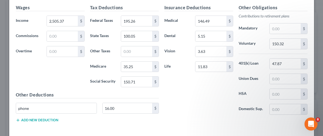
scroll to position [399, 0]
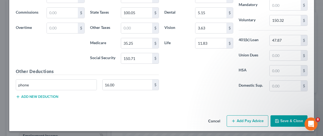
click at [293, 116] on button "Save & Close" at bounding box center [288, 120] width 37 height 11
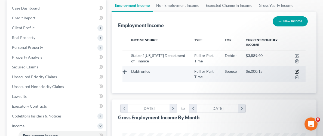
click at [296, 70] on icon "button" at bounding box center [296, 71] width 4 height 4
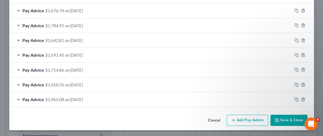
scroll to position [236, 0]
click at [238, 120] on button "Add Pay Advice" at bounding box center [248, 119] width 42 height 11
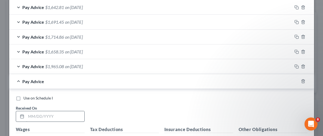
scroll to position [290, 0]
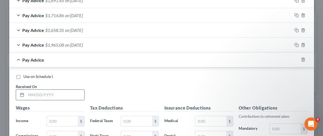
click at [62, 93] on input "text" at bounding box center [55, 94] width 58 height 10
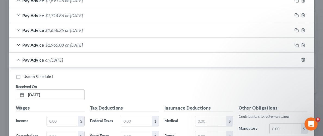
click at [104, 79] on div "Use on Schedule I Received On * [DATE]" at bounding box center [161, 89] width 297 height 31
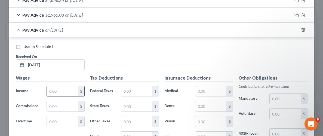
click at [68, 93] on input "text" at bounding box center [62, 91] width 31 height 10
click at [128, 89] on input "text" at bounding box center [136, 91] width 31 height 10
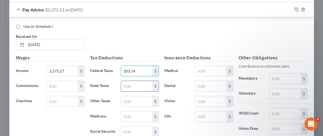
scroll to position [361, 0]
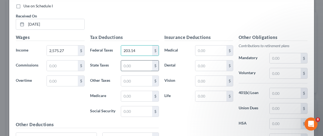
click at [133, 65] on input "text" at bounding box center [136, 65] width 31 height 10
click at [127, 94] on input "text" at bounding box center [136, 96] width 31 height 10
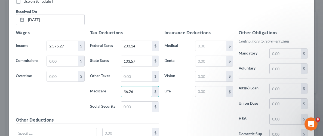
scroll to position [381, 0]
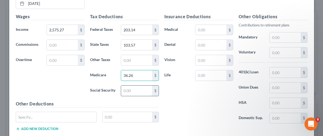
click at [131, 89] on input "text" at bounding box center [136, 90] width 31 height 10
click at [158, 87] on div "$" at bounding box center [155, 90] width 7 height 10
click at [173, 88] on div "Insurance Deductions Medical $ Dental $ Vision $ Life $" at bounding box center [199, 70] width 74 height 114
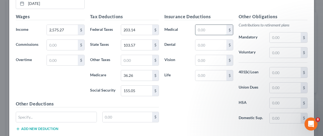
click at [209, 28] on input "text" at bounding box center [210, 30] width 31 height 10
click at [210, 48] on input "text" at bounding box center [210, 45] width 31 height 10
click at [214, 55] on input "text" at bounding box center [210, 60] width 31 height 10
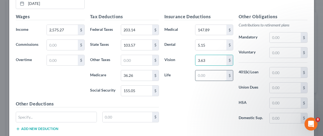
click at [206, 75] on input "text" at bounding box center [210, 75] width 31 height 10
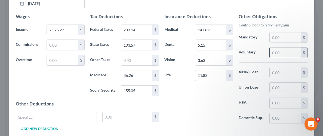
click at [283, 51] on input "text" at bounding box center [284, 52] width 31 height 10
click at [288, 73] on input "text" at bounding box center [284, 72] width 31 height 10
click at [223, 104] on div "Insurance Deductions Medical 147.89 $ Dental 5.15 $ Vision 3.63 $ Life 11.83 $" at bounding box center [199, 70] width 74 height 114
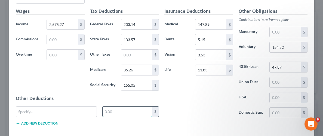
click at [127, 113] on input "text" at bounding box center [127, 111] width 49 height 10
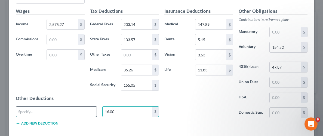
click at [60, 111] on input "text" at bounding box center [56, 111] width 81 height 10
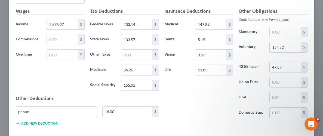
click at [198, 91] on div "Insurance Deductions Medical 147.89 $ Dental 5.15 $ Vision 3.63 $ Life 11.83 $" at bounding box center [199, 65] width 74 height 114
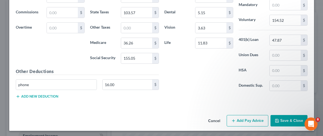
click at [286, 115] on button "Save & Close" at bounding box center [288, 120] width 37 height 11
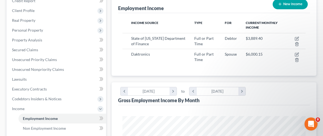
scroll to position [72, 0]
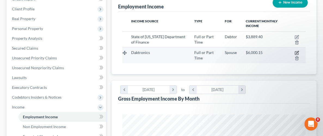
click at [297, 51] on icon "button" at bounding box center [296, 53] width 4 height 4
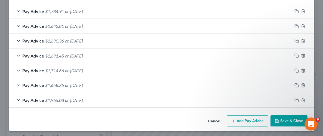
scroll to position [250, 0]
